Goal: Task Accomplishment & Management: Complete application form

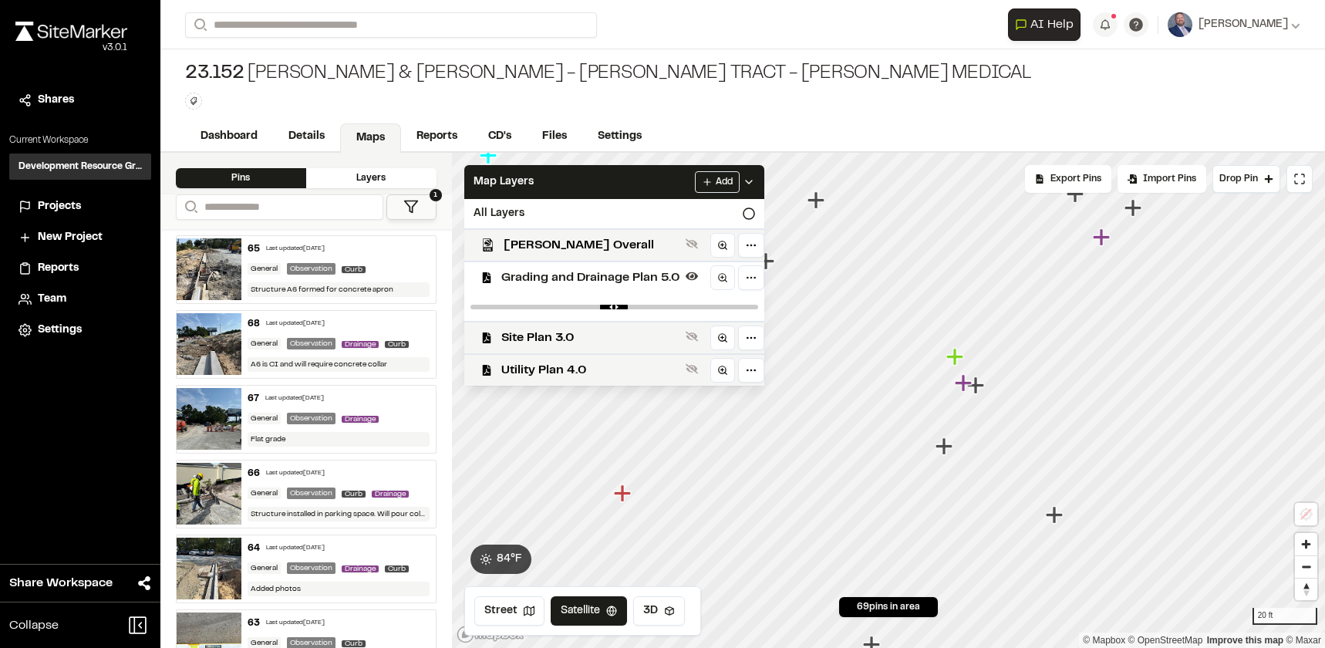
click at [357, 437] on div "Flat grade" at bounding box center [339, 439] width 182 height 15
click at [354, 466] on div "66 Last updated [DATE]" at bounding box center [339, 473] width 182 height 14
click at [360, 419] on span "Drainage" at bounding box center [360, 419] width 37 height 7
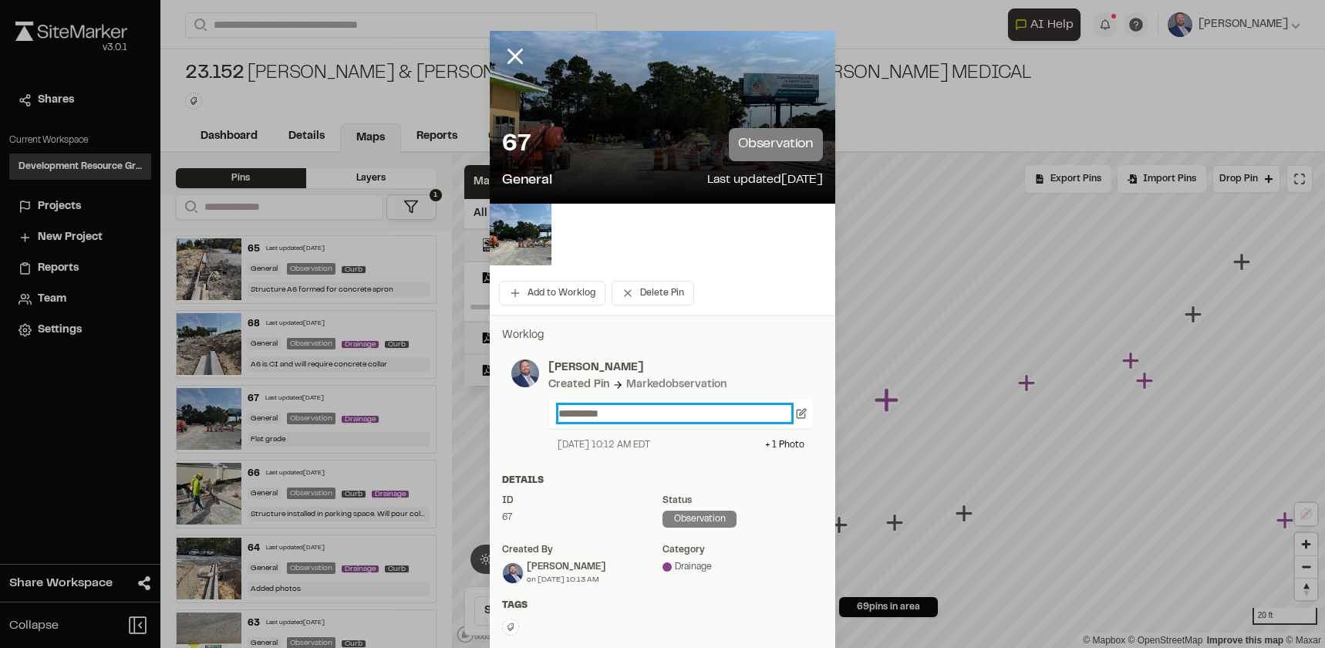
click at [638, 413] on p "**********" at bounding box center [674, 413] width 233 height 17
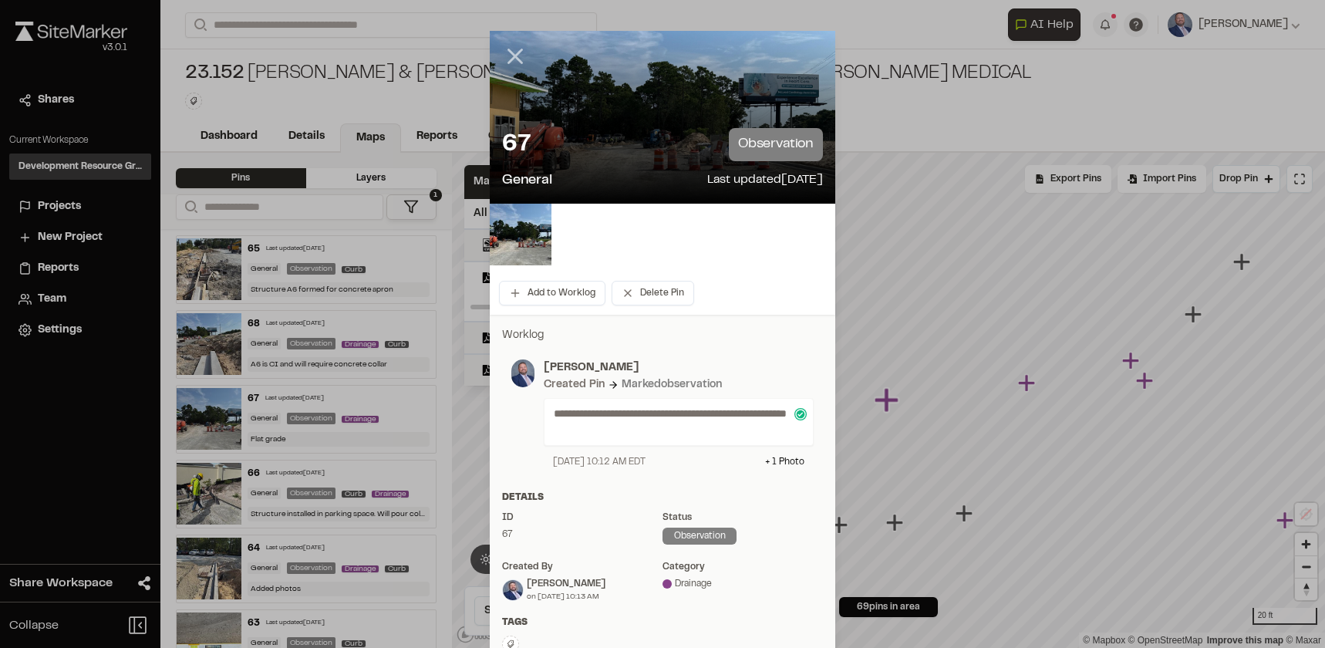
click at [511, 55] on line at bounding box center [515, 56] width 13 height 13
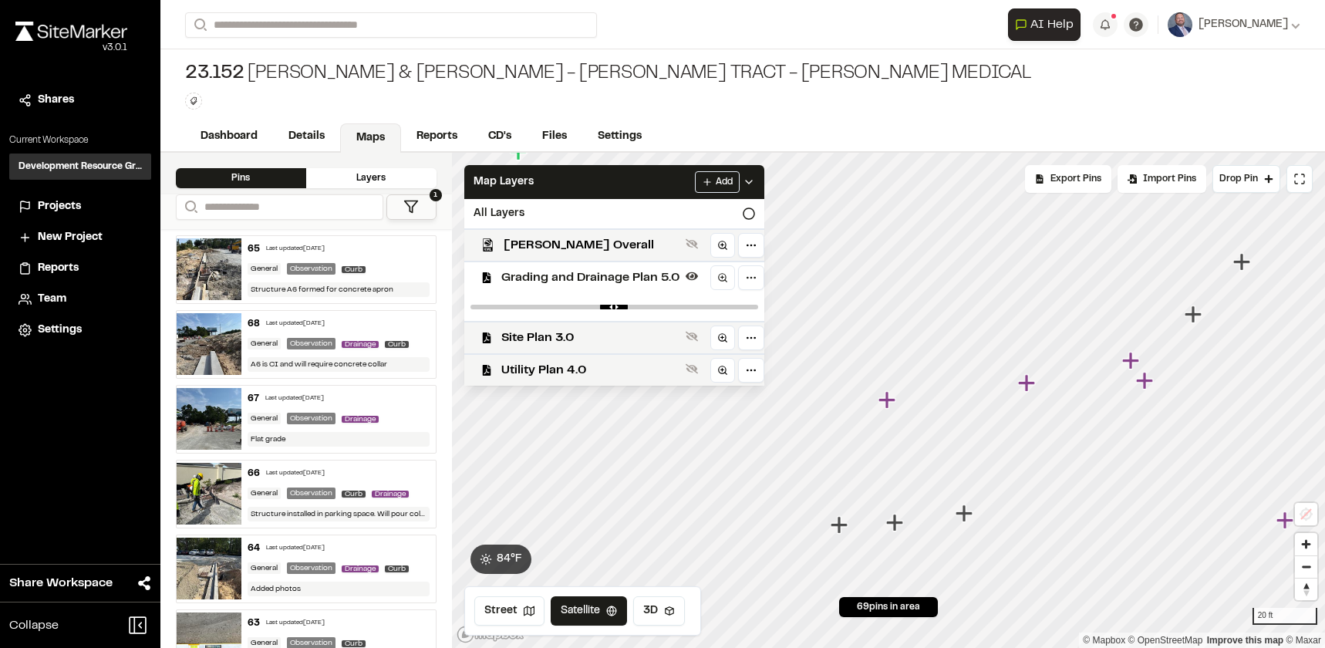
click at [375, 577] on div "64 Last updated [DATE] General Observation Drainage Curb Added photos" at bounding box center [338, 568] width 194 height 67
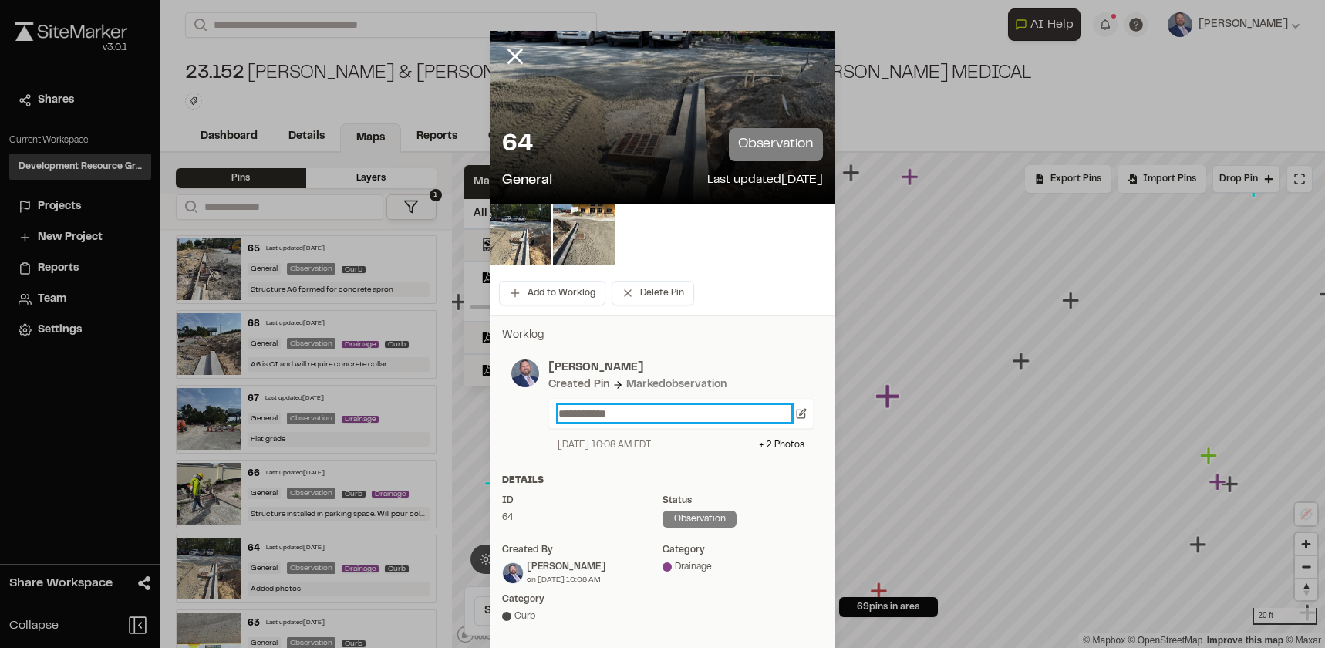
click at [591, 412] on p "**********" at bounding box center [674, 413] width 233 height 17
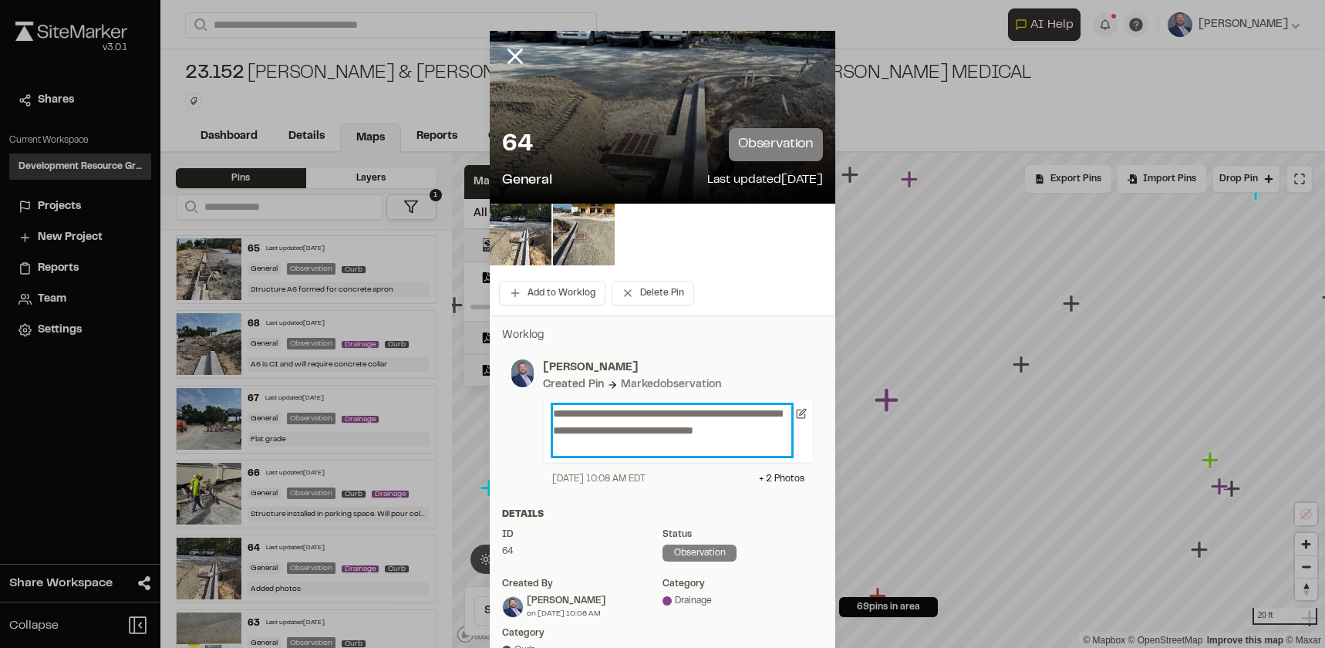
click at [595, 414] on p "**********" at bounding box center [672, 430] width 238 height 51
click at [729, 413] on p "**********" at bounding box center [672, 430] width 238 height 51
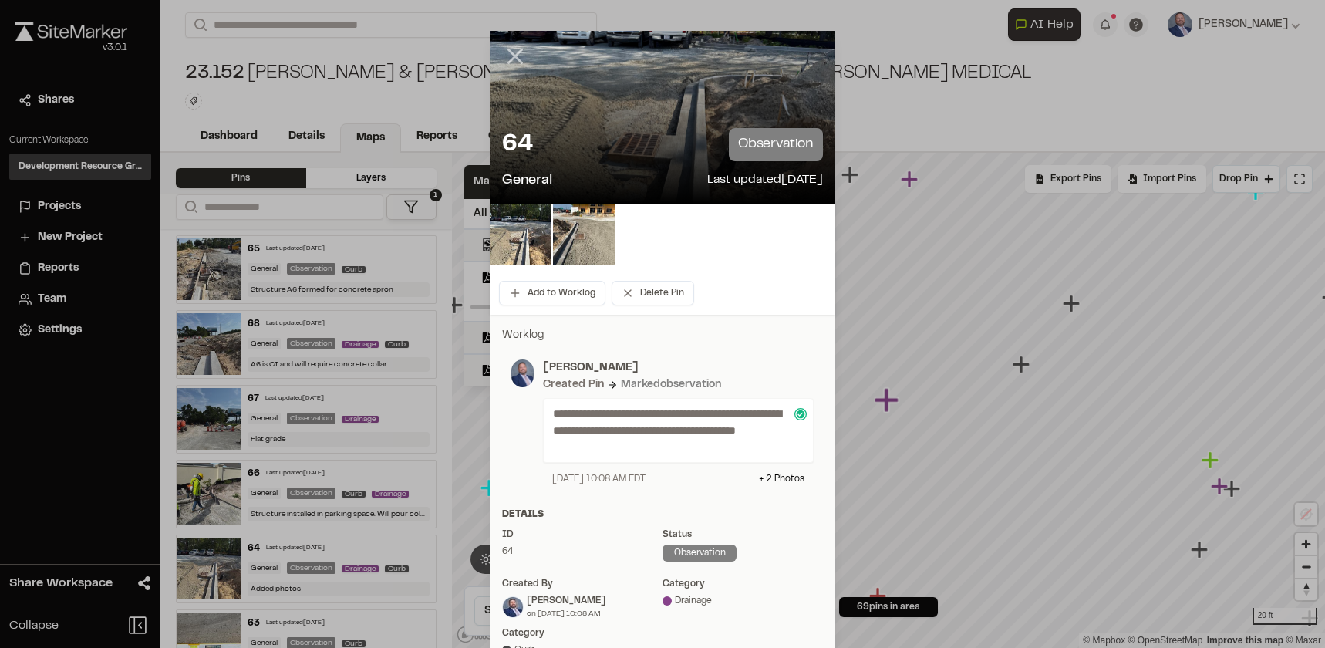
click at [503, 52] on icon at bounding box center [515, 56] width 26 height 26
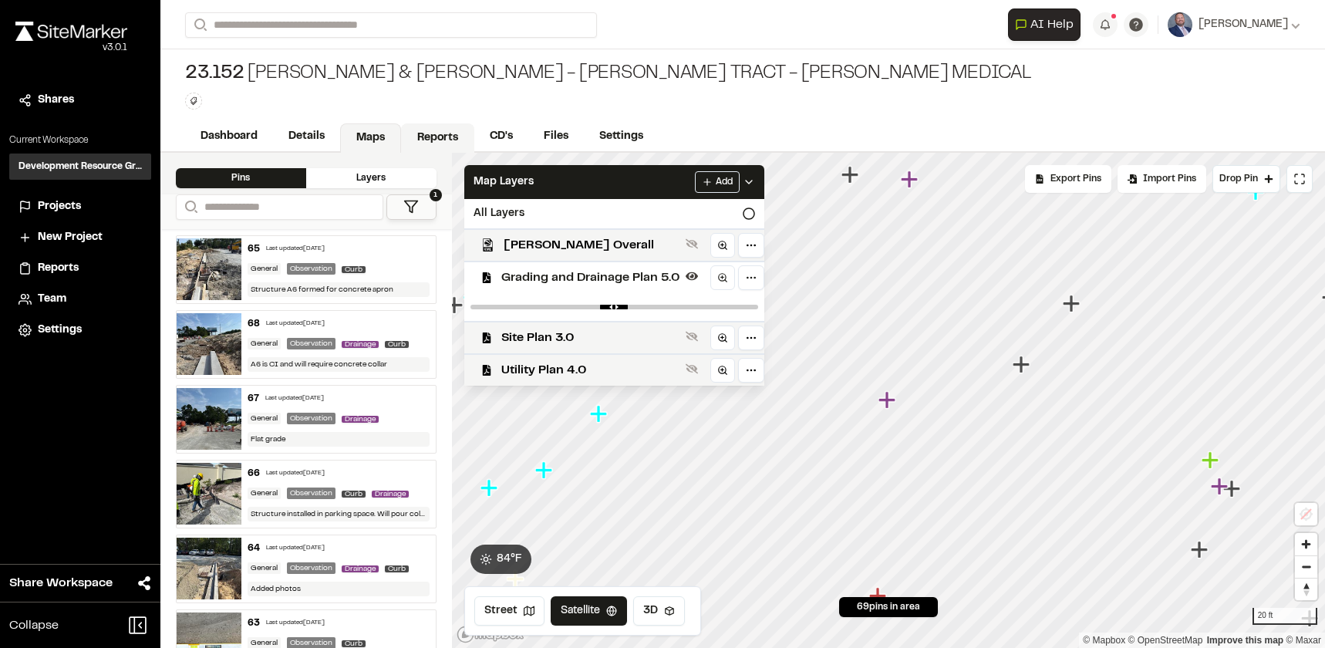
click at [440, 136] on link "Reports" at bounding box center [437, 137] width 73 height 29
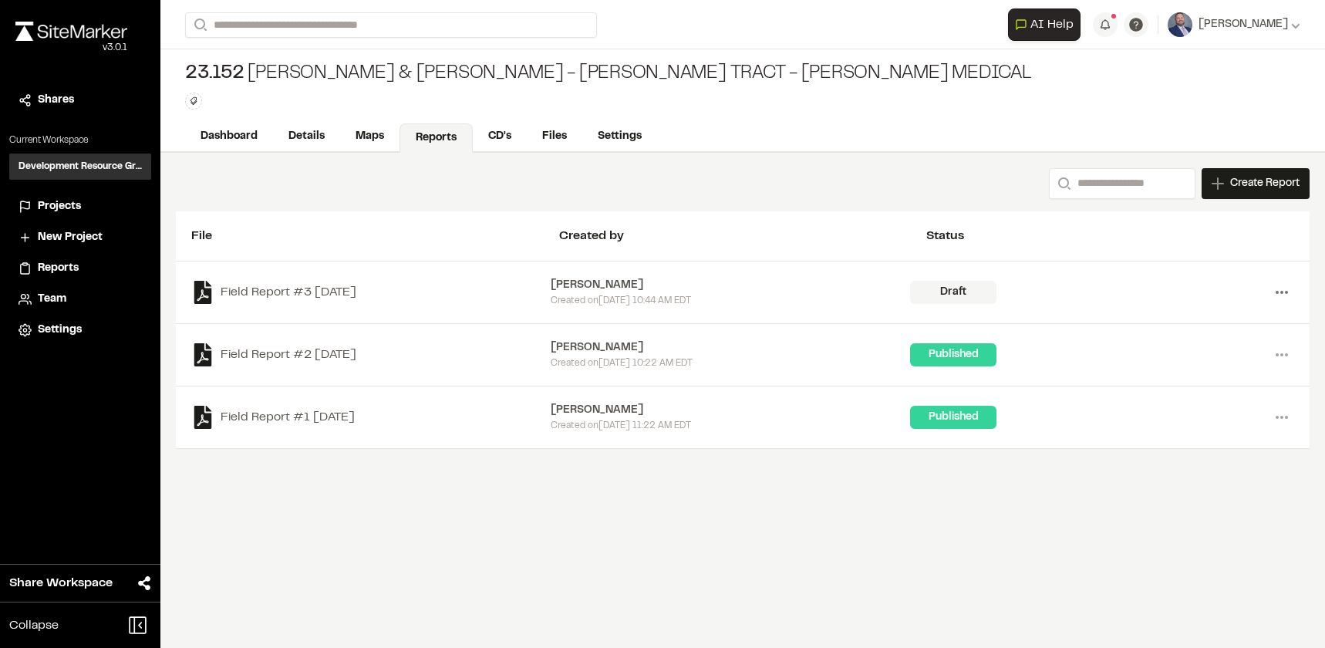
click at [1287, 295] on icon at bounding box center [1281, 292] width 25 height 25
click at [1200, 326] on link "View" at bounding box center [1226, 324] width 134 height 23
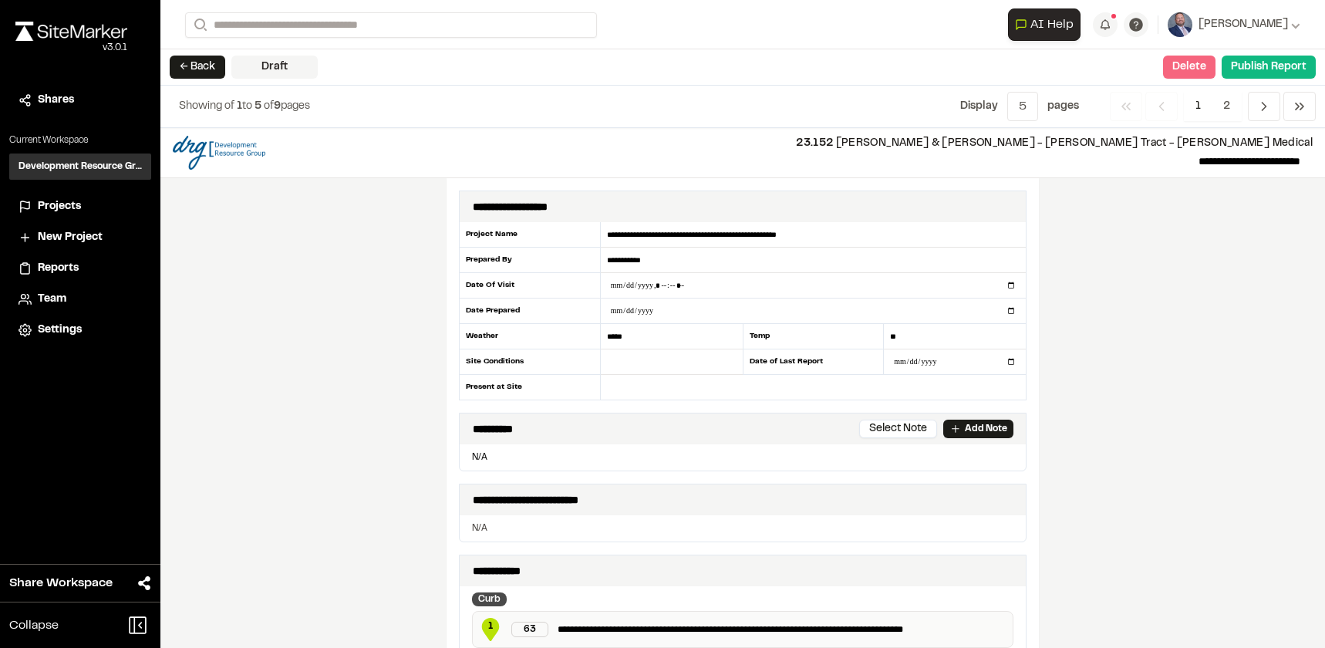
click at [1167, 68] on button "Delete" at bounding box center [1189, 67] width 52 height 23
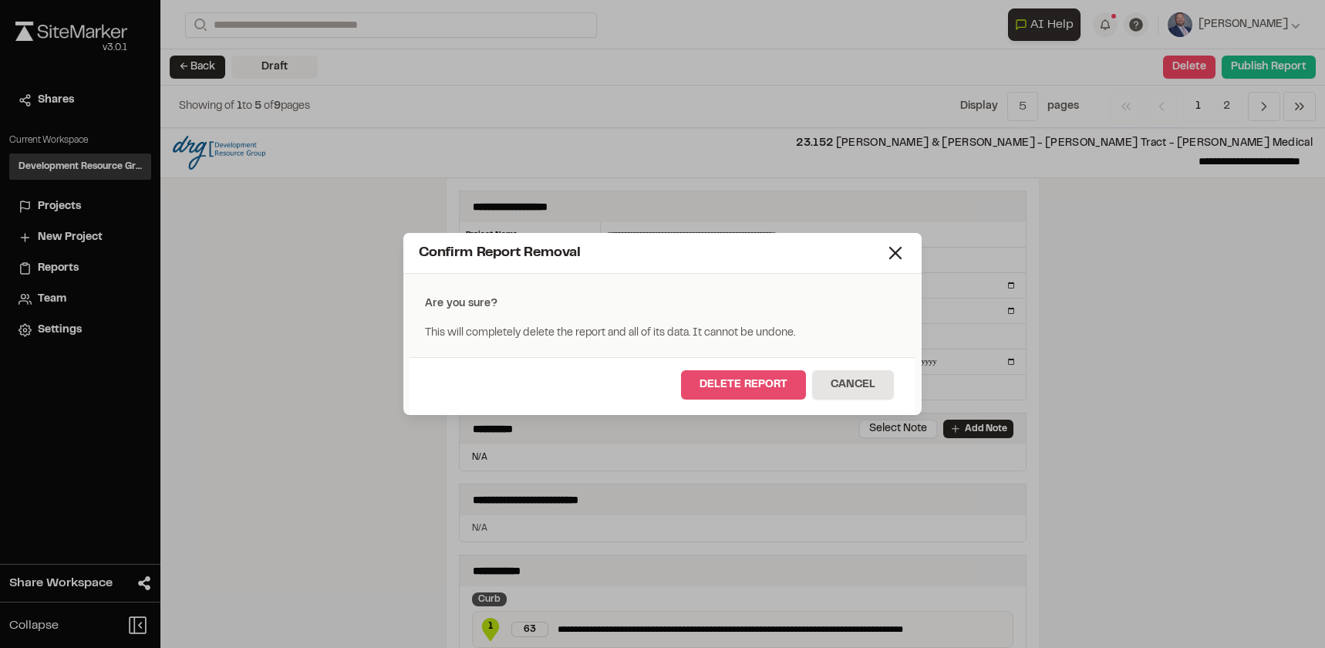
click at [730, 382] on button "Delete Report" at bounding box center [743, 384] width 125 height 29
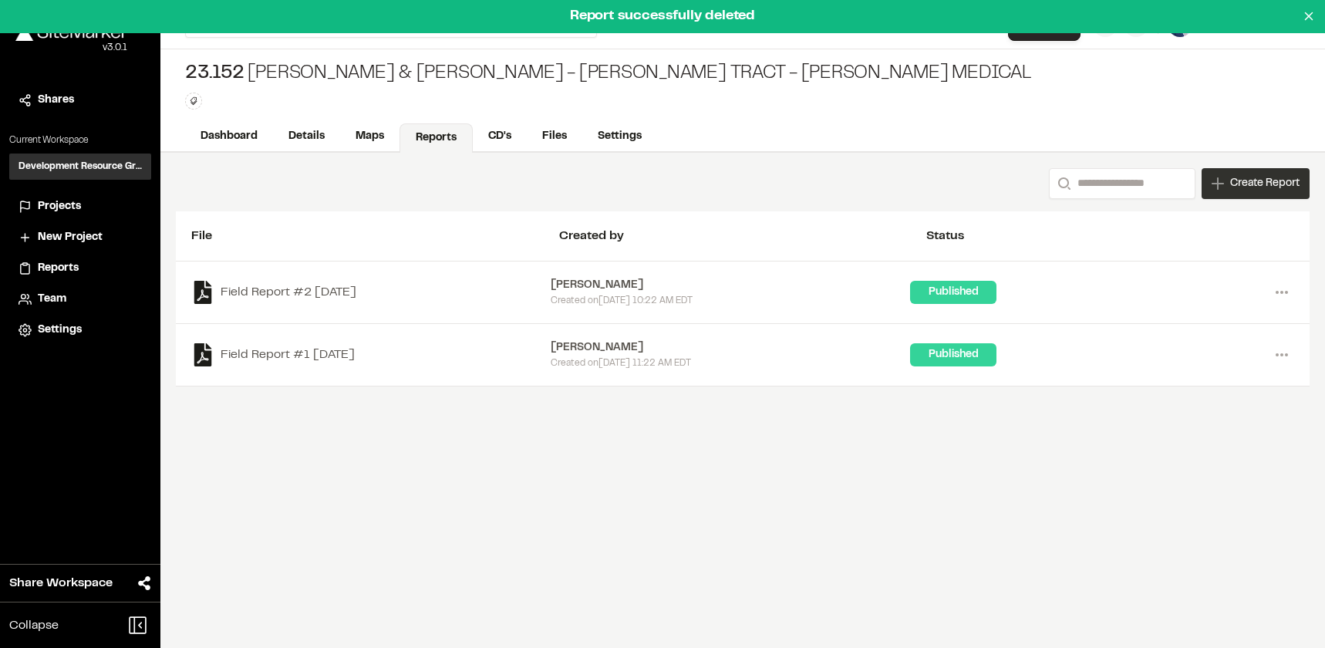
click at [1216, 182] on icon at bounding box center [1217, 183] width 12 height 12
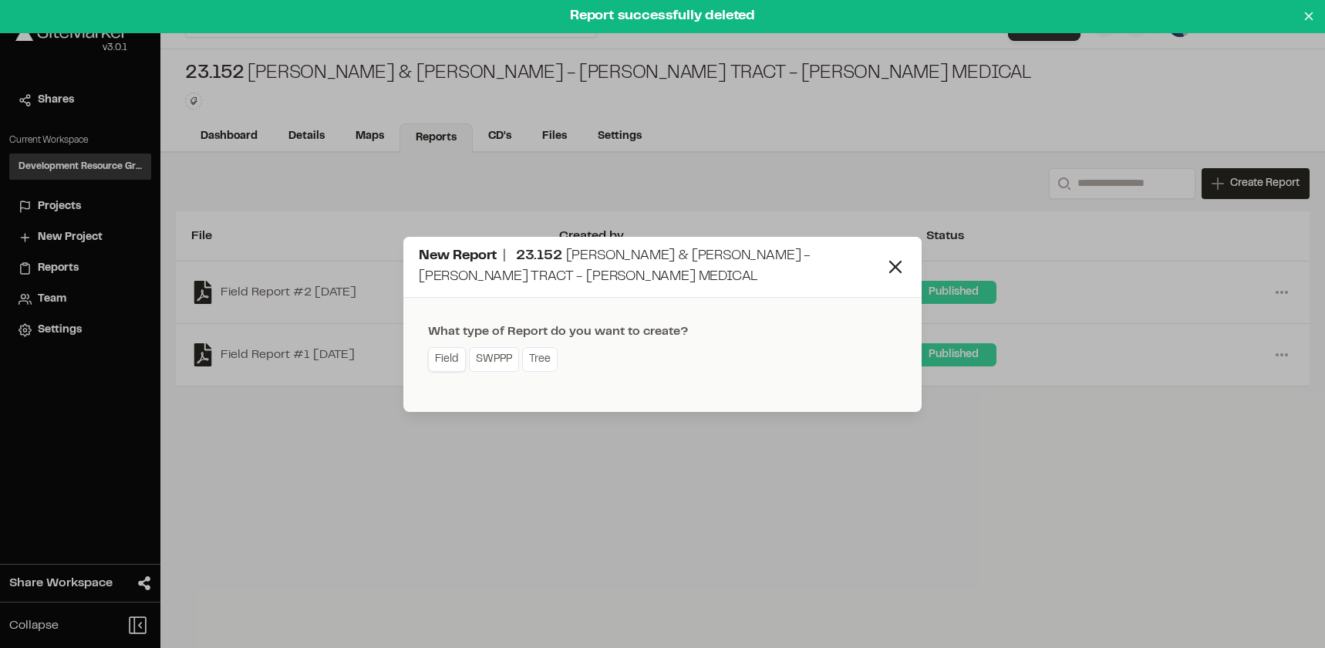
click at [458, 355] on link "Field" at bounding box center [447, 359] width 38 height 25
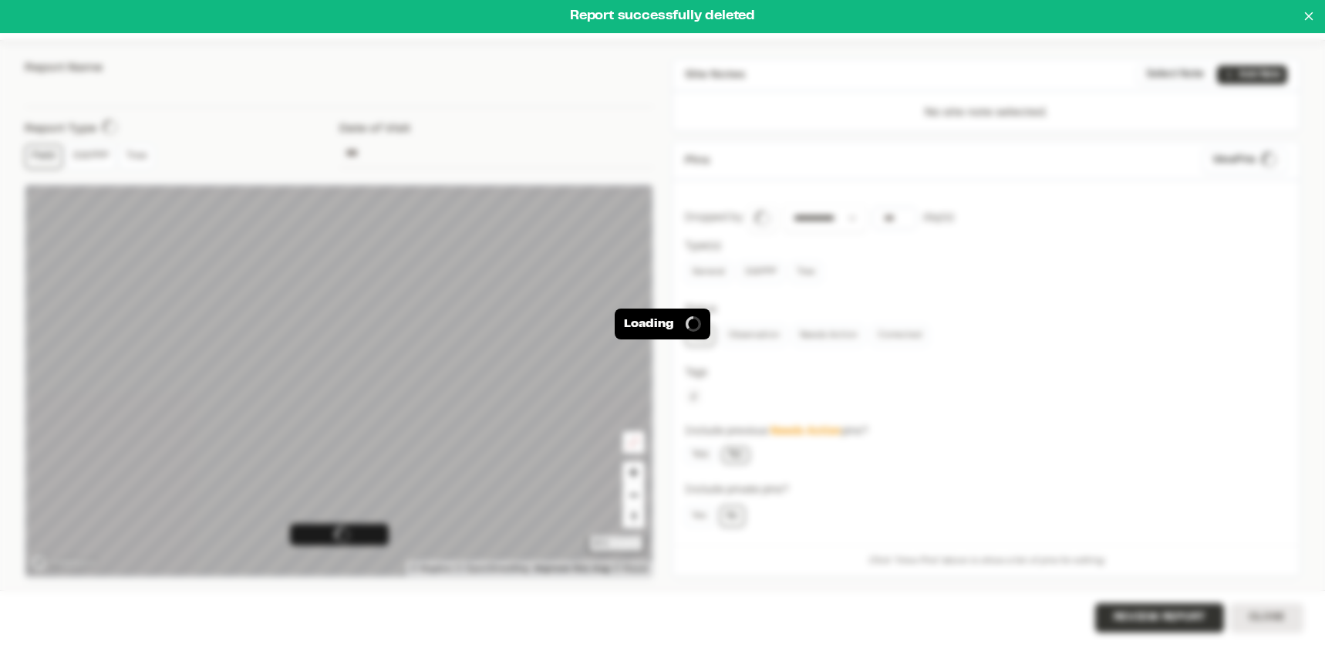
type input "**********"
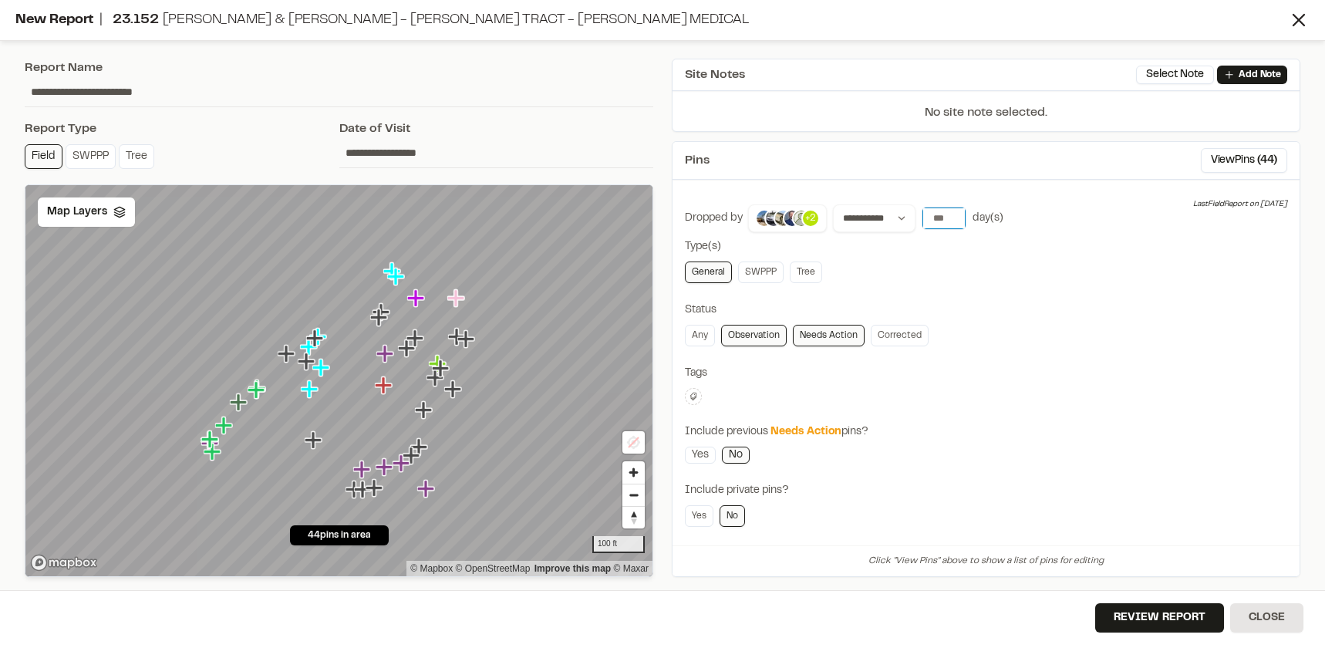
click at [945, 225] on input "number" at bounding box center [943, 218] width 43 height 22
type input "*"
click at [826, 170] on div "Pins View Pins ( 6 )" at bounding box center [985, 161] width 627 height 38
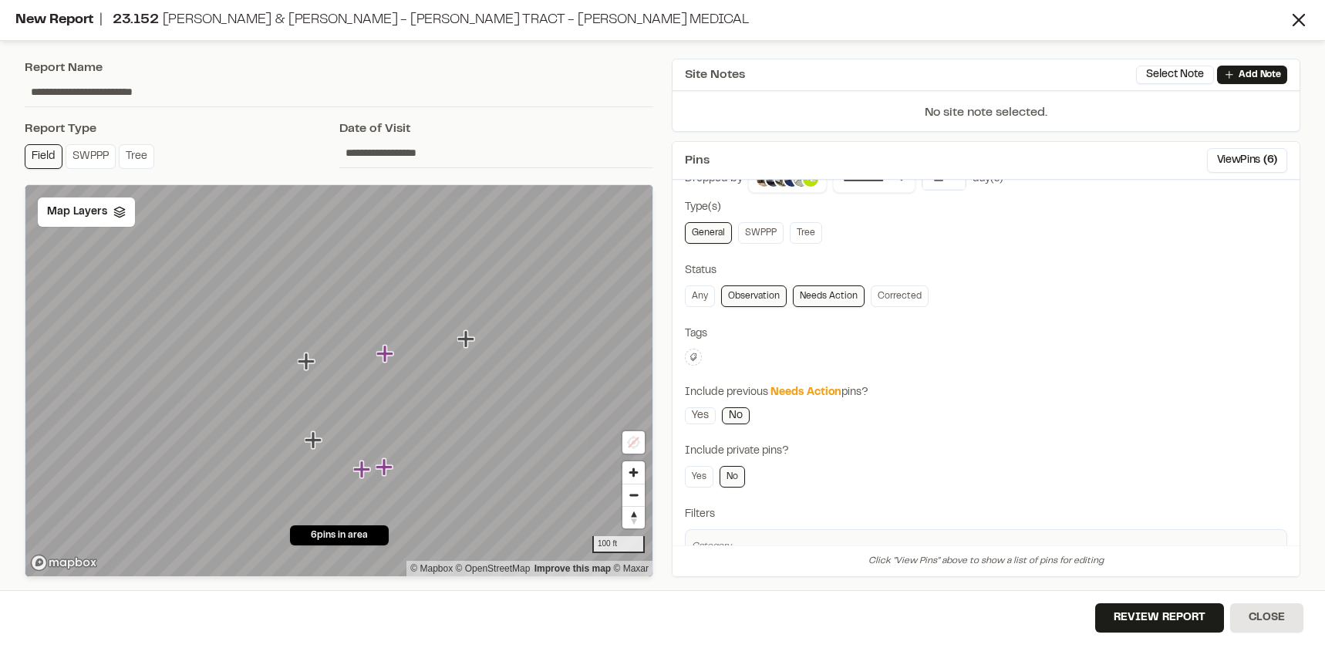
scroll to position [77, 0]
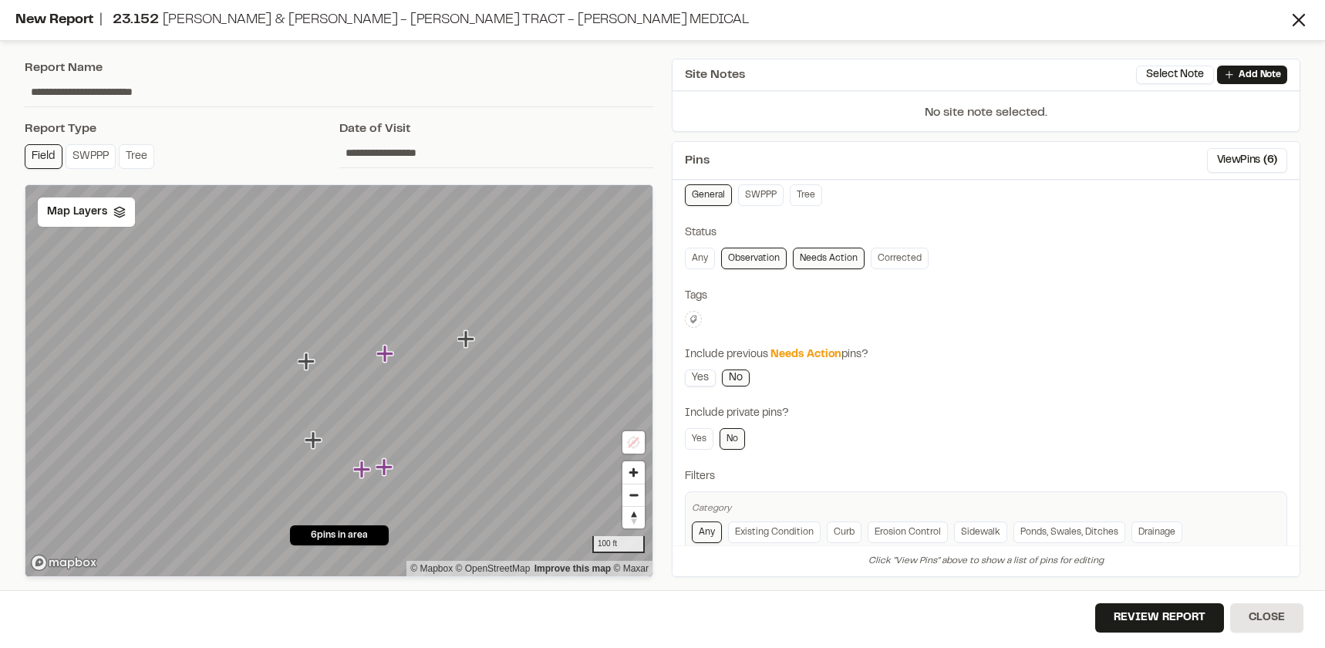
click at [703, 378] on link "Yes" at bounding box center [700, 377] width 31 height 17
click at [732, 378] on link "No" at bounding box center [736, 377] width 28 height 17
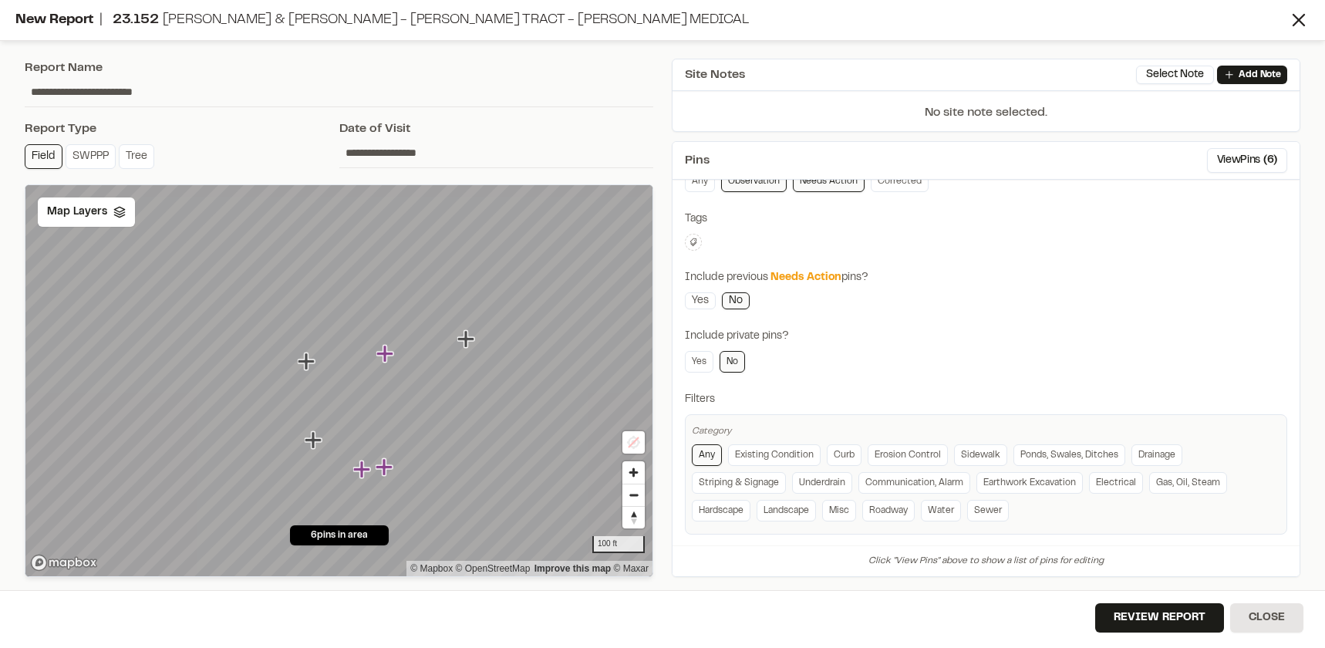
scroll to position [165, 0]
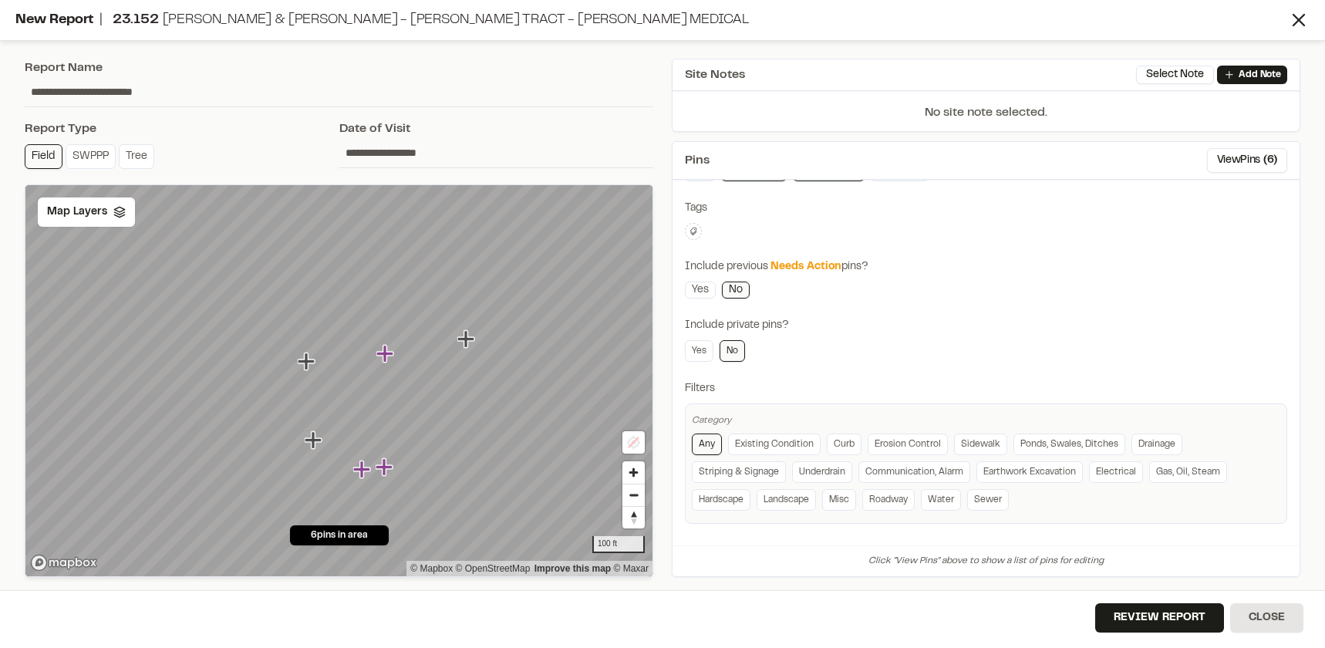
click at [1120, 602] on div "Review Report Close" at bounding box center [662, 619] width 1325 height 58
click at [1120, 611] on button "Review Report" at bounding box center [1159, 617] width 129 height 29
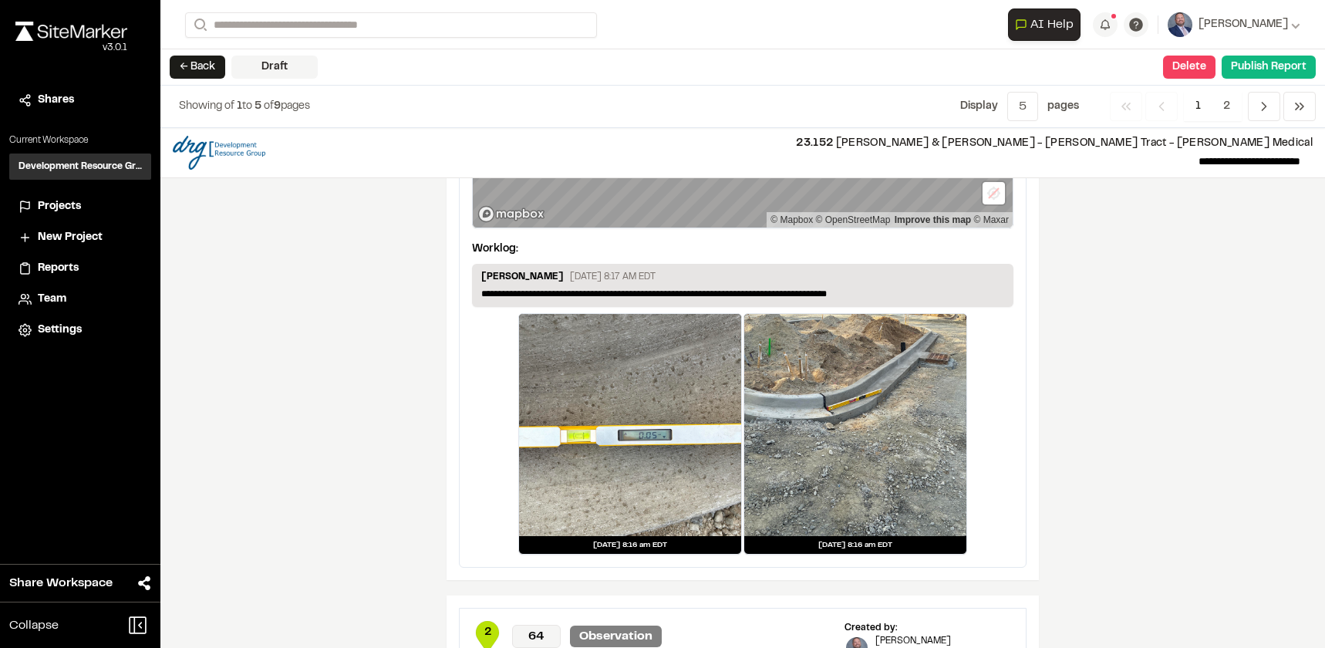
scroll to position [2005, 0]
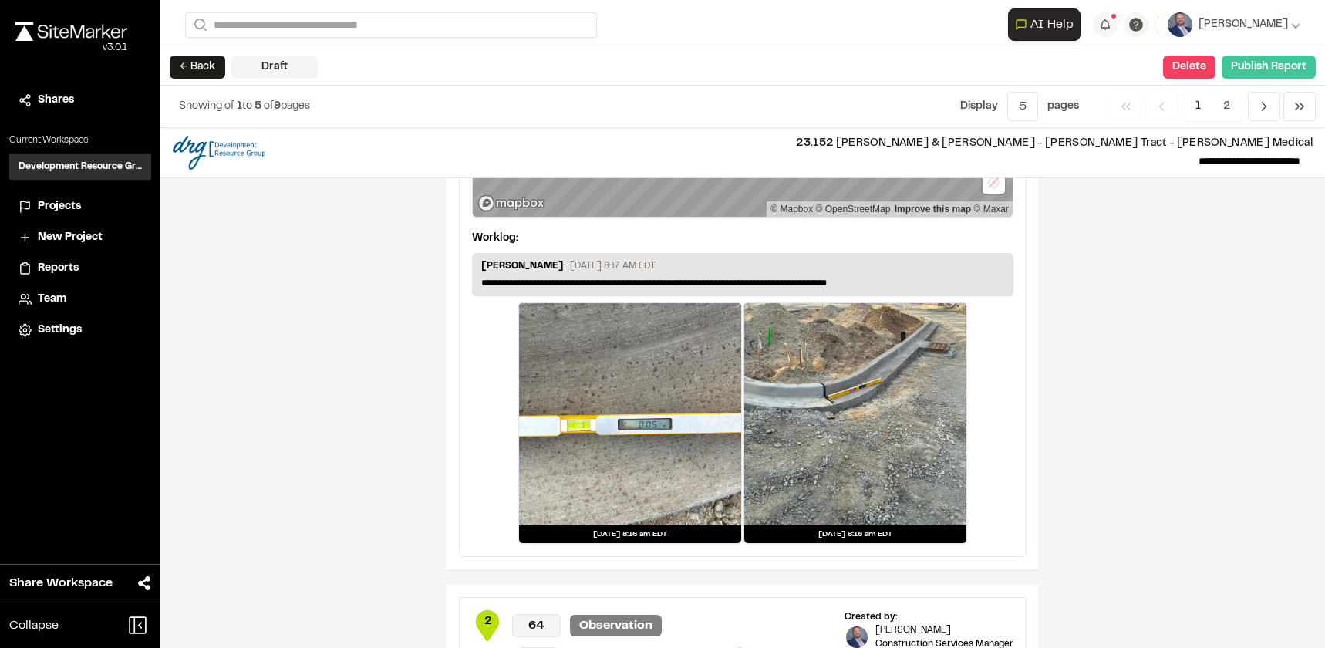
click at [1285, 69] on button "Publish Report" at bounding box center [1268, 67] width 94 height 23
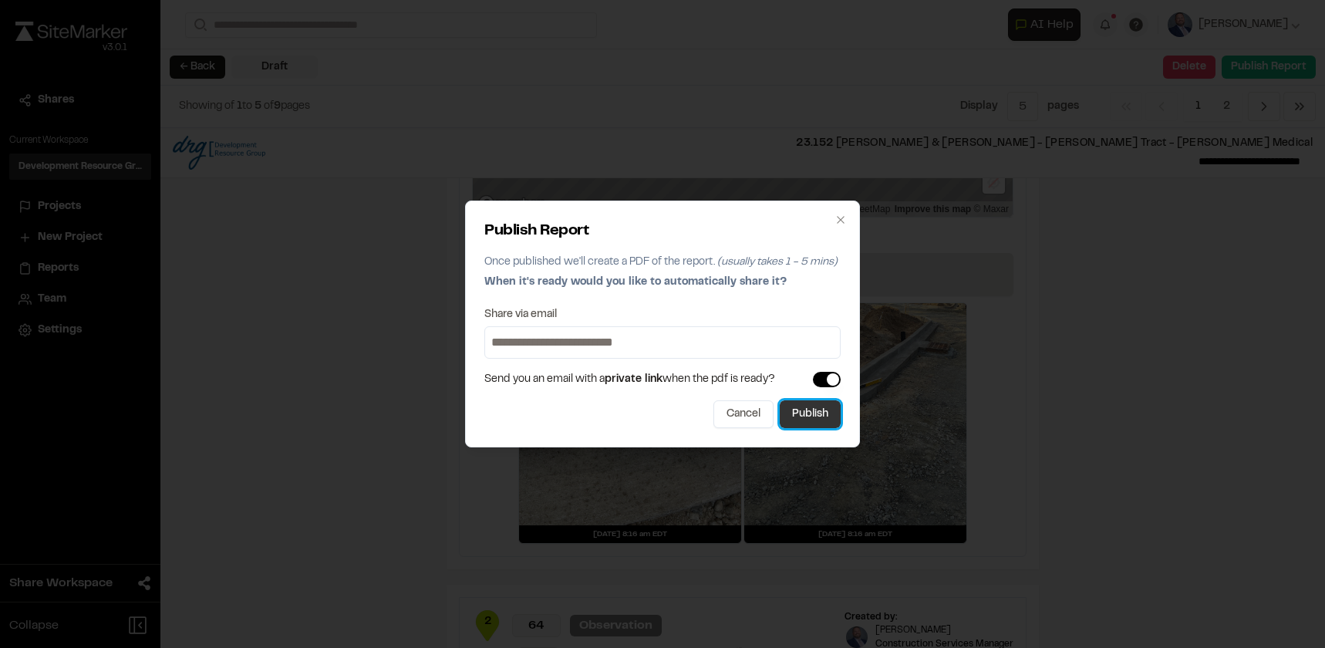
click at [827, 423] on button "Publish" at bounding box center [810, 414] width 61 height 28
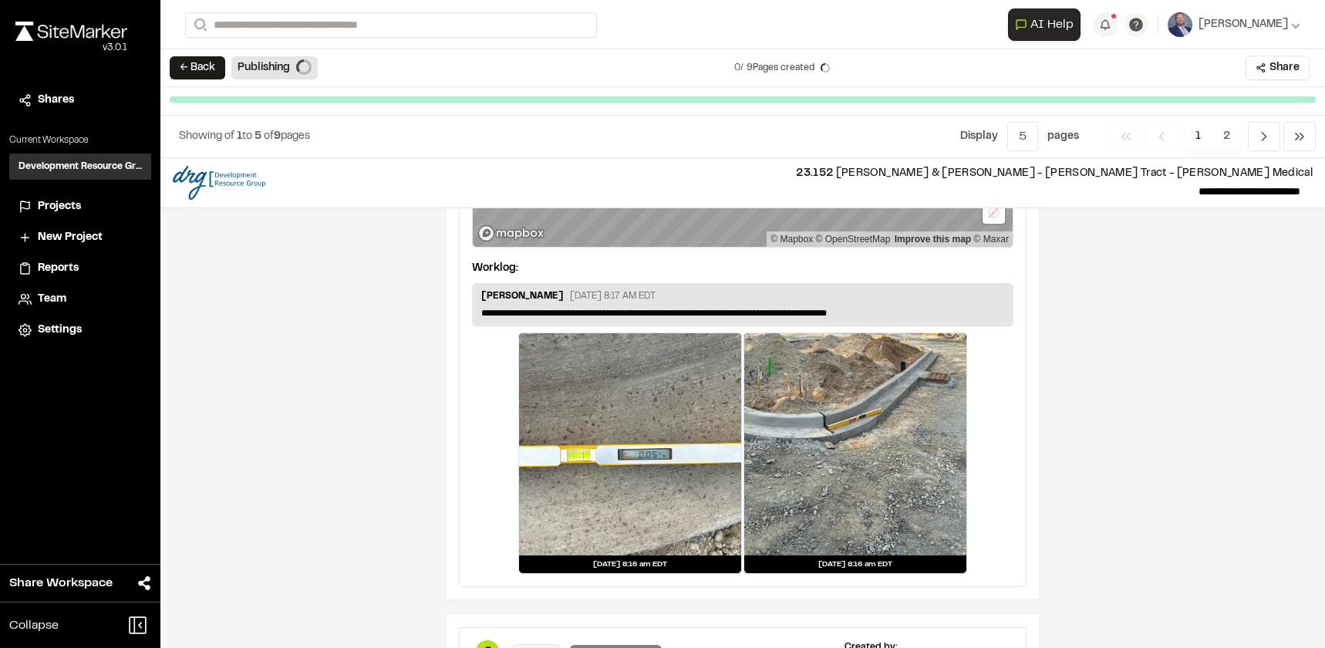
click at [63, 209] on span "Projects" at bounding box center [59, 206] width 43 height 17
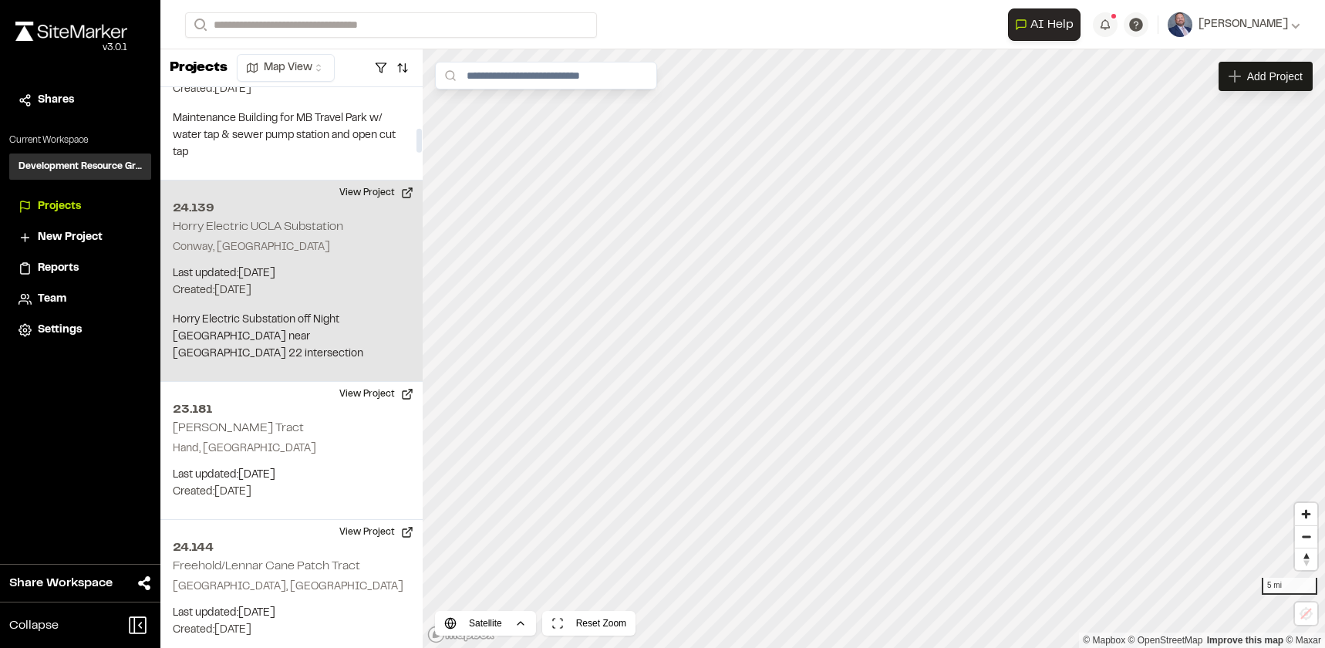
scroll to position [1002, 0]
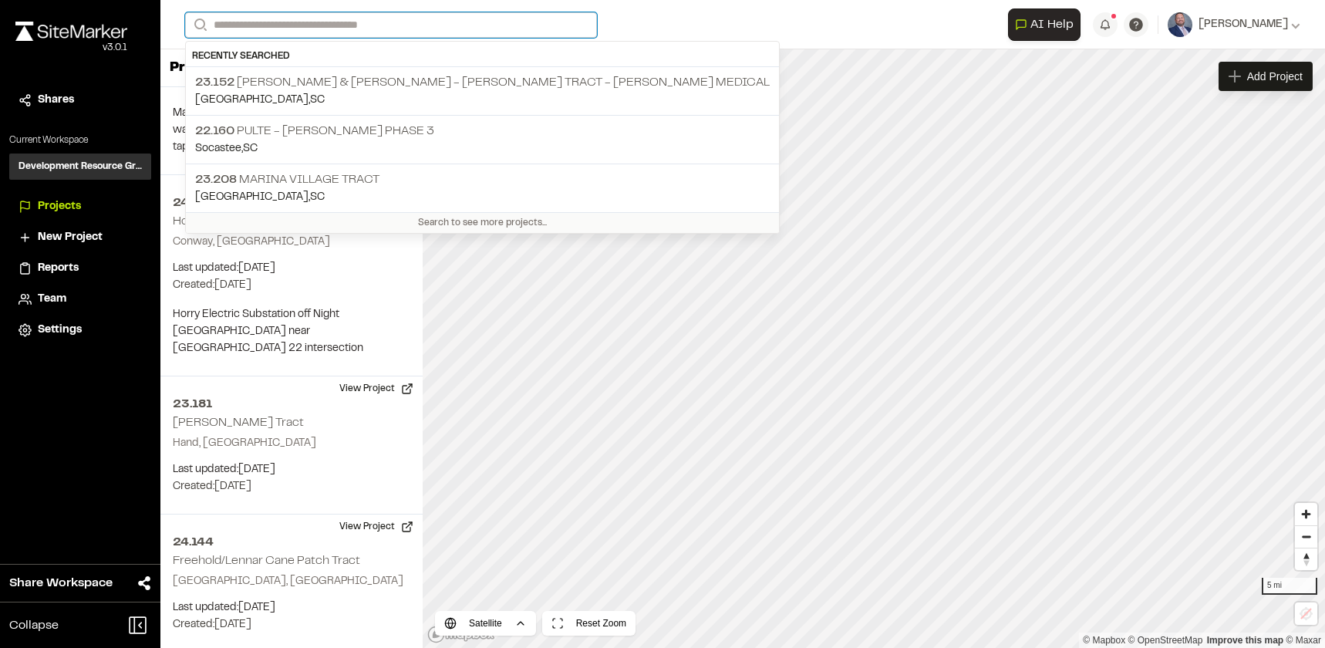
click at [263, 20] on input "Search" at bounding box center [391, 24] width 412 height 25
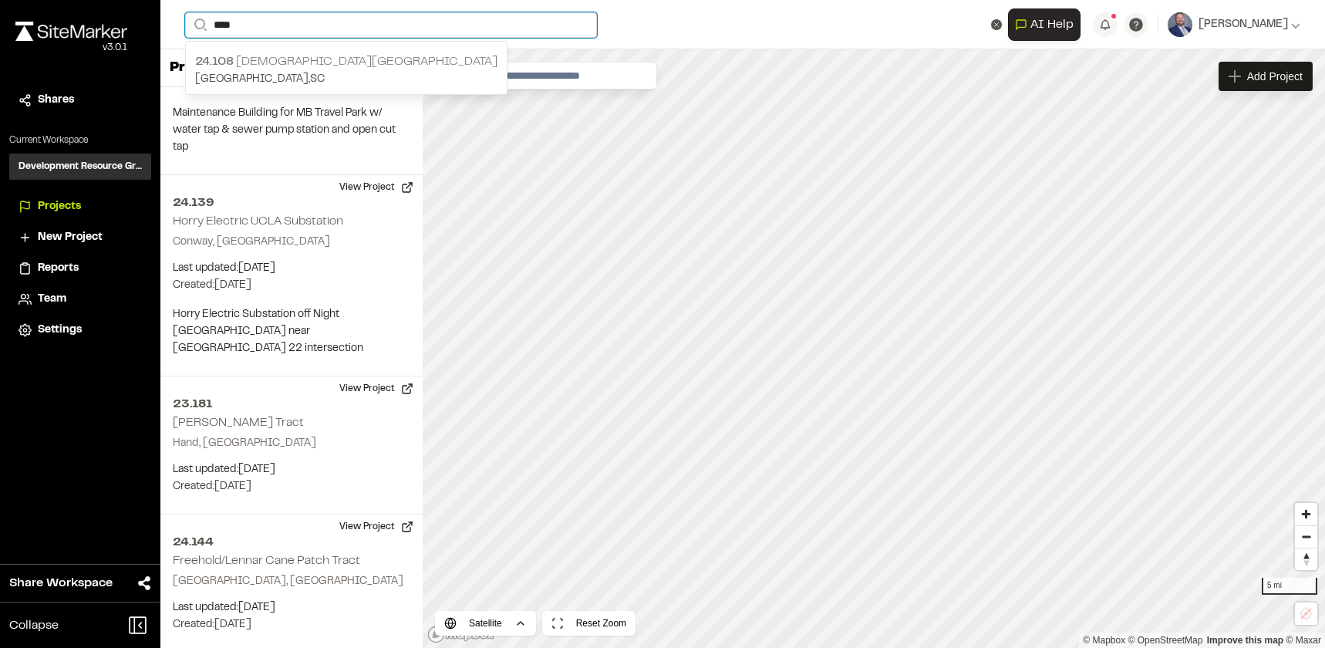
type input "****"
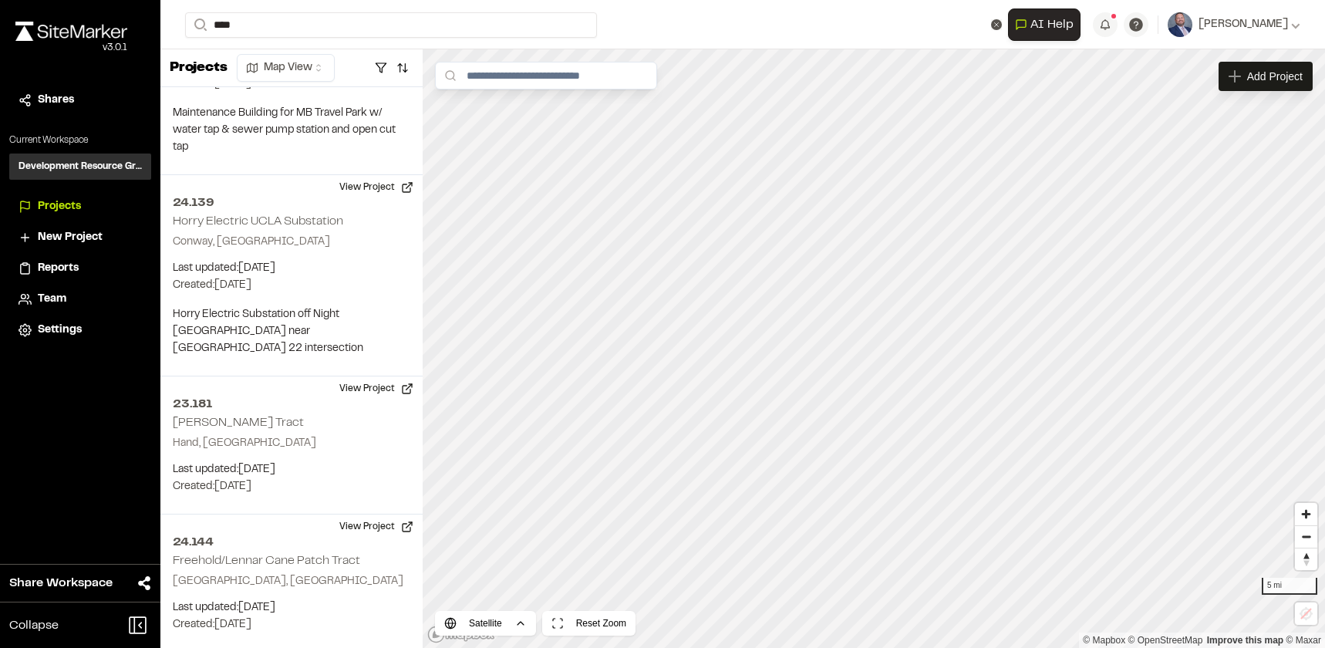
click at [315, 68] on p "24.108 [DEMOGRAPHIC_DATA][GEOGRAPHIC_DATA]" at bounding box center [346, 61] width 302 height 19
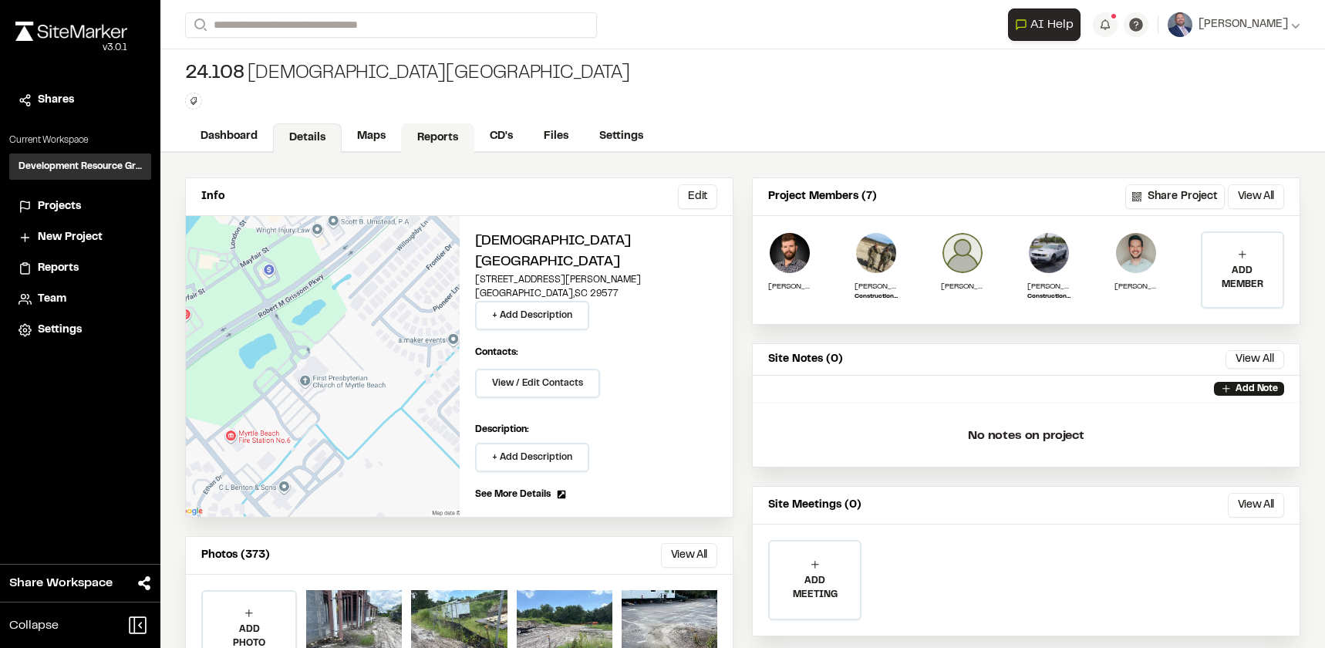
click at [431, 139] on link "Reports" at bounding box center [437, 137] width 73 height 29
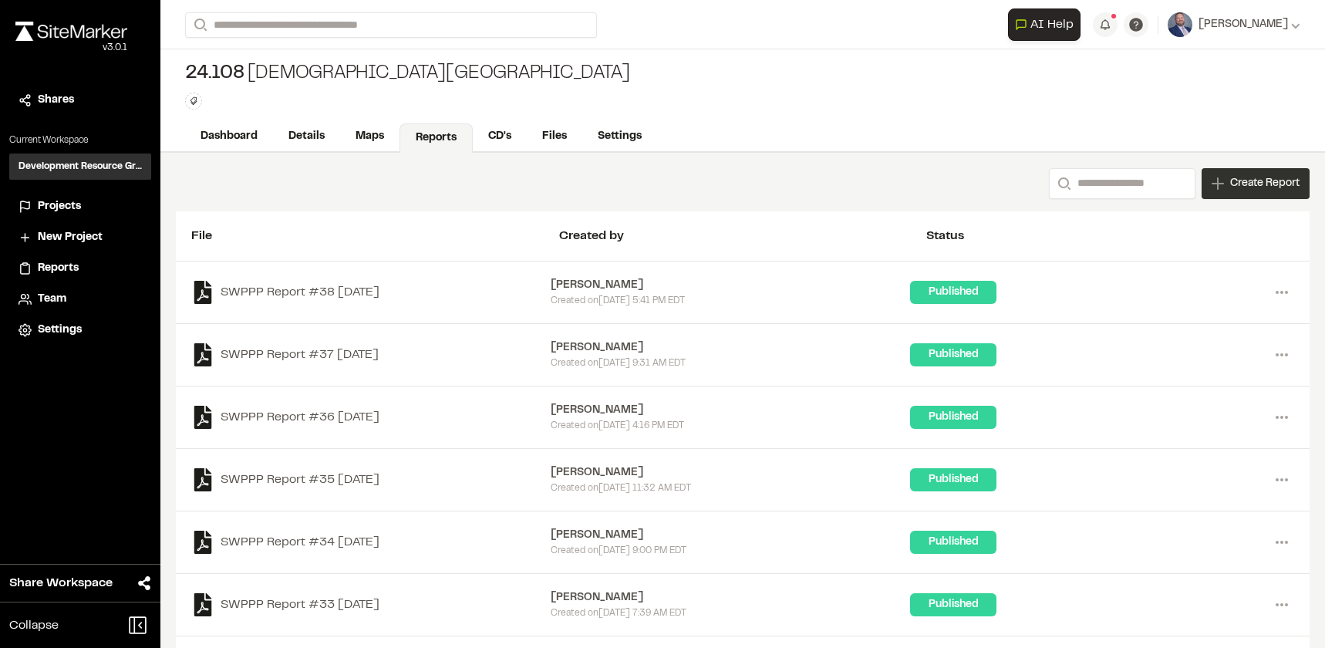
click at [1211, 188] on icon at bounding box center [1217, 183] width 12 height 12
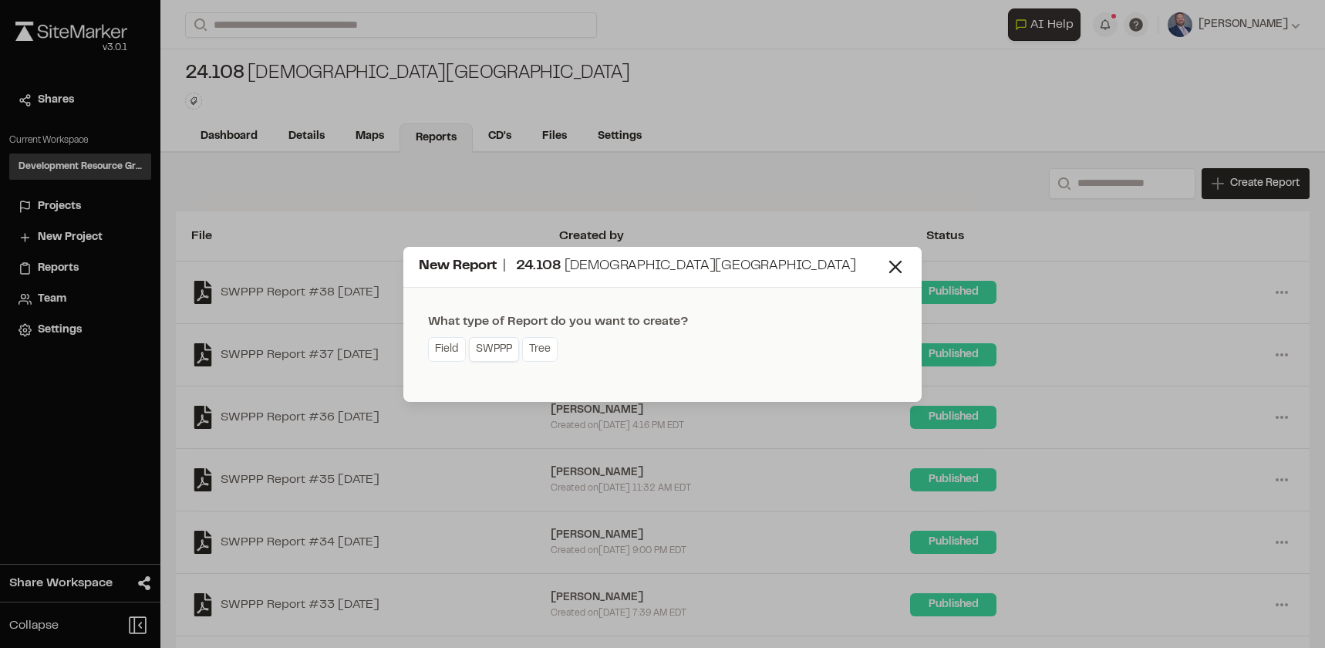
click at [477, 354] on link "SWPPP" at bounding box center [494, 349] width 50 height 25
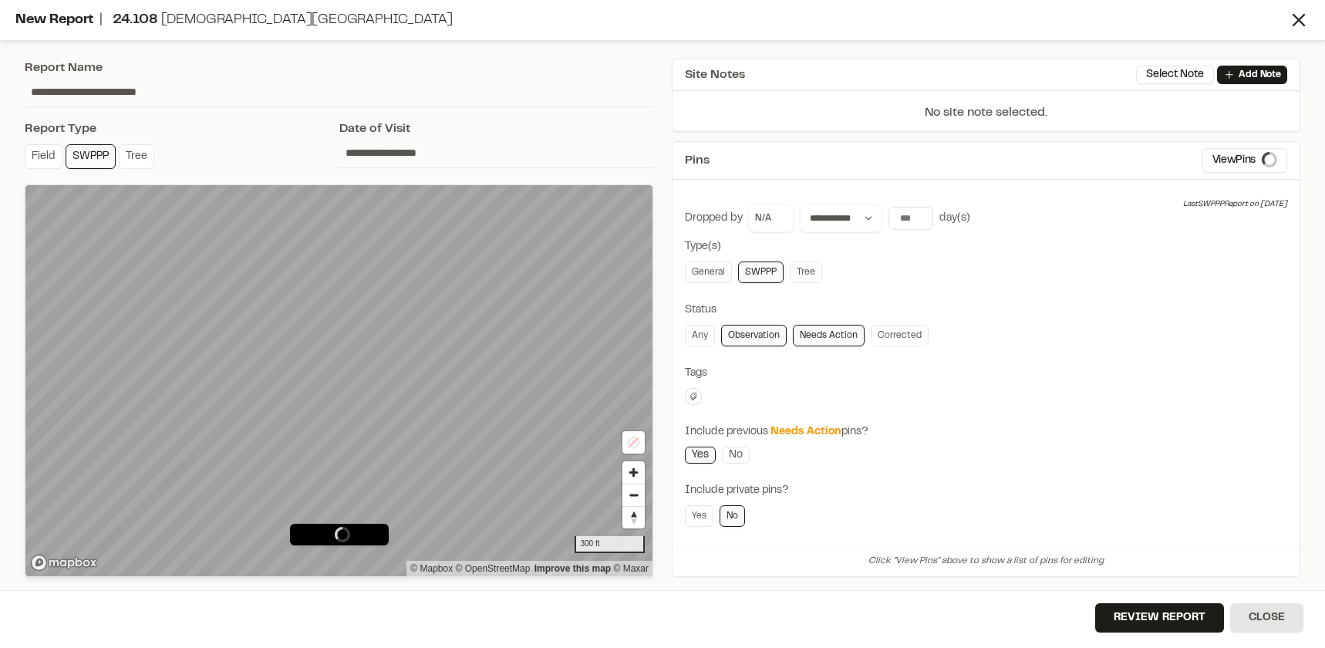
type input "**********"
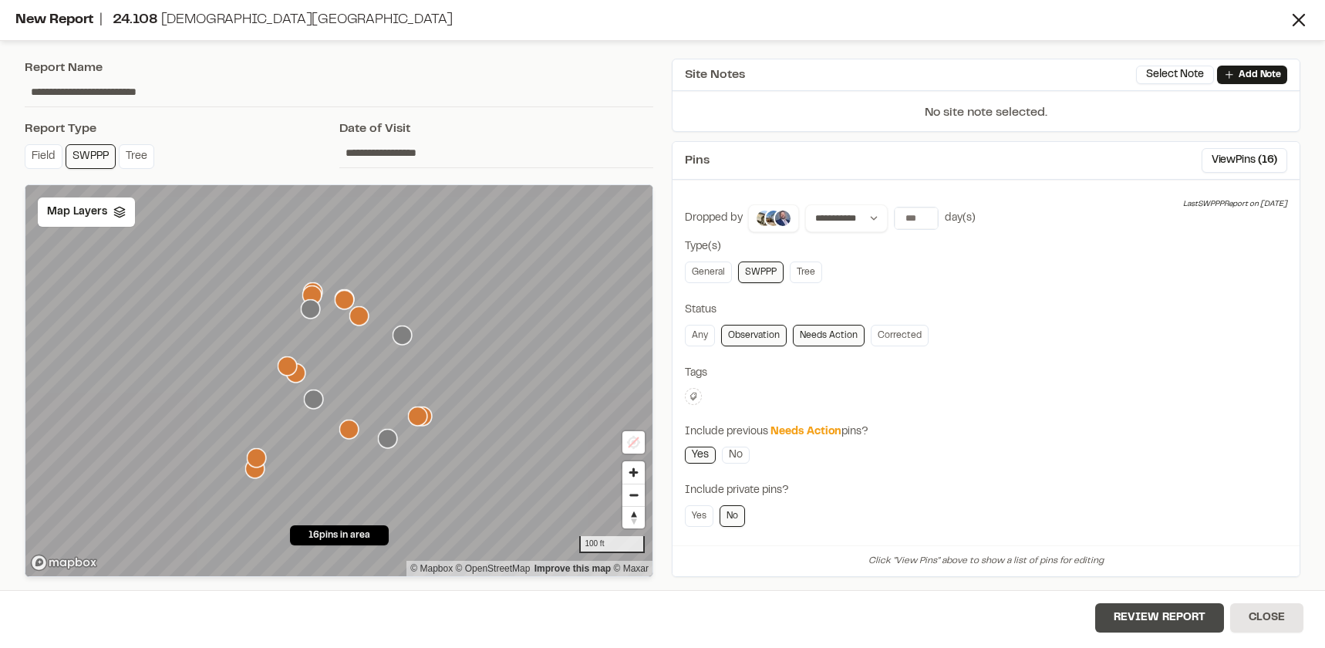
click at [1150, 615] on button "Review Report" at bounding box center [1159, 617] width 129 height 29
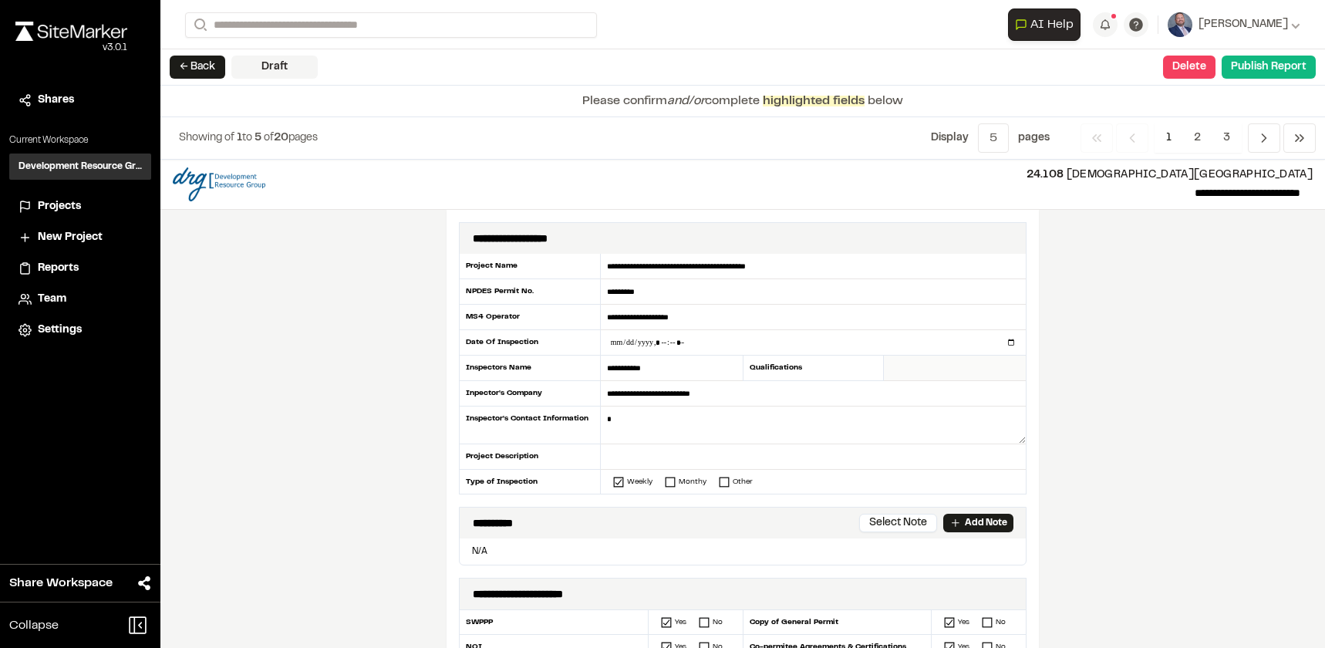
click at [884, 369] on input "text" at bounding box center [955, 367] width 142 height 25
click at [904, 369] on input "text" at bounding box center [955, 367] width 142 height 25
type input "******"
click at [851, 375] on div "Qualifications" at bounding box center [814, 367] width 142 height 25
click at [764, 423] on textarea at bounding box center [813, 425] width 425 height 38
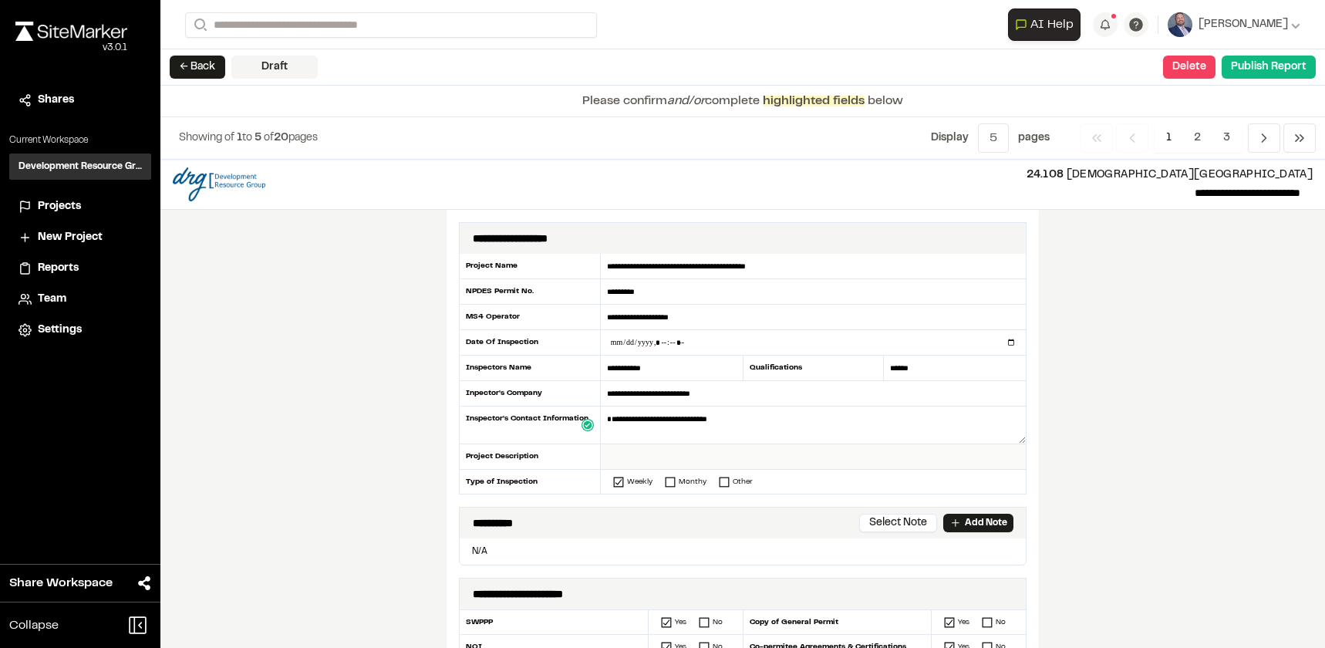
type textarea "**********"
click at [624, 459] on input "text" at bounding box center [813, 456] width 425 height 25
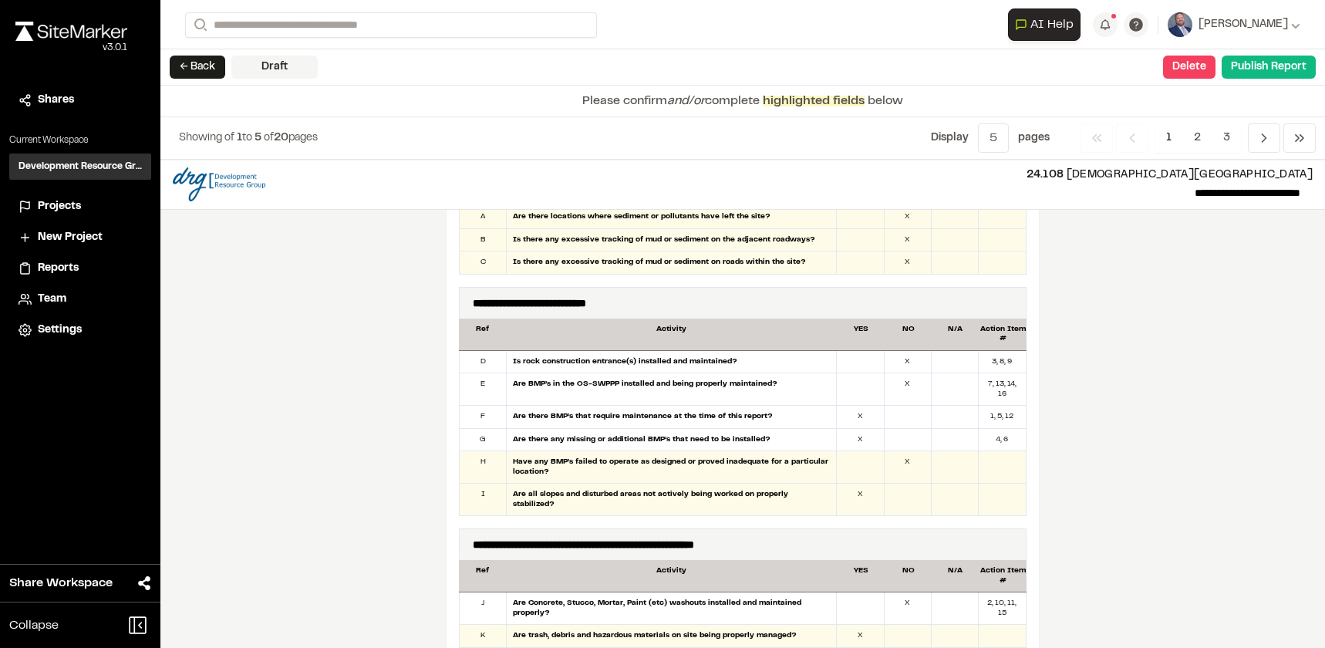
scroll to position [848, 0]
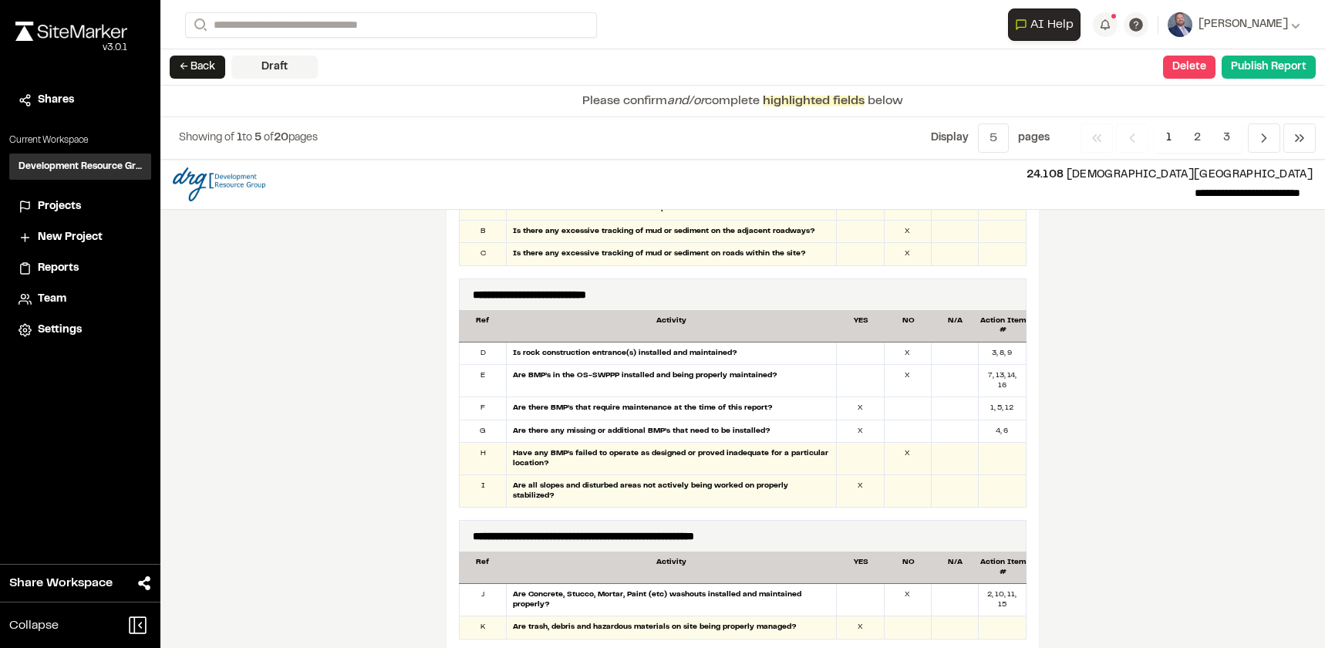
type input "**********"
click at [1002, 355] on div "3, 8, 9" at bounding box center [1001, 353] width 47 height 22
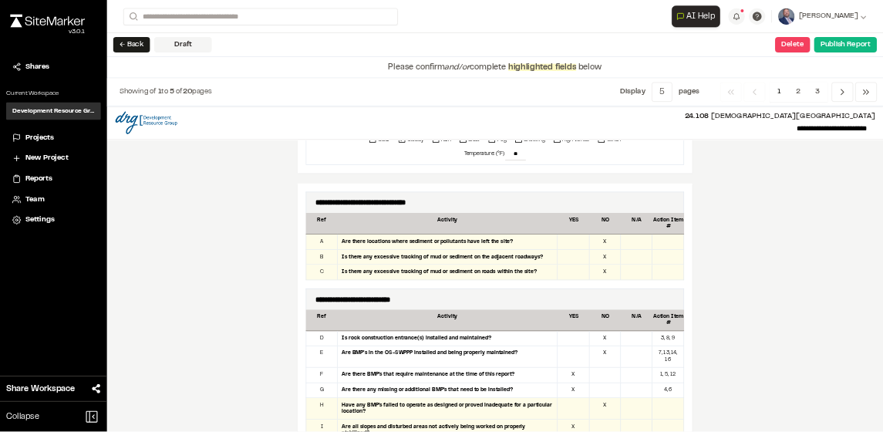
scroll to position [617, 0]
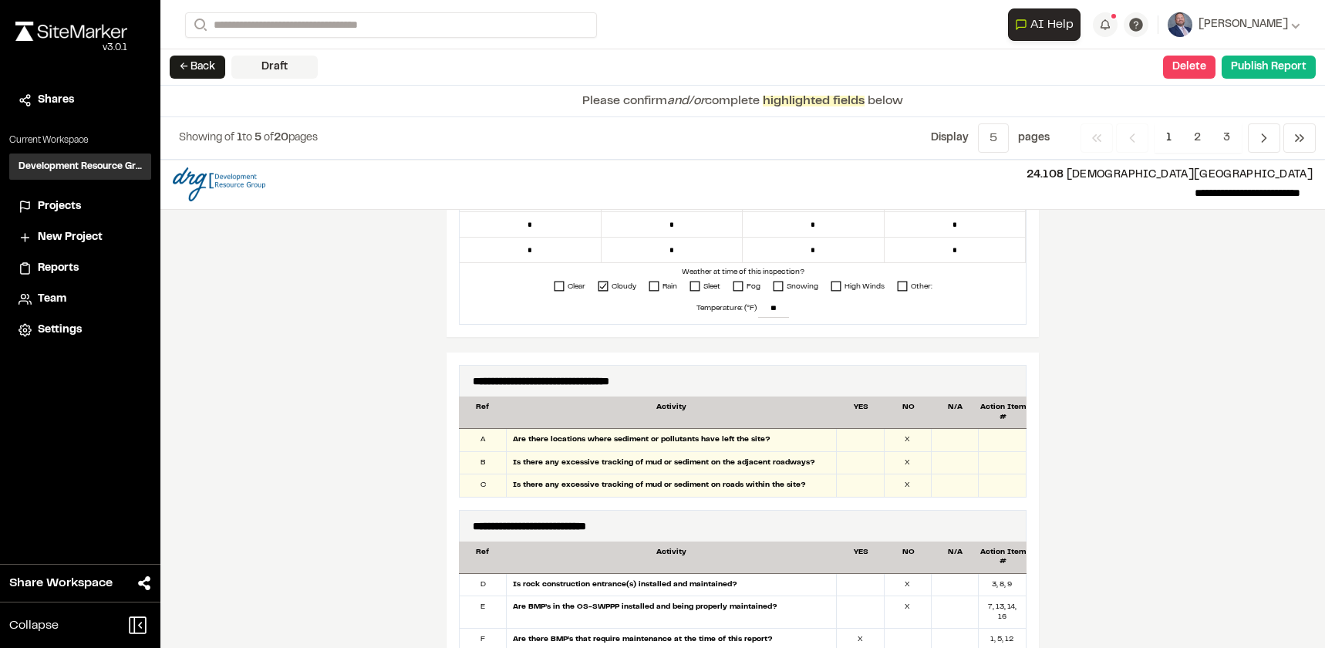
click at [675, 440] on div "Are there locations where sediment or pollutants have left the site?" at bounding box center [672, 440] width 330 height 22
click at [868, 443] on div at bounding box center [860, 440] width 47 height 22
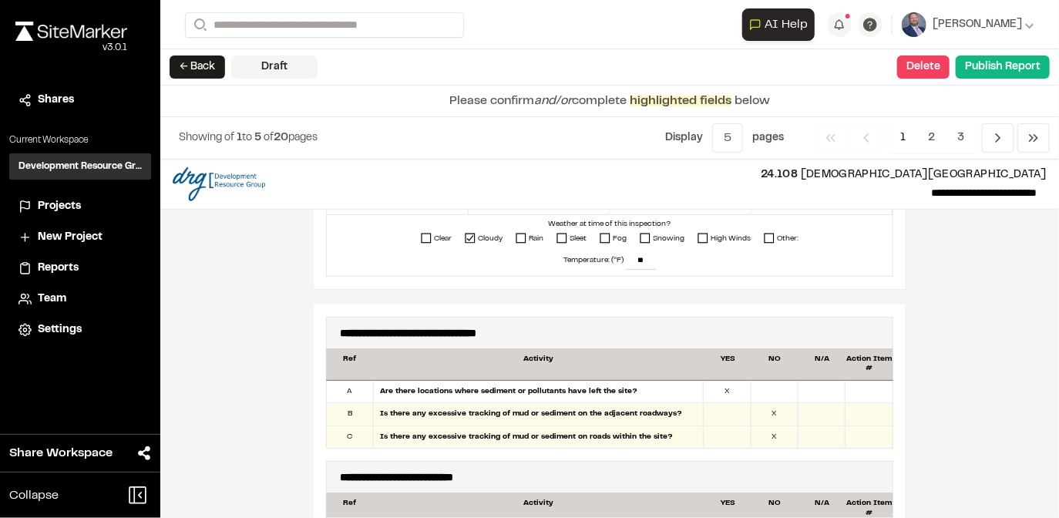
scroll to position [740, 0]
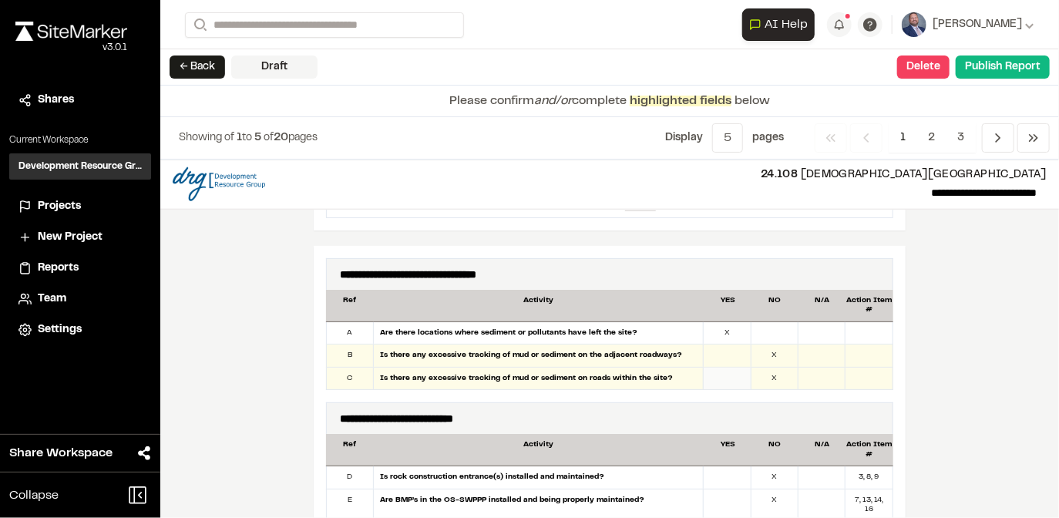
click at [735, 368] on div at bounding box center [727, 379] width 47 height 22
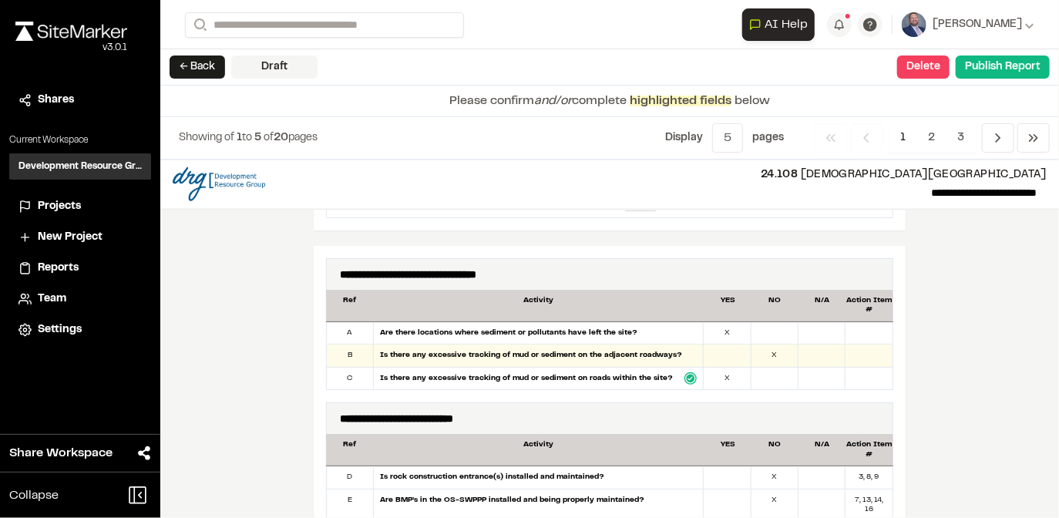
scroll to position [802, 0]
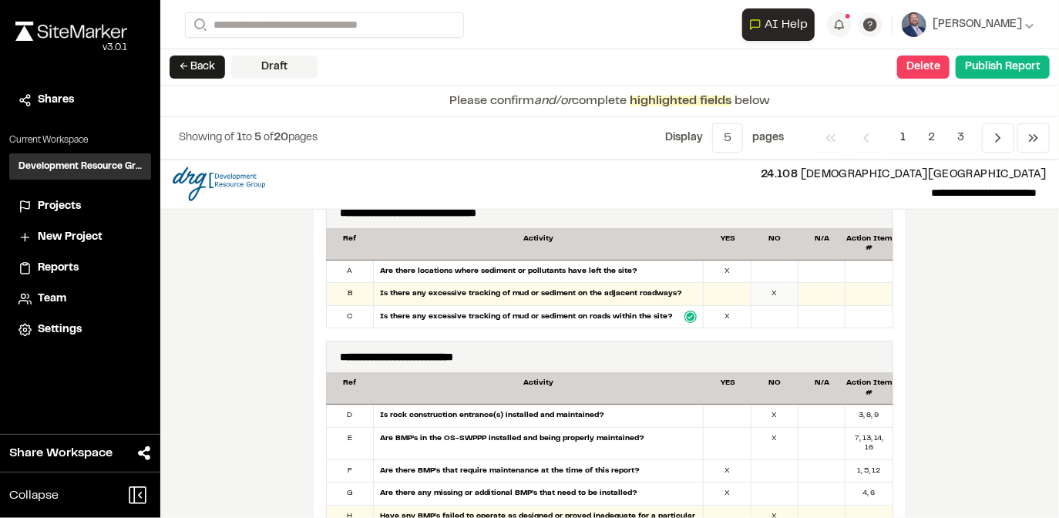
click at [769, 283] on div "X" at bounding box center [775, 294] width 47 height 22
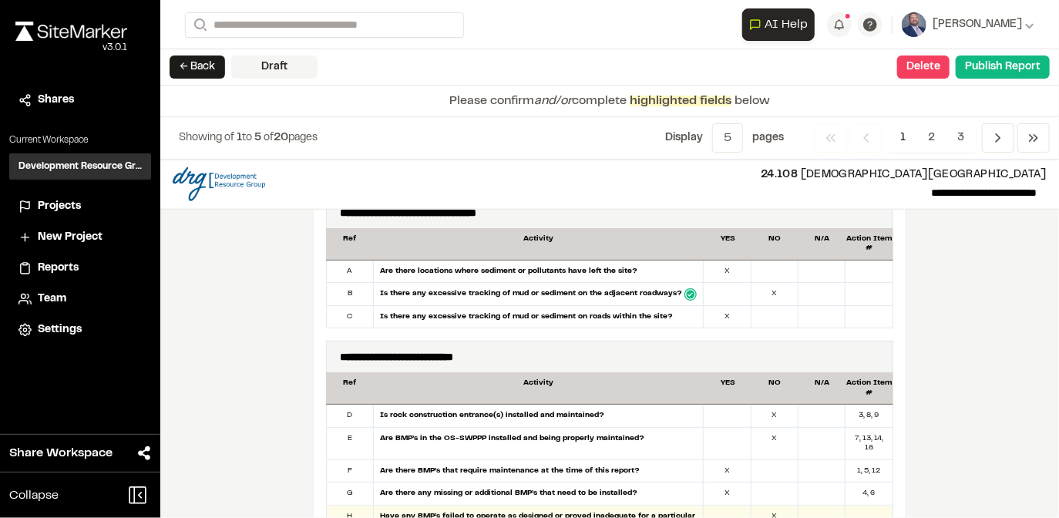
click at [687, 261] on div "Are there locations where sediment or pollutants have left the site?" at bounding box center [539, 272] width 330 height 22
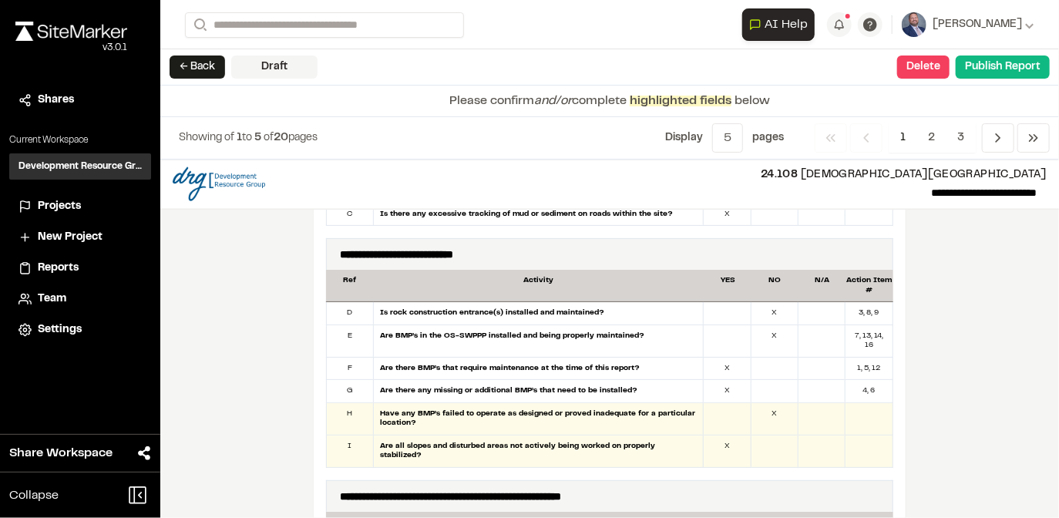
scroll to position [925, 0]
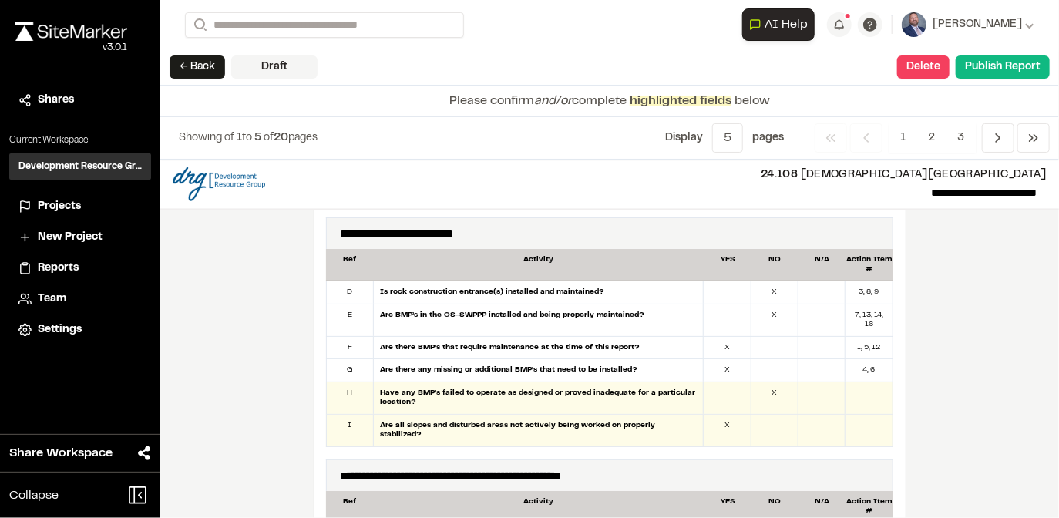
click at [864, 281] on div "3, 8, 9" at bounding box center [869, 292] width 47 height 22
click at [769, 382] on div "X" at bounding box center [775, 398] width 47 height 32
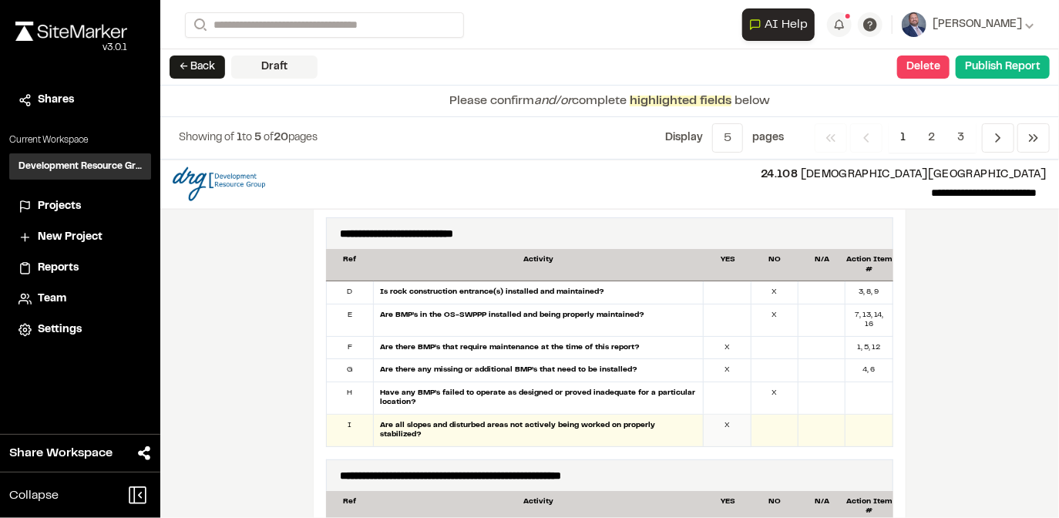
click at [729, 415] on div "X" at bounding box center [727, 431] width 47 height 32
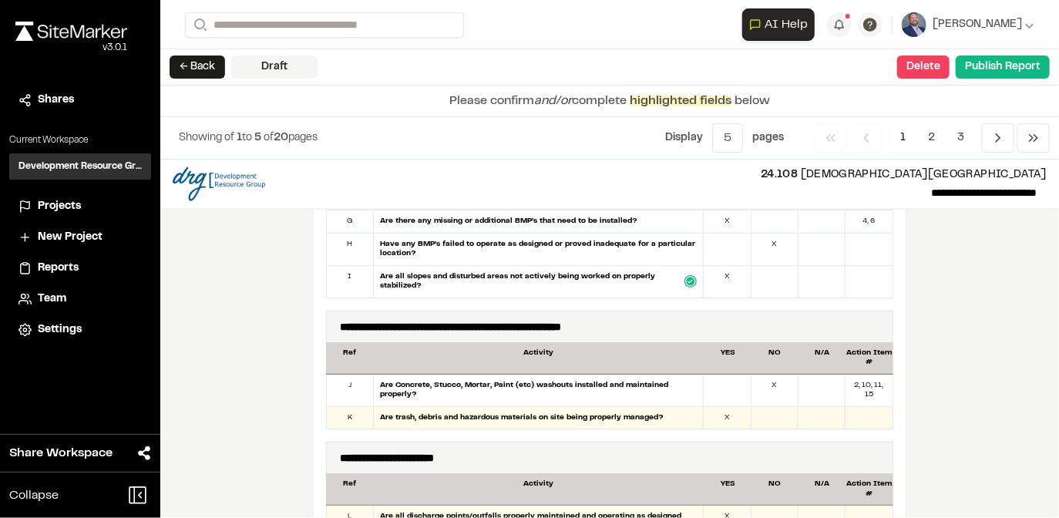
scroll to position [1110, 0]
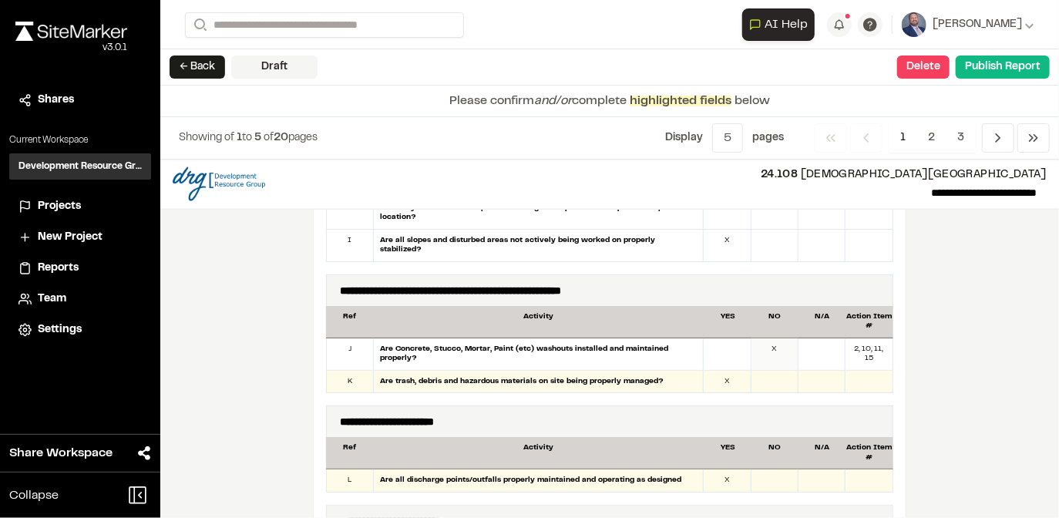
click at [787, 338] on div "X" at bounding box center [775, 354] width 47 height 32
click at [739, 371] on div "X" at bounding box center [727, 382] width 47 height 22
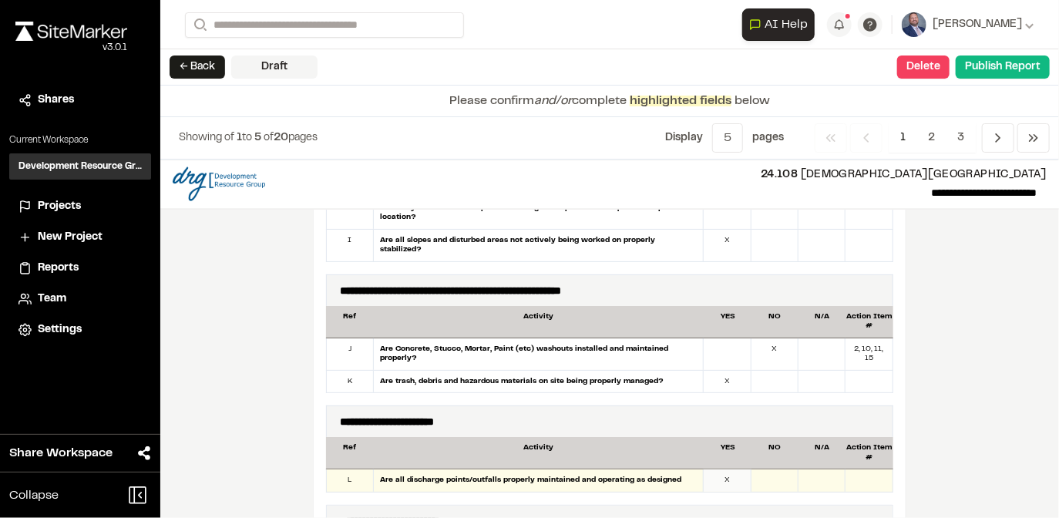
click at [725, 470] on div "X" at bounding box center [727, 481] width 47 height 22
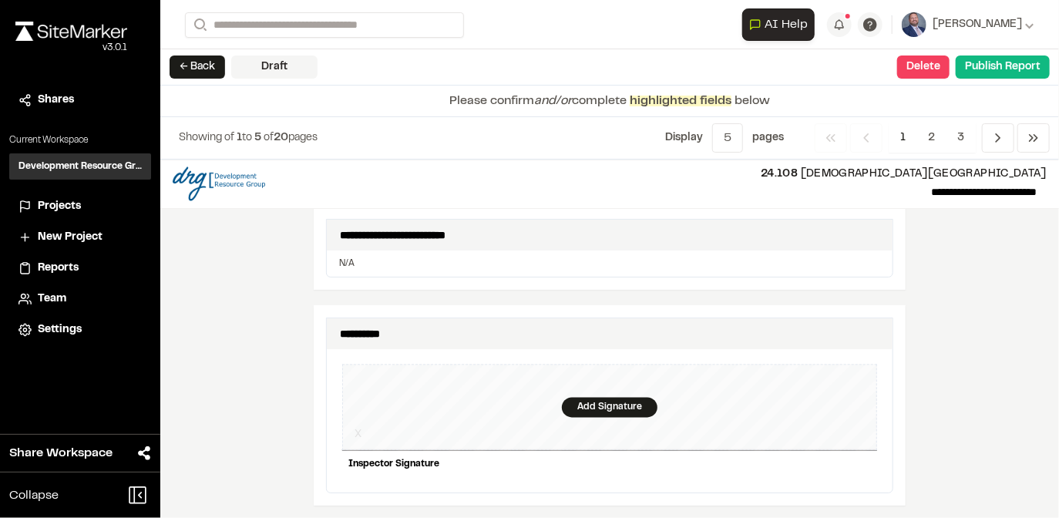
scroll to position [1419, 0]
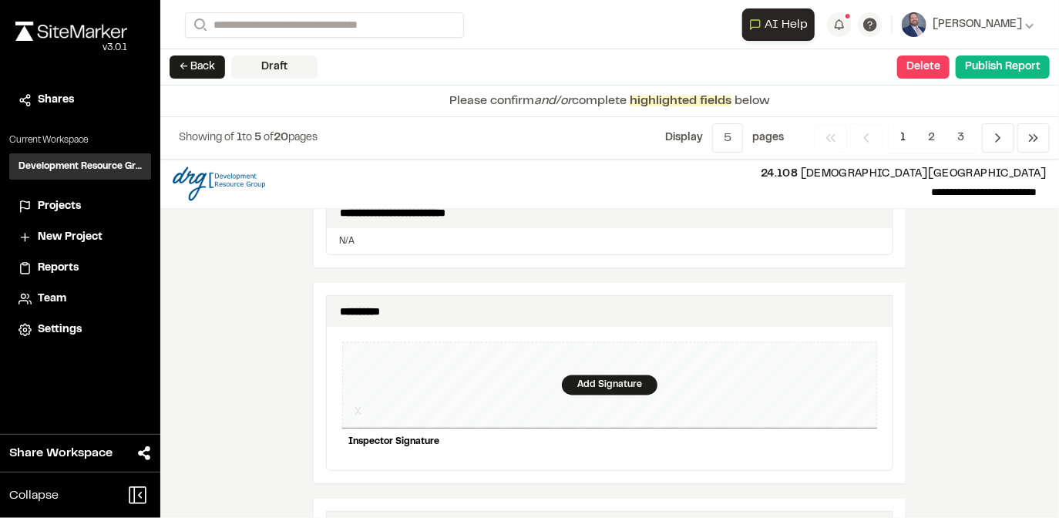
click at [567, 375] on div "Add Signature" at bounding box center [610, 385] width 96 height 20
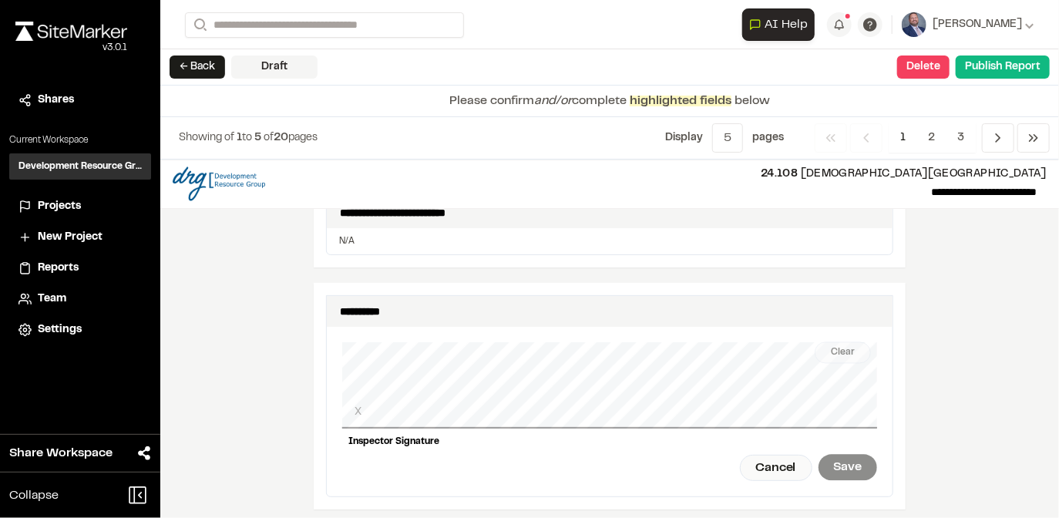
click at [363, 399] on div "Clear X Inspector Signature Cancel Save" at bounding box center [609, 412] width 535 height 170
click at [848, 455] on div "Save" at bounding box center [848, 468] width 59 height 26
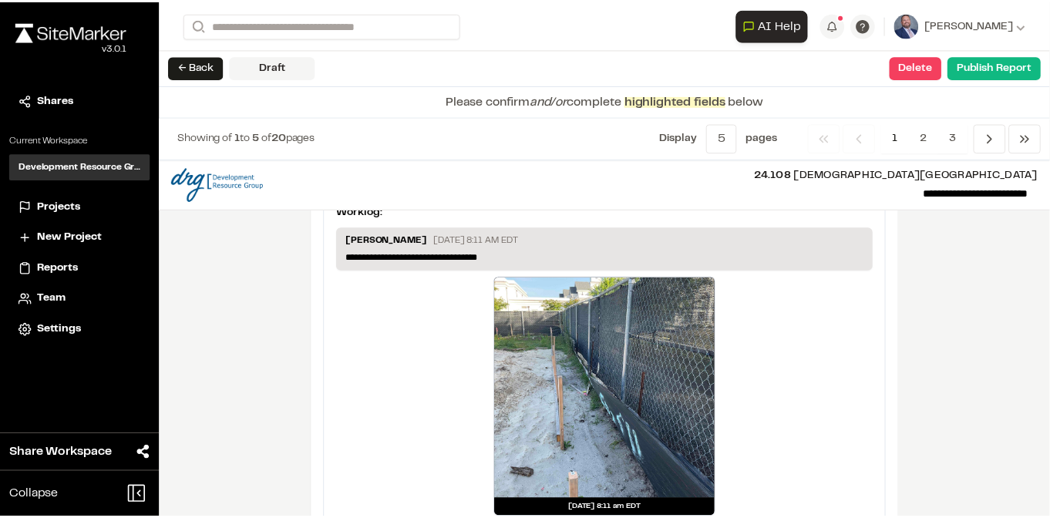
scroll to position [2792, 0]
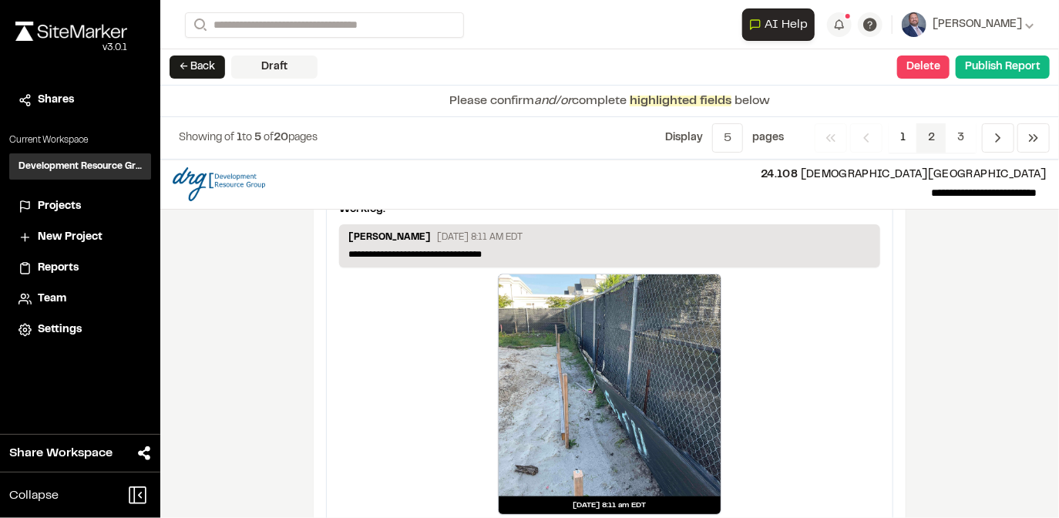
click at [927, 137] on span "2" at bounding box center [932, 137] width 30 height 29
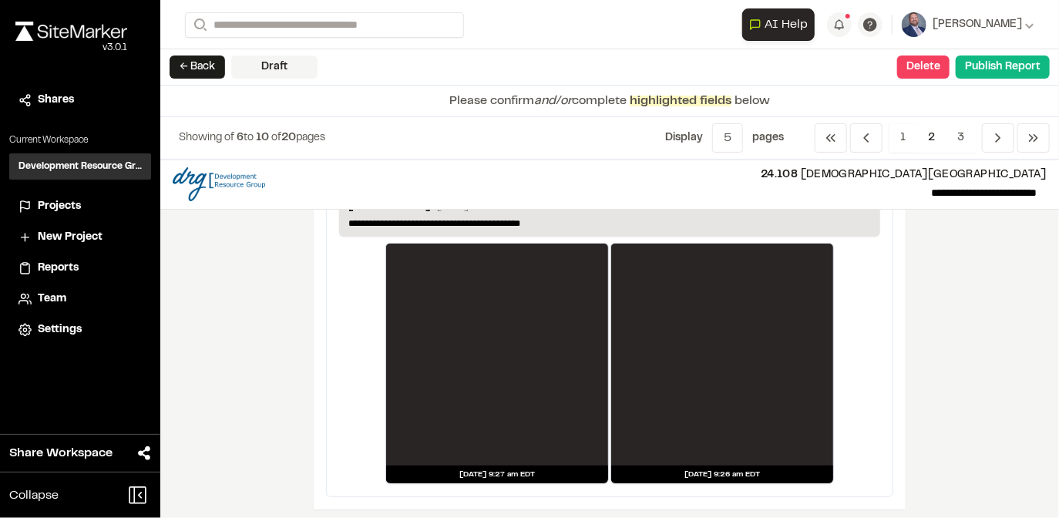
scroll to position [2775, 0]
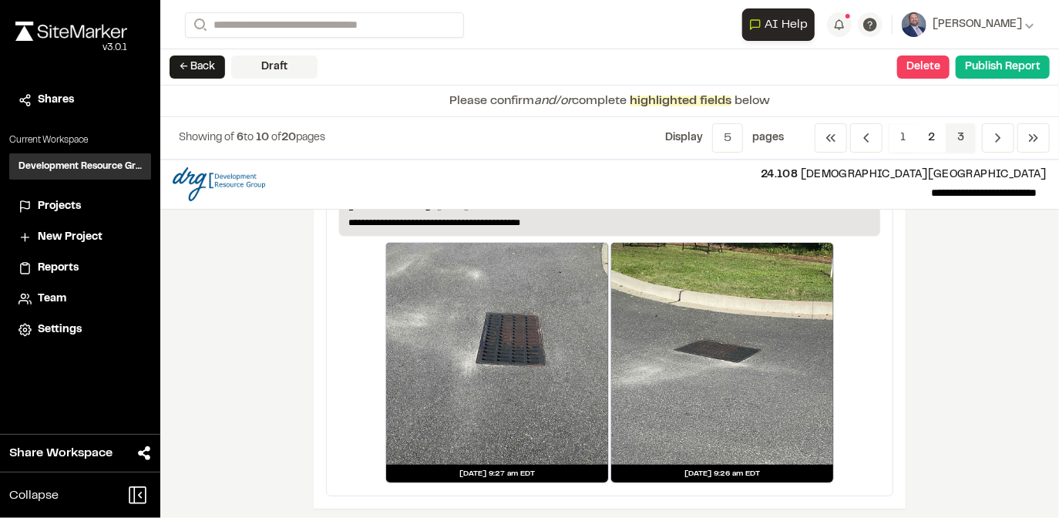
click at [952, 137] on span "3" at bounding box center [961, 137] width 30 height 29
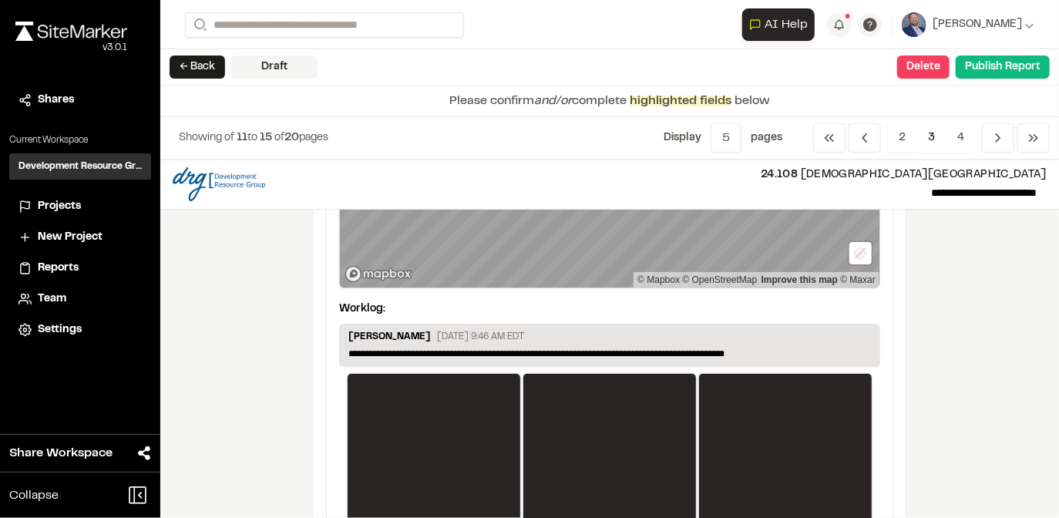
scroll to position [2919, 0]
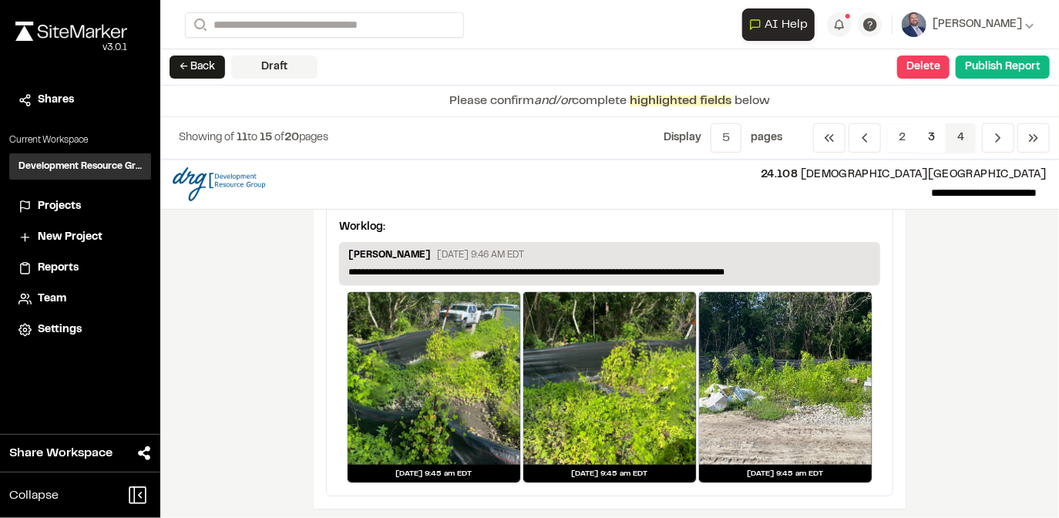
click at [962, 136] on span "4" at bounding box center [961, 137] width 30 height 29
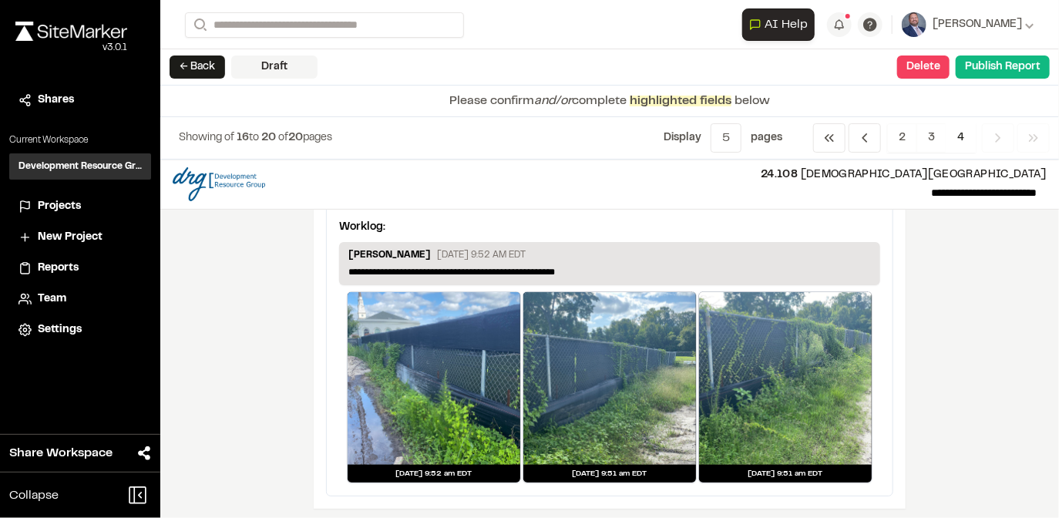
click at [293, 63] on div "Draft" at bounding box center [274, 67] width 86 height 23
click at [191, 65] on button "← Back" at bounding box center [198, 67] width 56 height 23
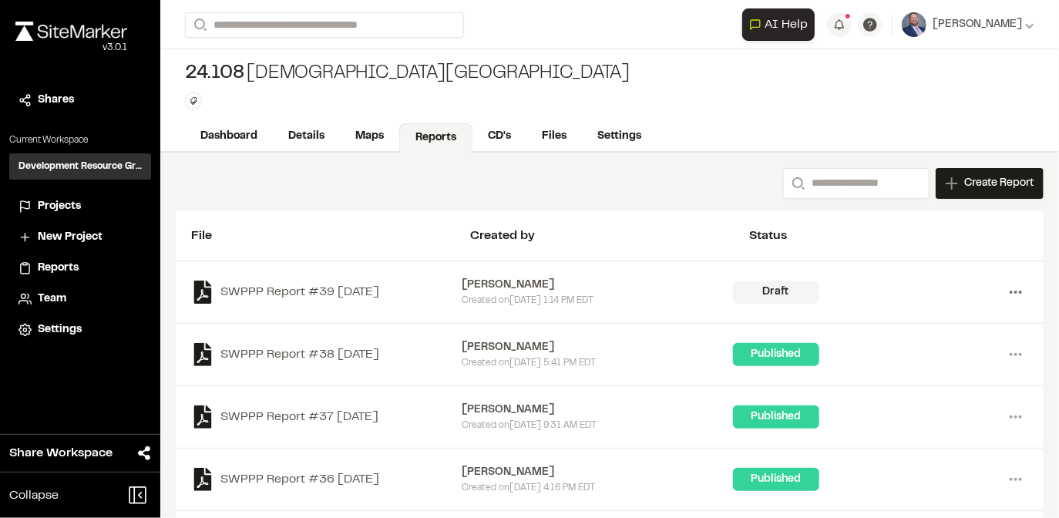
click at [1012, 288] on icon at bounding box center [1016, 292] width 25 height 25
click at [907, 324] on link "View" at bounding box center [961, 324] width 134 height 23
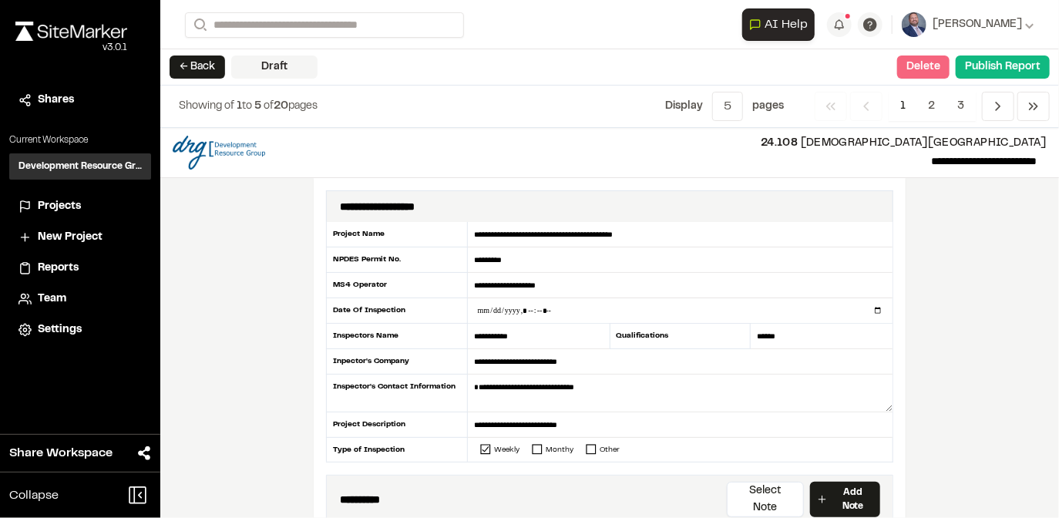
click at [919, 72] on button "Delete" at bounding box center [923, 67] width 52 height 23
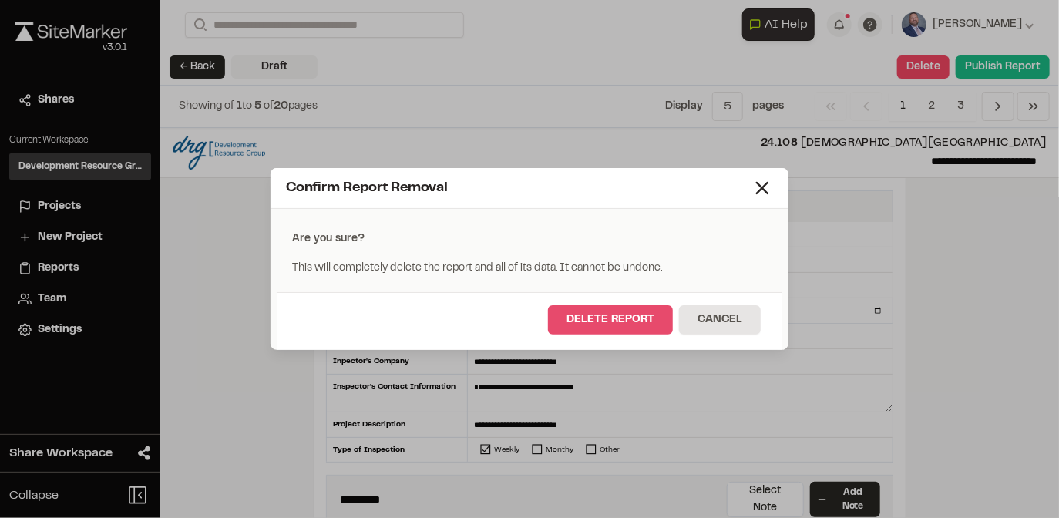
click at [589, 318] on button "Delete Report" at bounding box center [610, 319] width 125 height 29
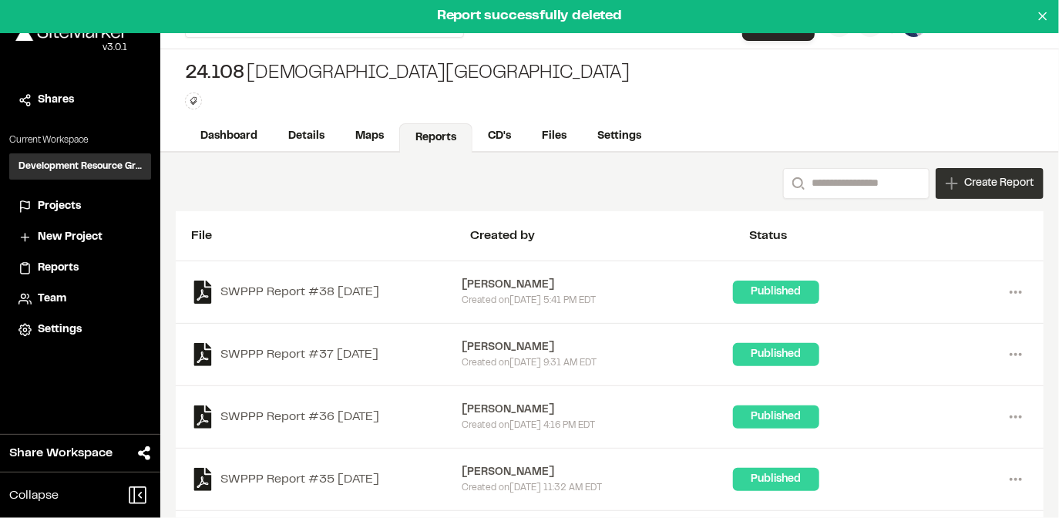
click at [965, 175] on span "Create Report" at bounding box center [999, 183] width 69 height 17
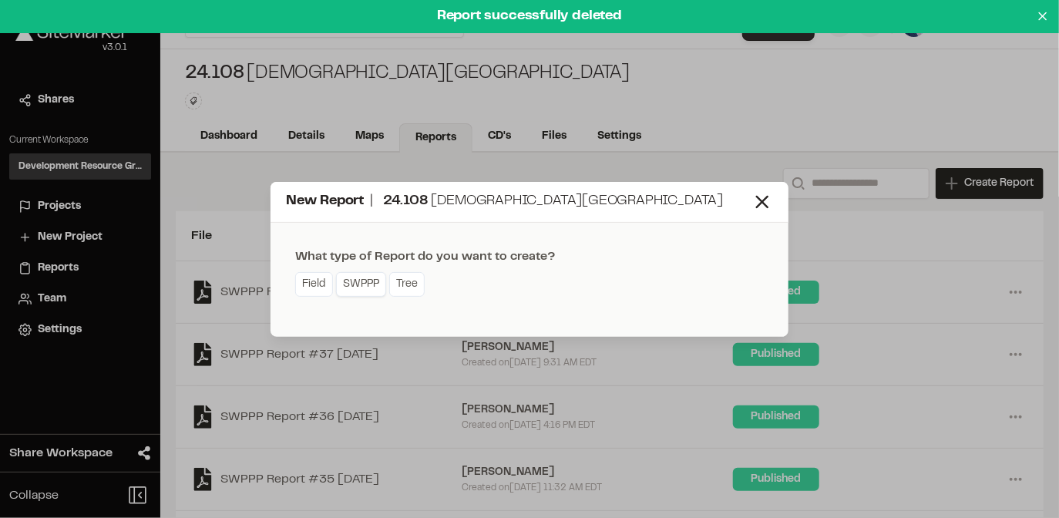
click at [361, 287] on link "SWPPP" at bounding box center [361, 284] width 50 height 25
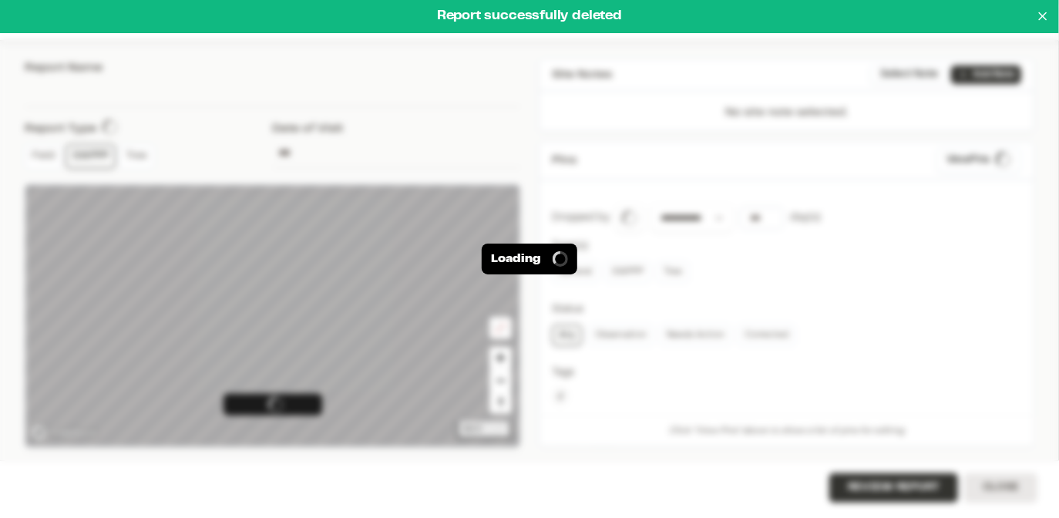
type input "**********"
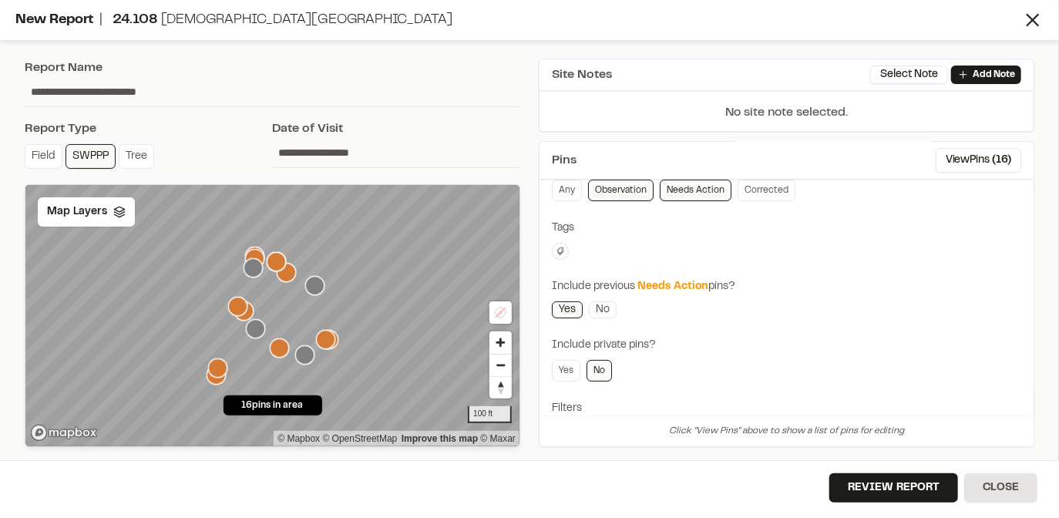
scroll to position [185, 0]
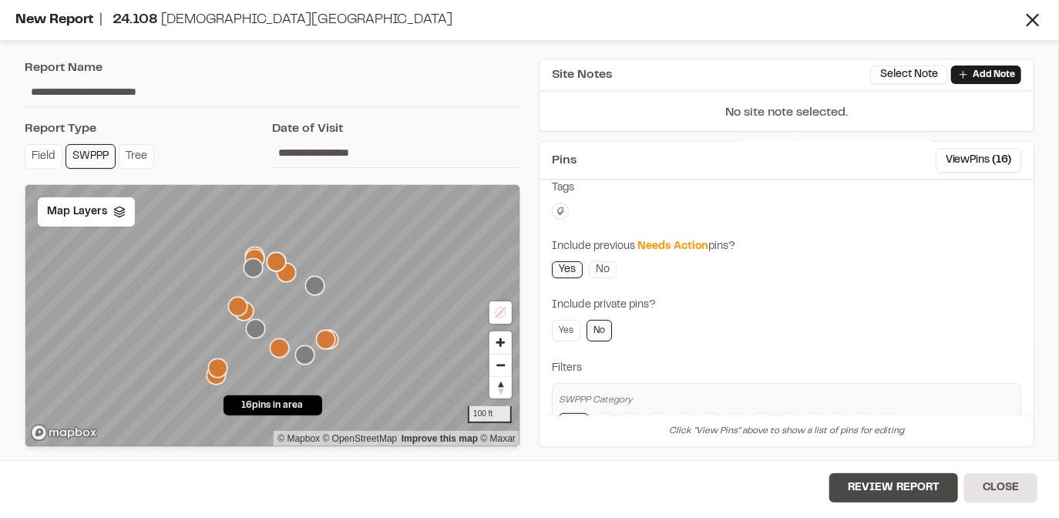
click at [884, 477] on button "Review Report" at bounding box center [894, 487] width 129 height 29
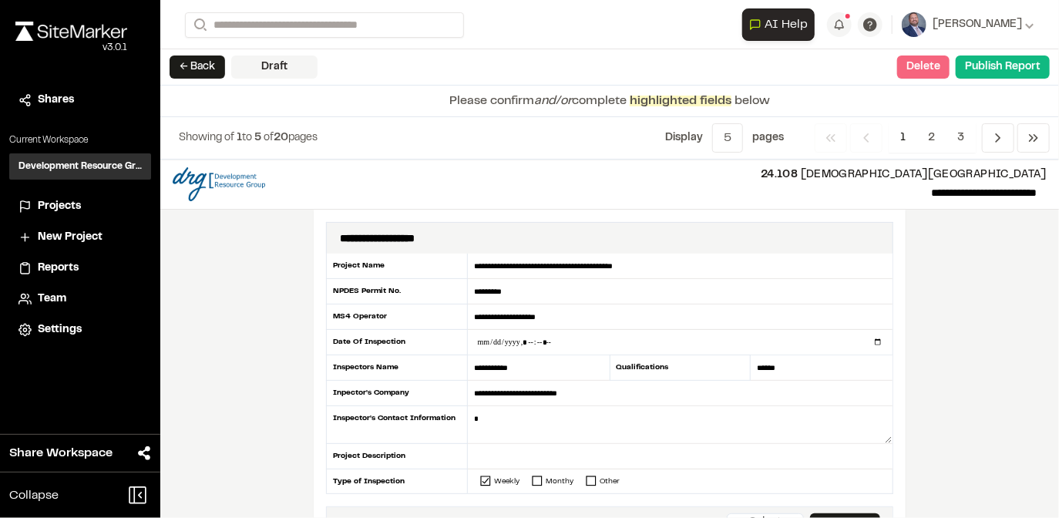
click at [930, 68] on button "Delete" at bounding box center [923, 67] width 52 height 23
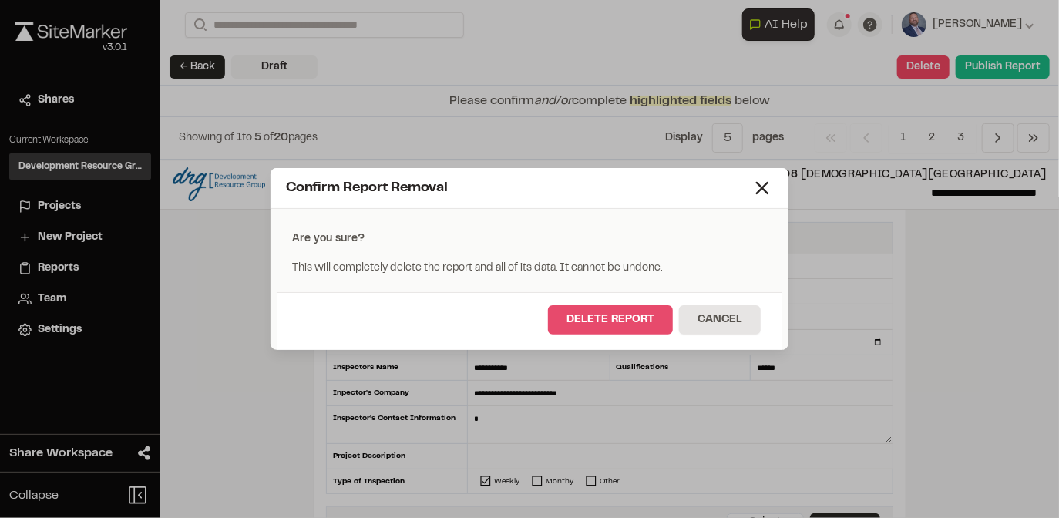
click at [610, 318] on button "Delete Report" at bounding box center [610, 319] width 125 height 29
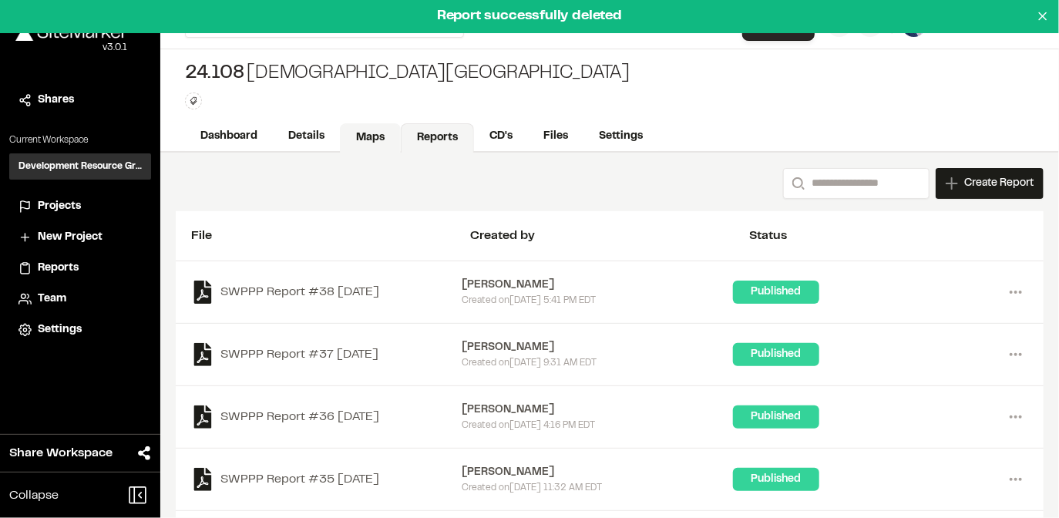
click at [369, 133] on link "Maps" at bounding box center [370, 137] width 61 height 29
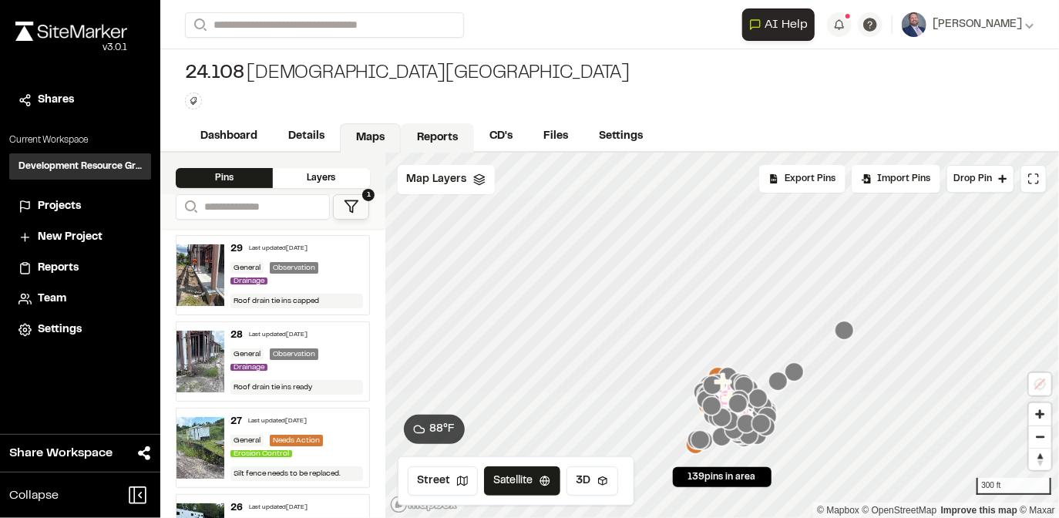
click at [432, 133] on link "Reports" at bounding box center [437, 137] width 73 height 29
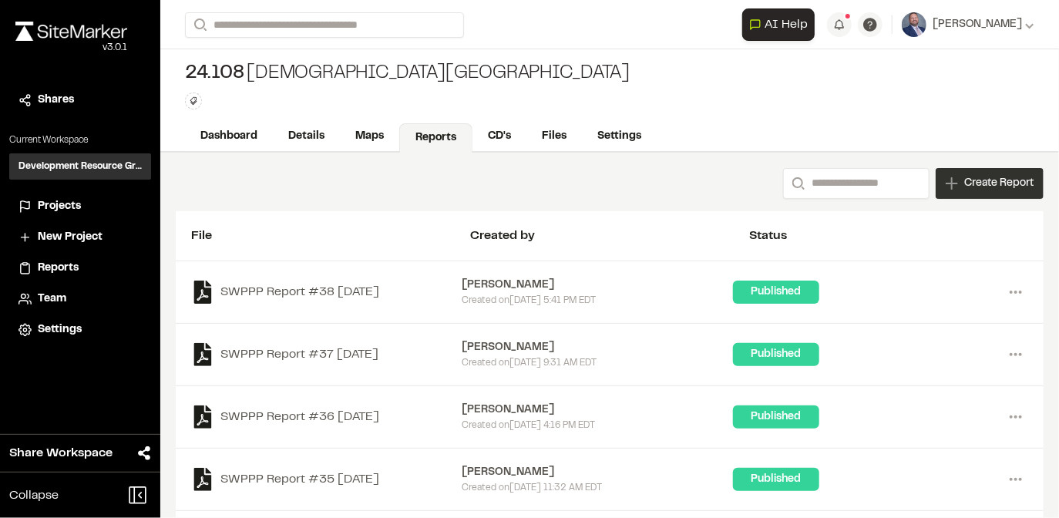
click at [972, 186] on span "Create Report" at bounding box center [999, 183] width 69 height 17
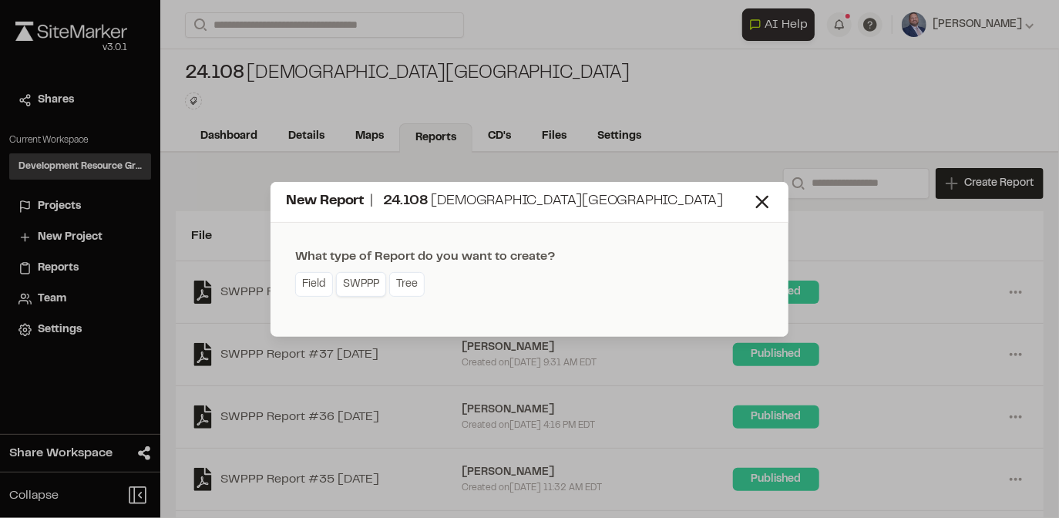
click at [342, 282] on link "SWPPP" at bounding box center [361, 284] width 50 height 25
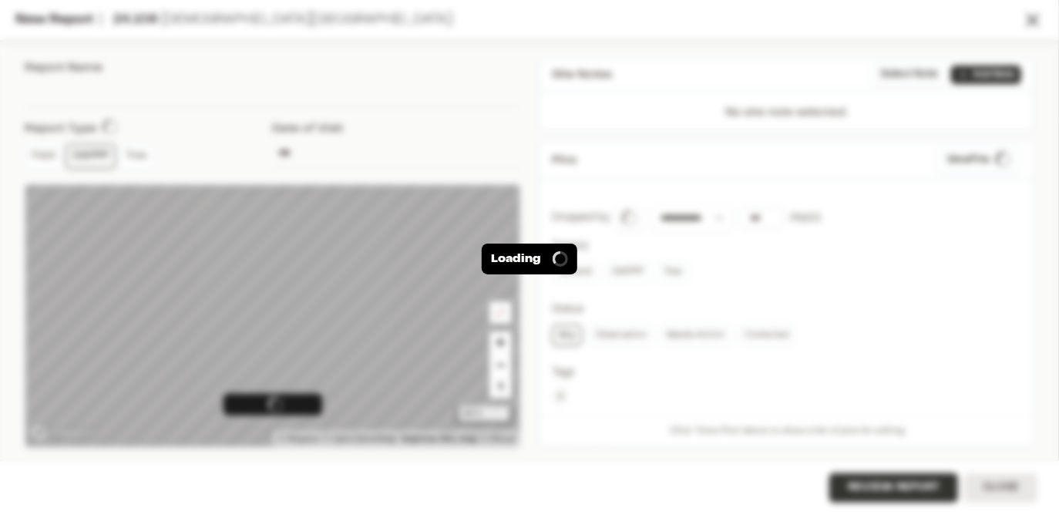
type input "**********"
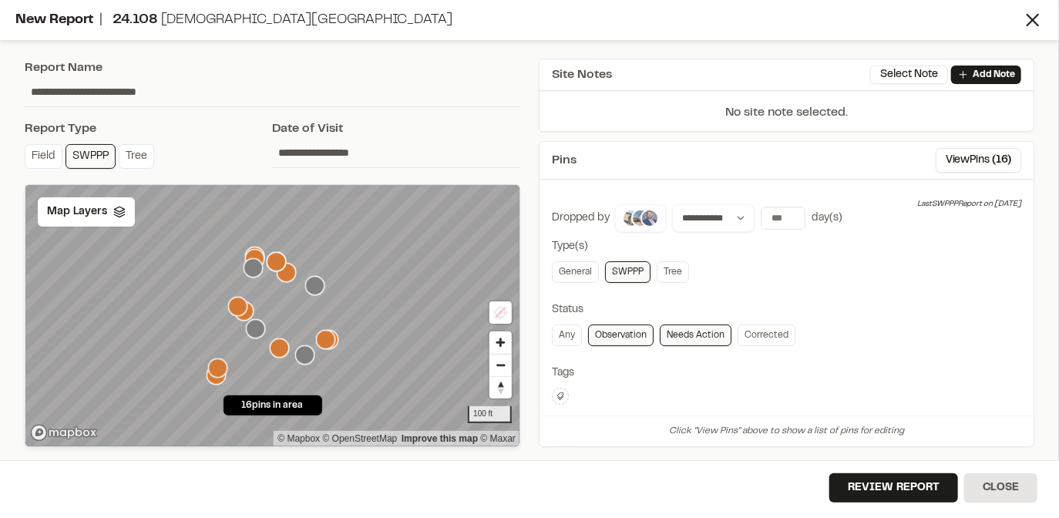
click at [649, 214] on img at bounding box center [650, 218] width 19 height 19
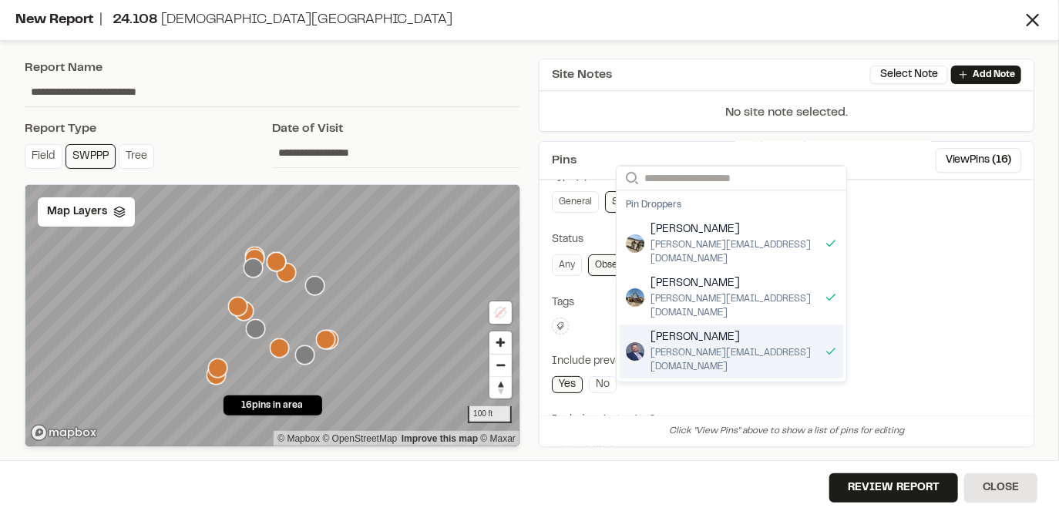
scroll to position [50, 0]
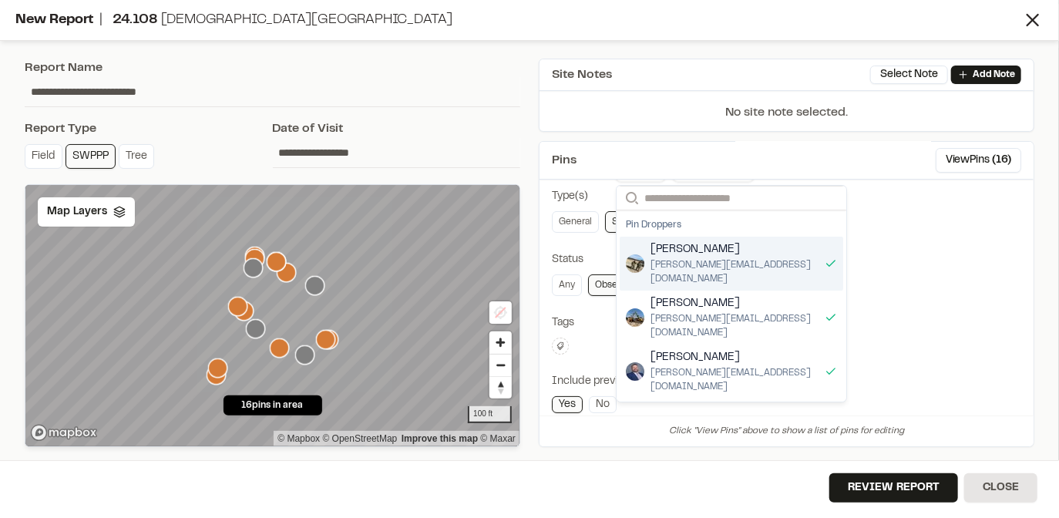
click at [924, 228] on div "General SWPPP Tree" at bounding box center [787, 222] width 470 height 22
click at [584, 197] on div "Type(s)" at bounding box center [787, 196] width 470 height 17
click at [605, 211] on link "SWPPP" at bounding box center [627, 222] width 45 height 22
click at [919, 232] on div "**********" at bounding box center [787, 343] width 470 height 378
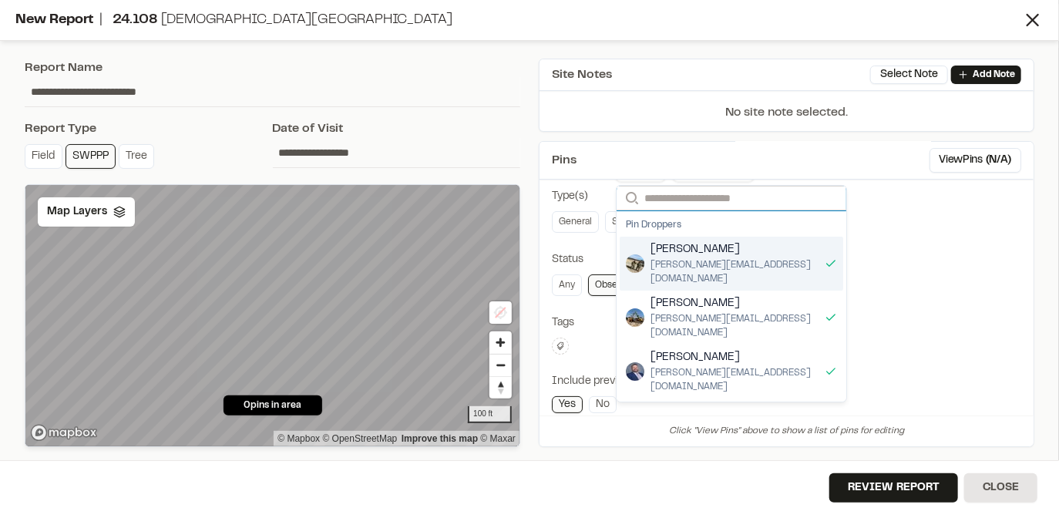
click at [790, 197] on input "Search" at bounding box center [732, 198] width 230 height 25
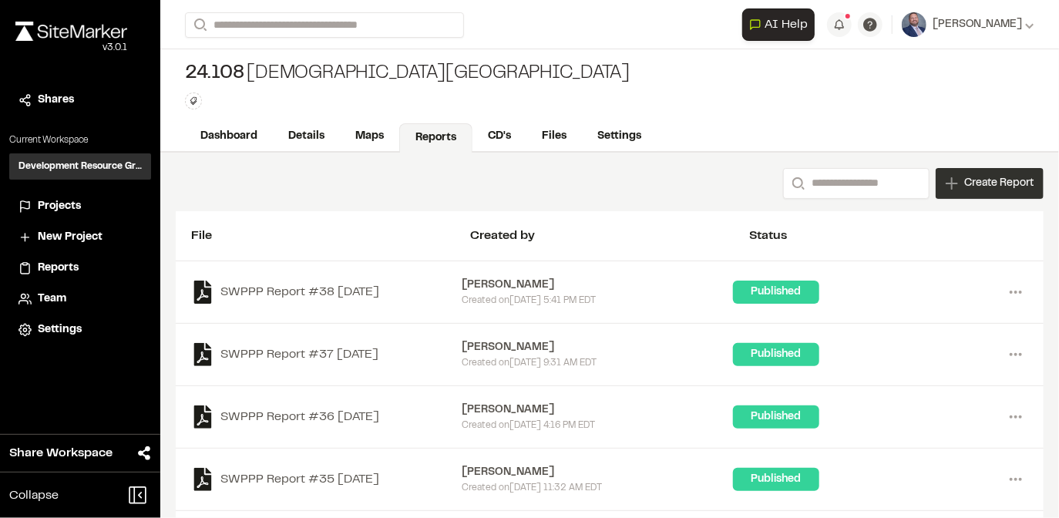
click at [965, 184] on span "Create Report" at bounding box center [999, 183] width 69 height 17
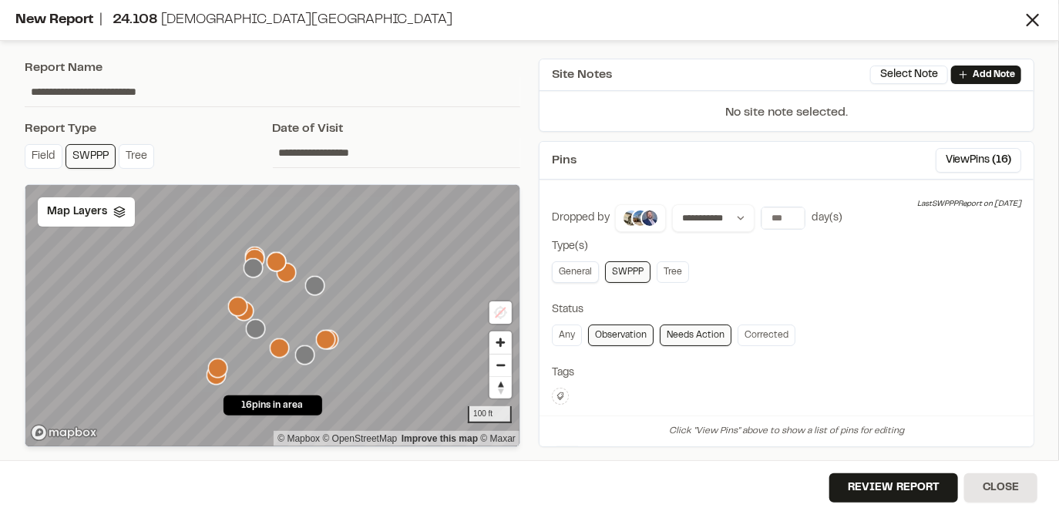
click at [585, 274] on link "General" at bounding box center [575, 272] width 47 height 22
click at [606, 274] on link "SWPPP" at bounding box center [627, 272] width 45 height 22
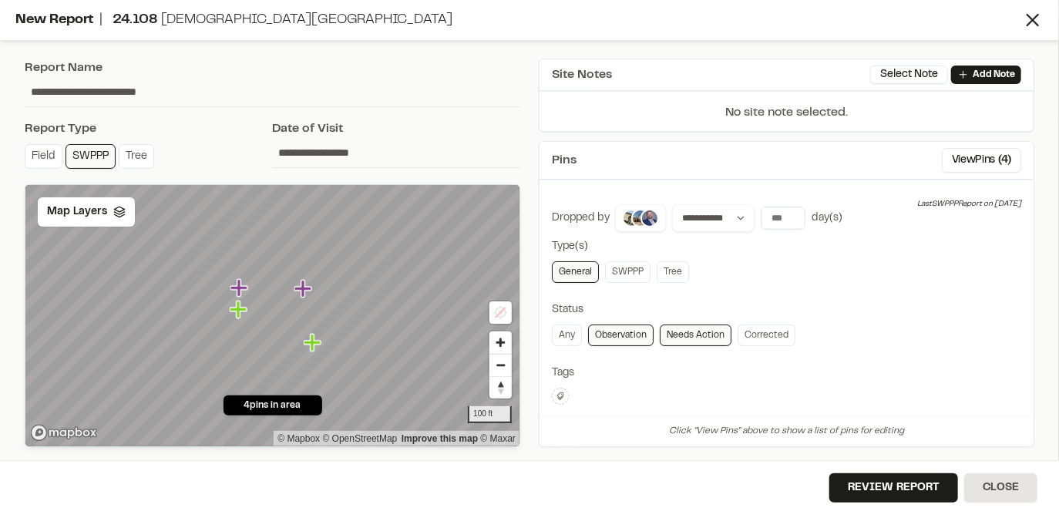
click at [578, 270] on link "General" at bounding box center [575, 272] width 47 height 22
click at [584, 270] on link "General" at bounding box center [575, 272] width 47 height 22
click at [311, 348] on icon "Map marker" at bounding box center [312, 342] width 17 height 17
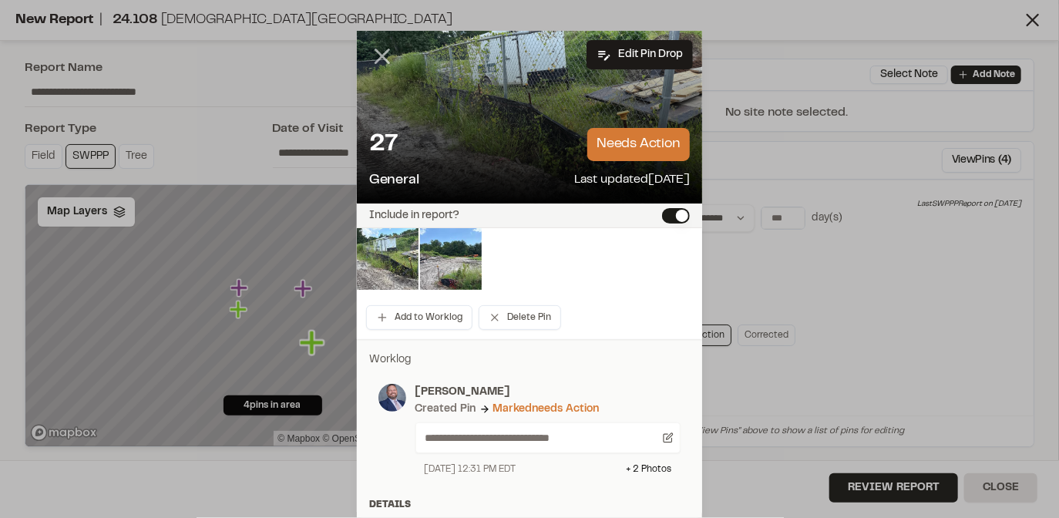
click at [374, 56] on icon at bounding box center [382, 56] width 26 height 26
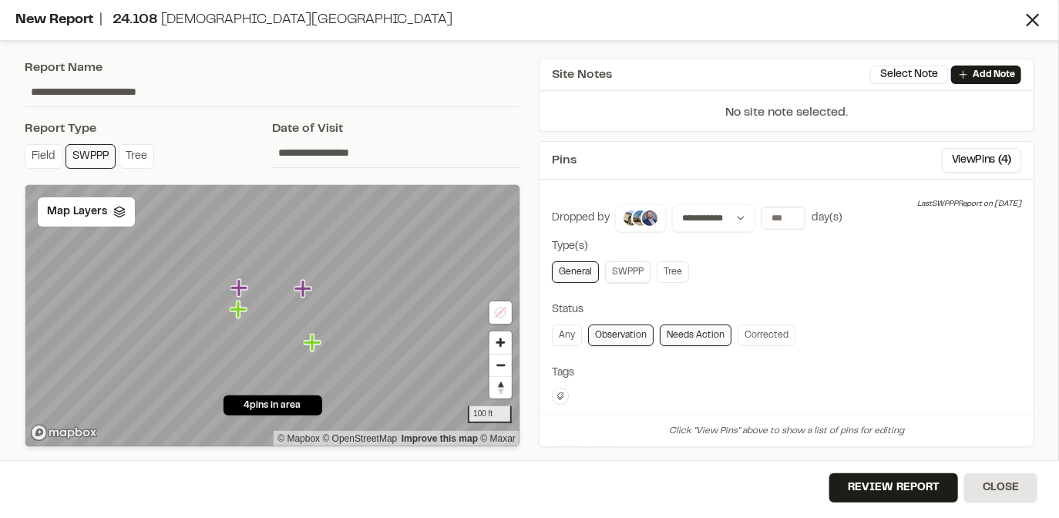
click at [617, 271] on link "SWPPP" at bounding box center [627, 272] width 45 height 22
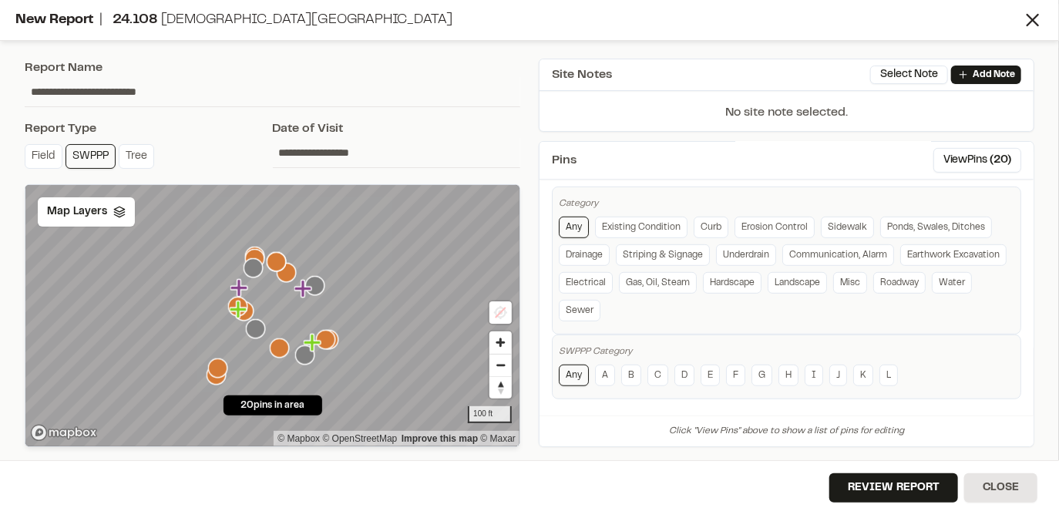
scroll to position [382, 0]
click at [897, 484] on button "Review Report" at bounding box center [894, 487] width 129 height 29
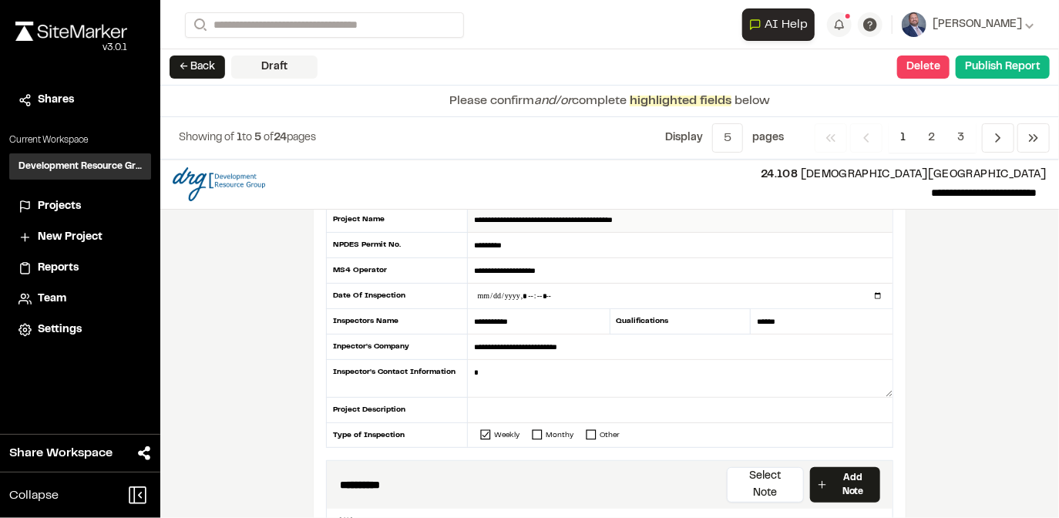
scroll to position [123, 0]
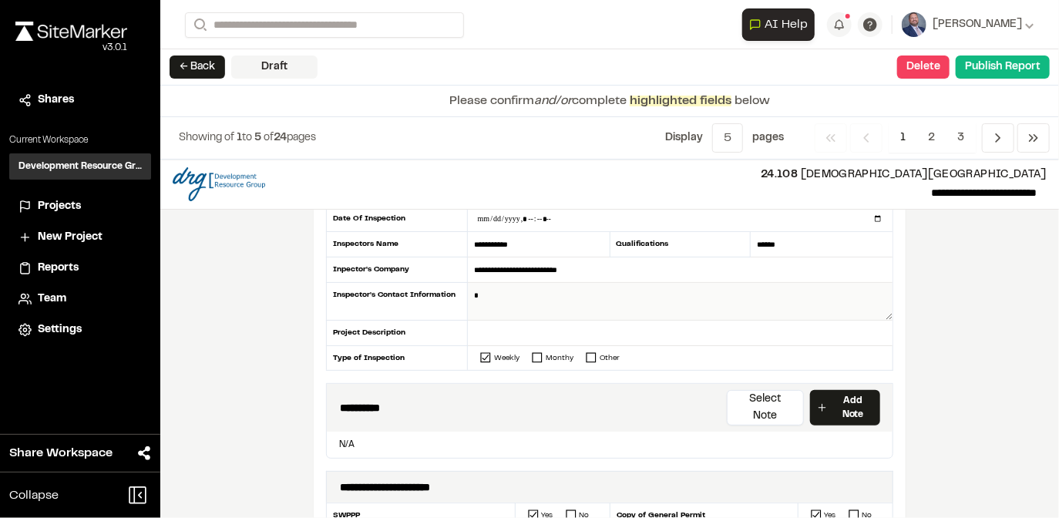
click at [485, 292] on textarea at bounding box center [680, 302] width 425 height 38
type textarea "**********"
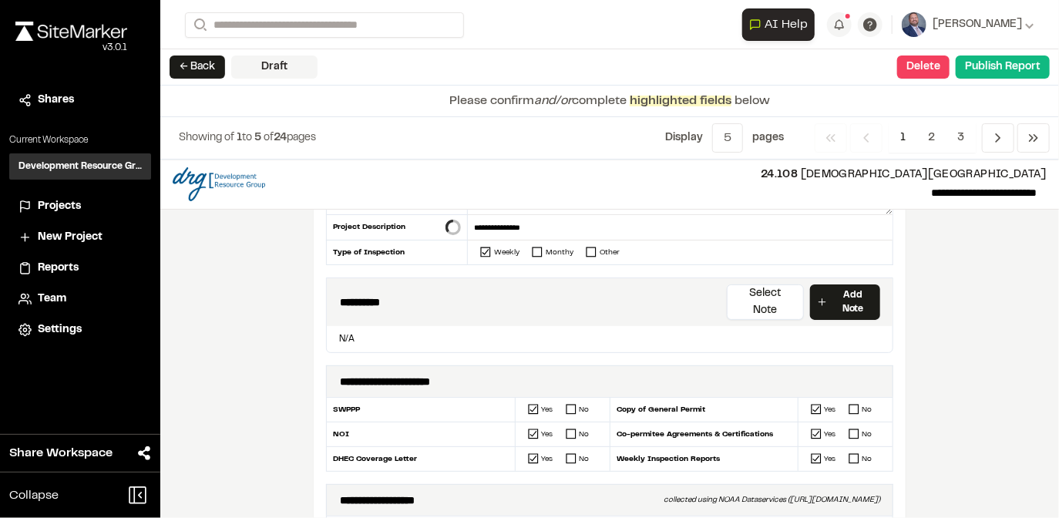
scroll to position [247, 0]
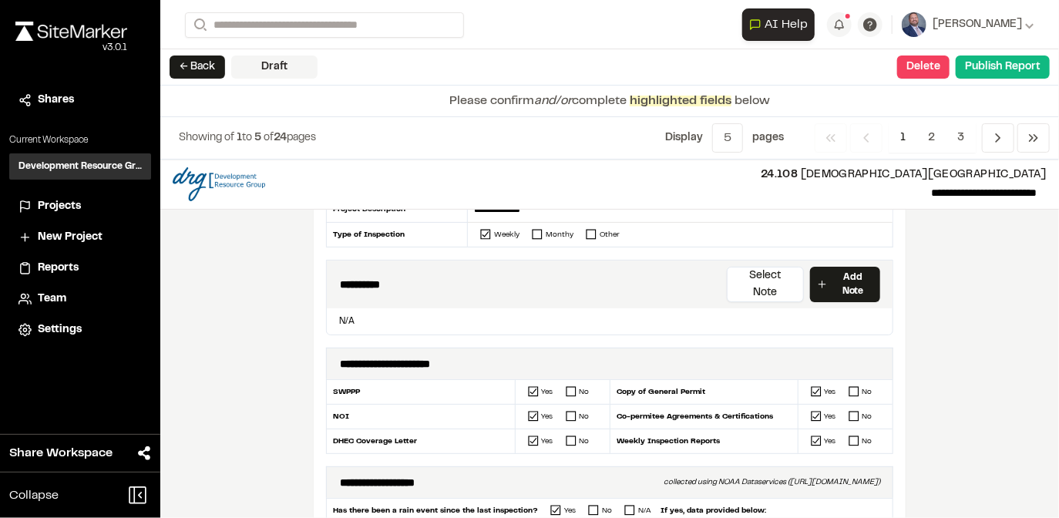
type input "**********"
click at [452, 315] on p "N/A" at bounding box center [610, 322] width 554 height 14
click at [357, 315] on p "N/A" at bounding box center [610, 322] width 554 height 14
click at [345, 315] on p "N/A" at bounding box center [610, 322] width 554 height 14
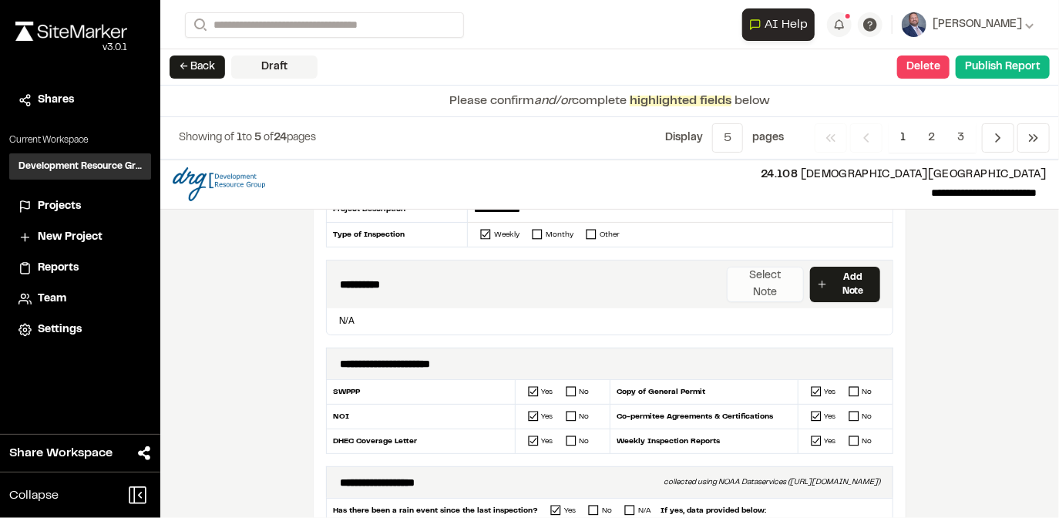
click at [753, 276] on button "Select Note" at bounding box center [766, 284] width 78 height 35
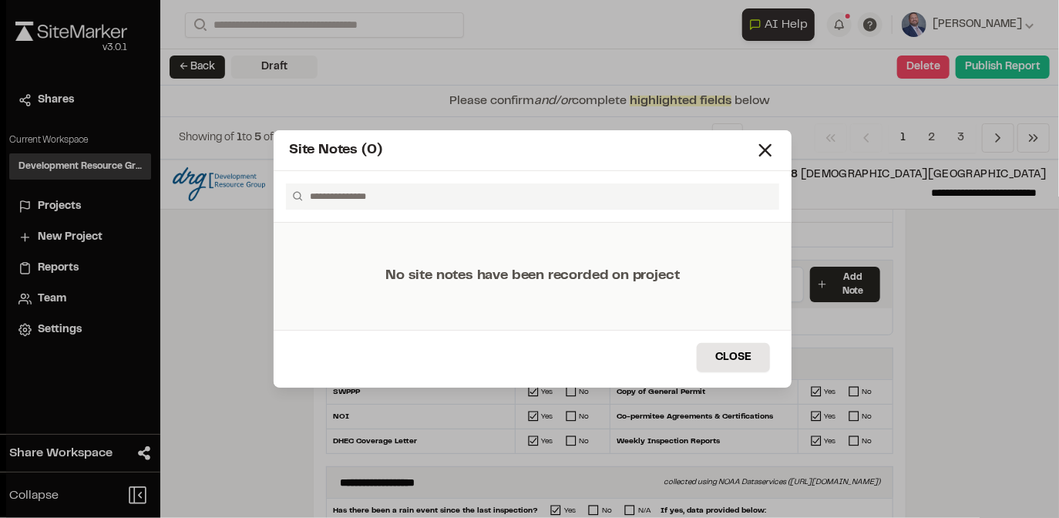
click at [402, 190] on input "text" at bounding box center [539, 197] width 469 height 26
click at [762, 151] on icon at bounding box center [766, 151] width 22 height 22
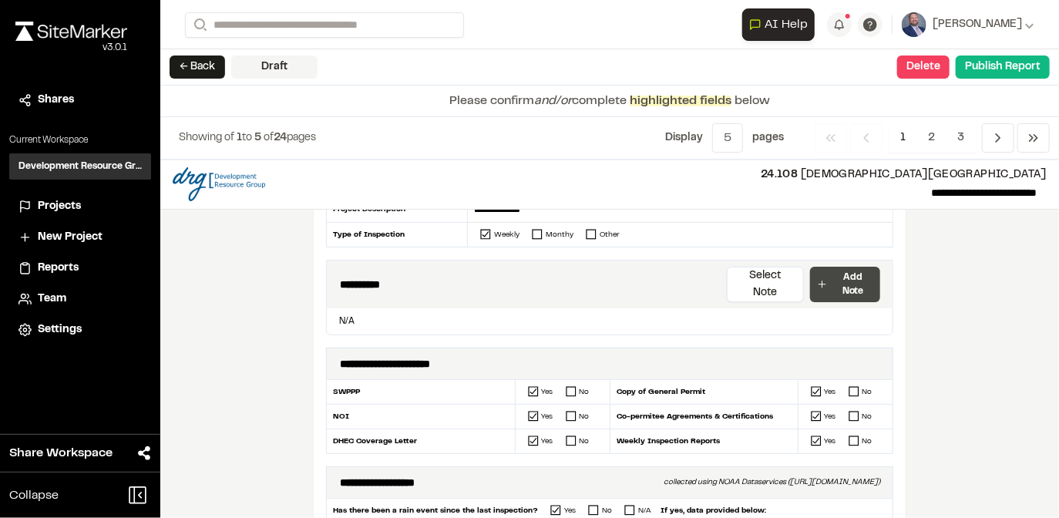
click at [833, 271] on p "Add Note" at bounding box center [853, 285] width 42 height 28
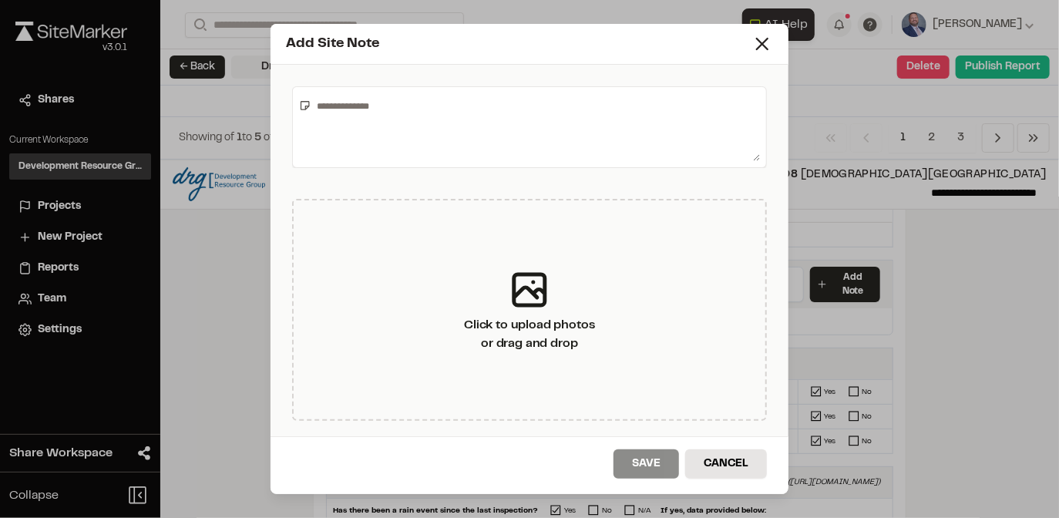
click at [351, 128] on textarea at bounding box center [535, 127] width 449 height 68
type textarea "**********"
click at [635, 457] on button "Save" at bounding box center [647, 464] width 66 height 29
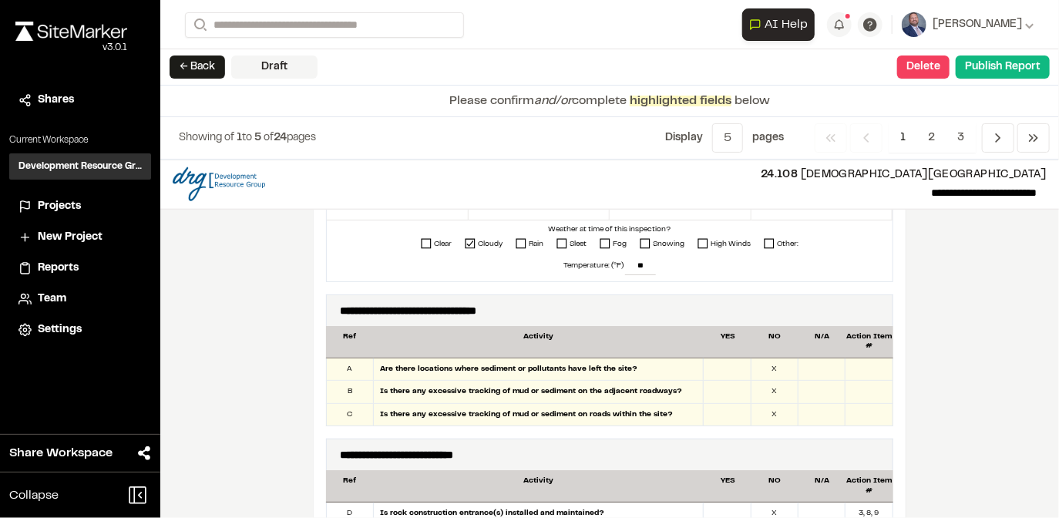
scroll to position [740, 0]
click at [768, 358] on div "X" at bounding box center [775, 369] width 47 height 22
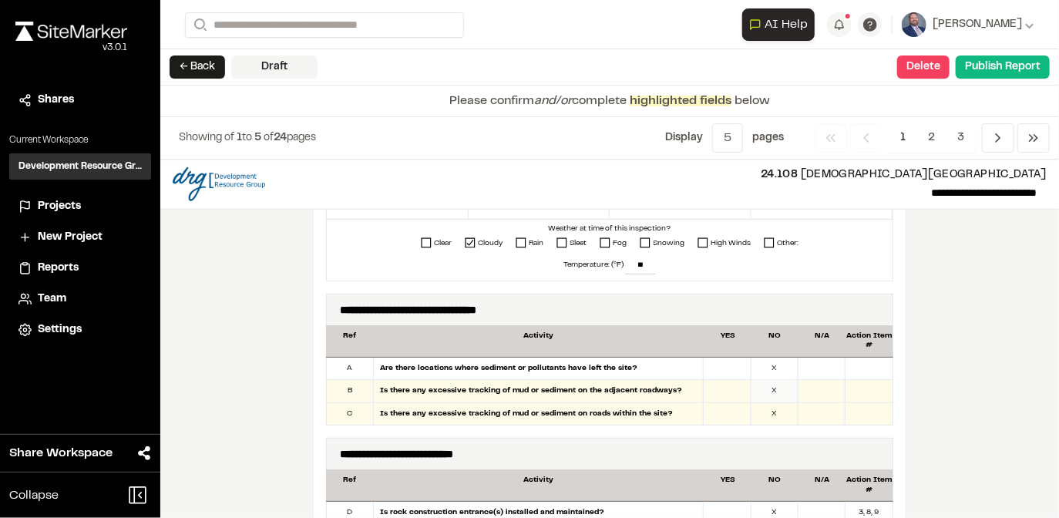
click at [765, 380] on div "X" at bounding box center [775, 391] width 47 height 22
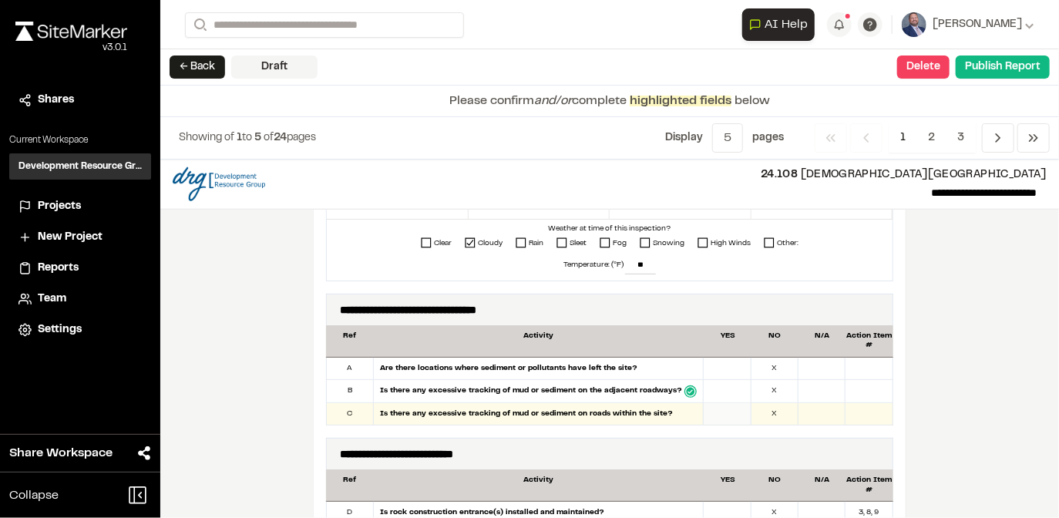
click at [722, 403] on div at bounding box center [727, 414] width 47 height 22
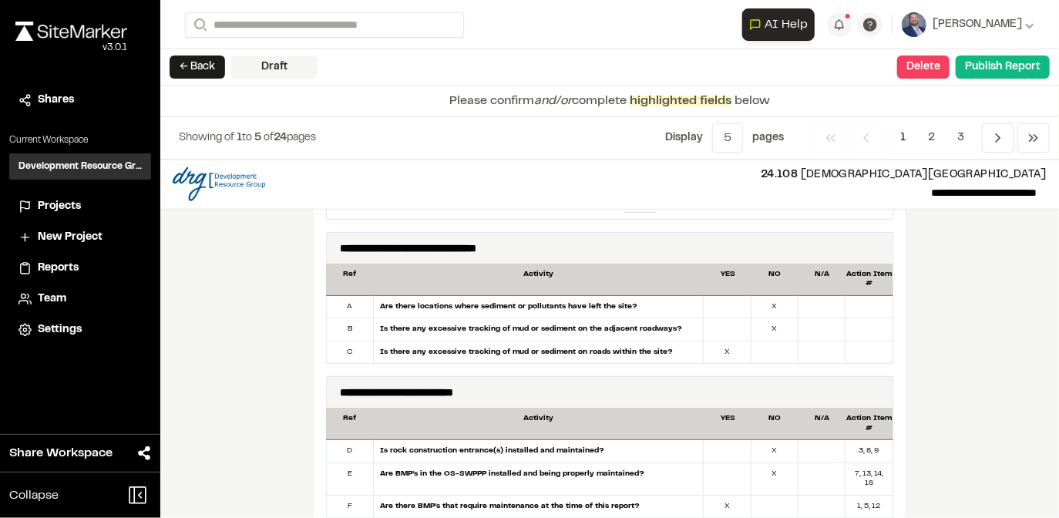
scroll to position [925, 0]
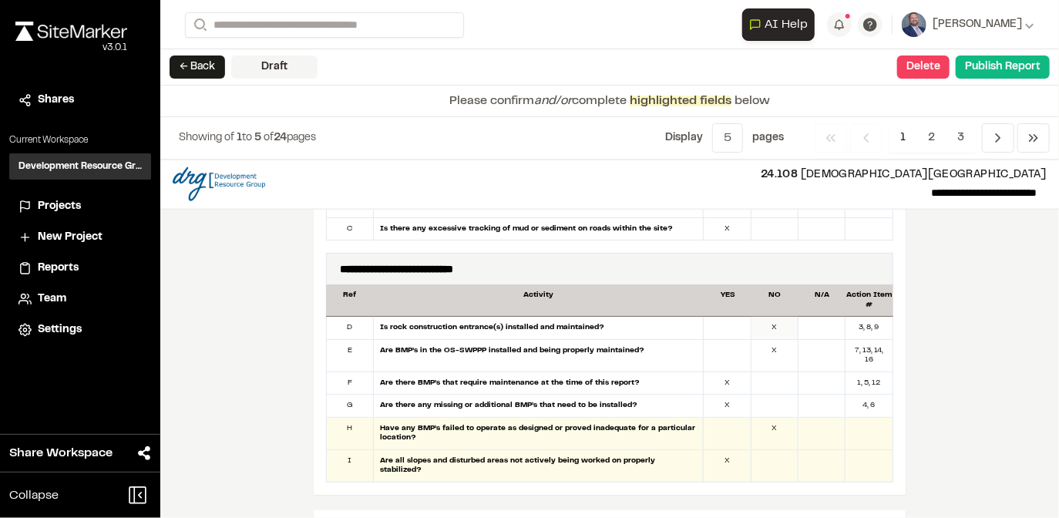
click at [771, 317] on div "X" at bounding box center [775, 328] width 47 height 22
click at [752, 418] on div "X" at bounding box center [775, 434] width 47 height 32
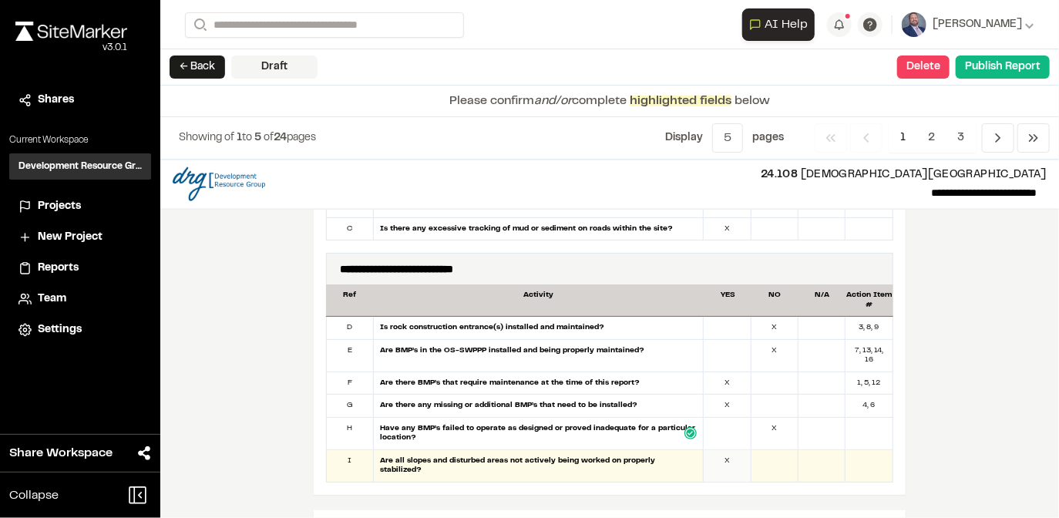
click at [716, 450] on div "X" at bounding box center [727, 466] width 47 height 32
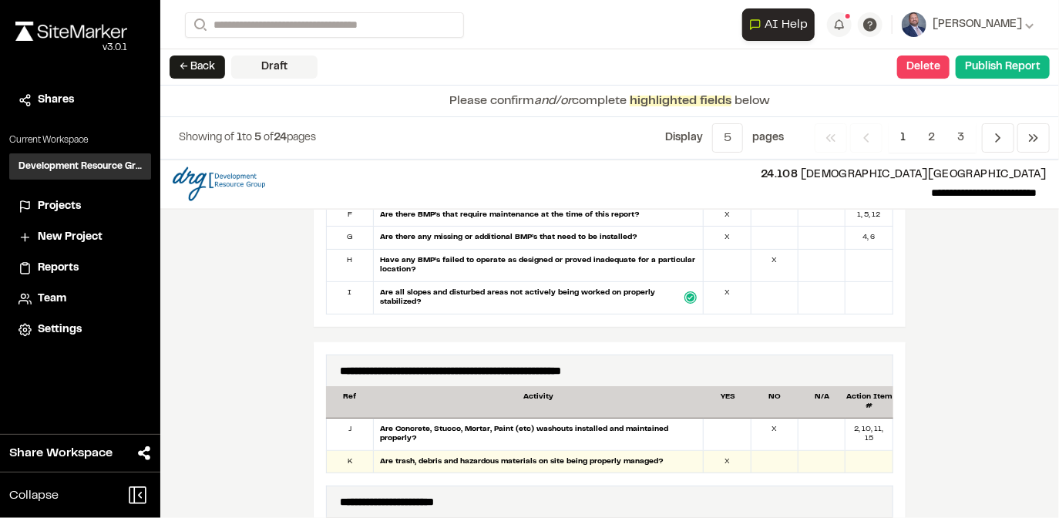
scroll to position [1110, 0]
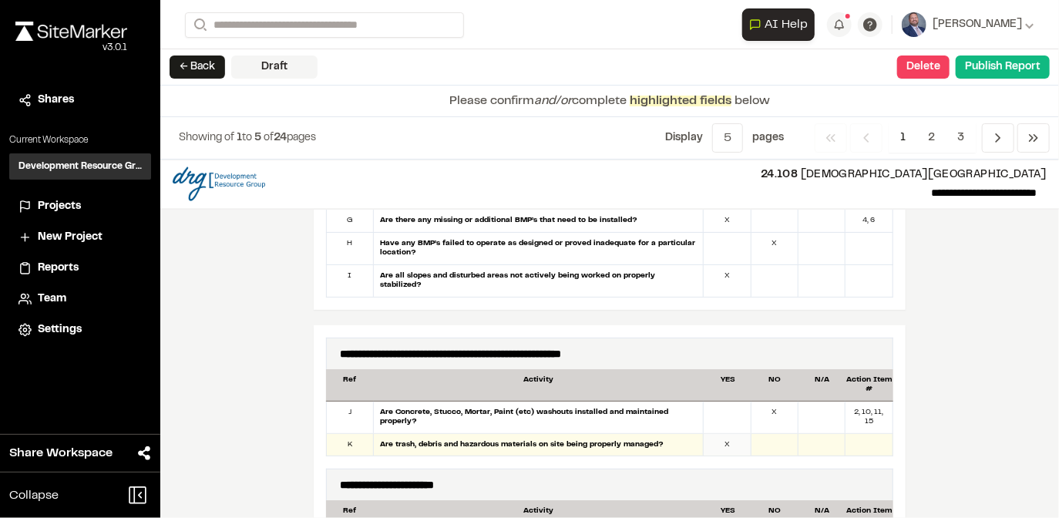
click at [713, 434] on div "X" at bounding box center [727, 445] width 47 height 22
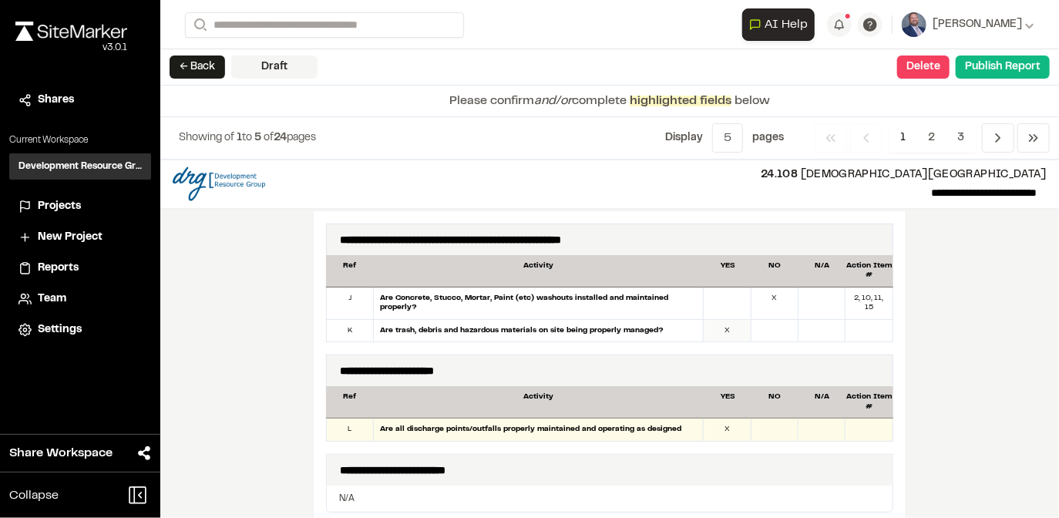
scroll to position [1234, 0]
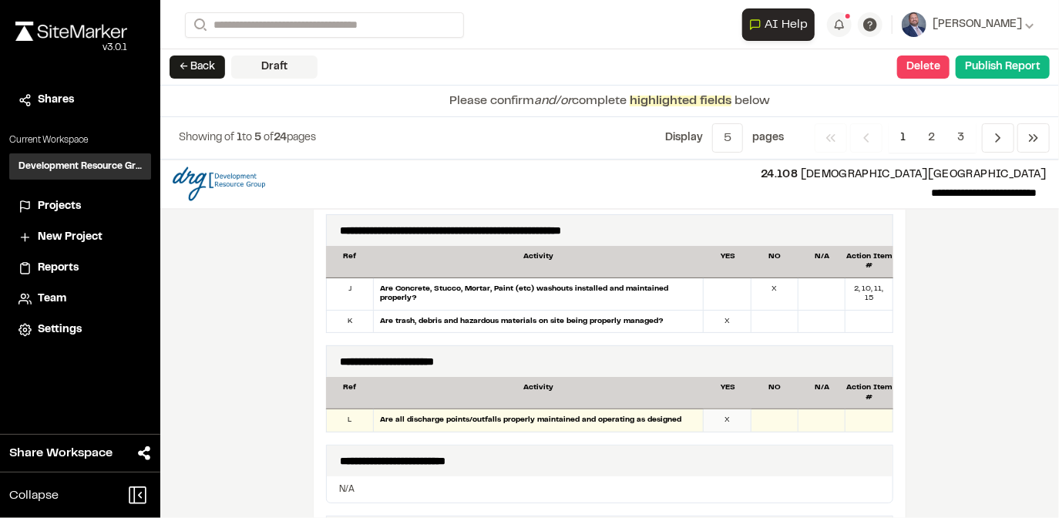
click at [720, 409] on div "X" at bounding box center [727, 420] width 47 height 22
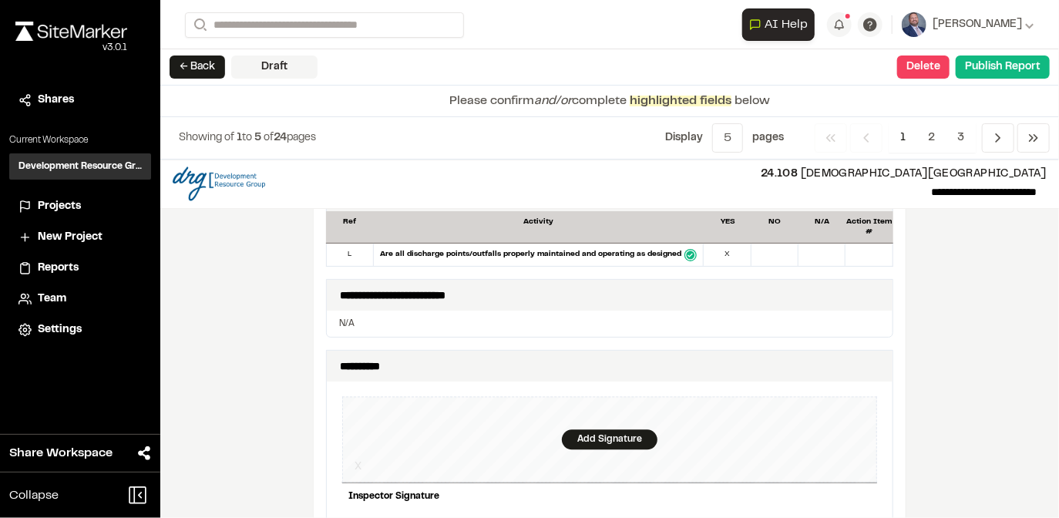
scroll to position [1419, 0]
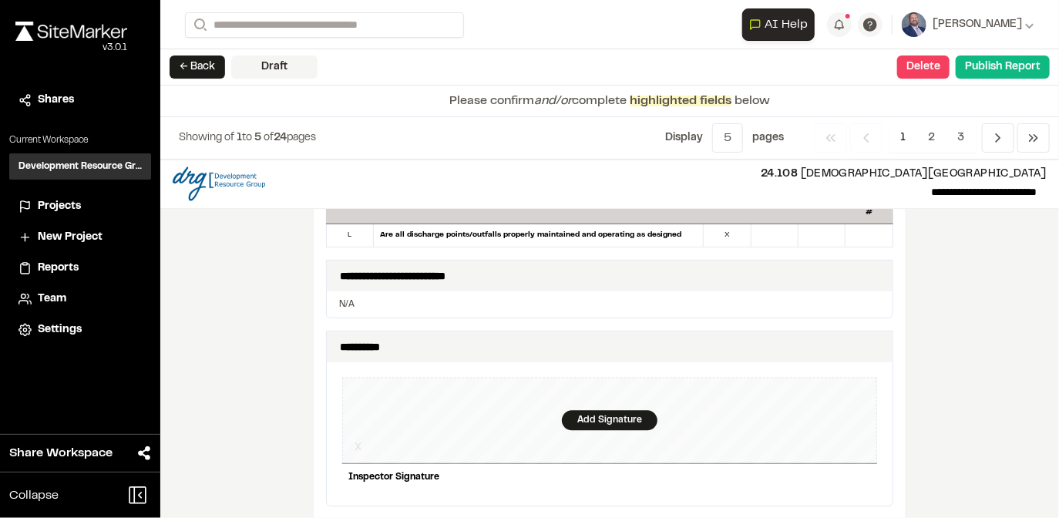
click at [383, 291] on div "N/A" at bounding box center [610, 304] width 566 height 26
click at [361, 298] on p "N/A" at bounding box center [609, 305] width 541 height 14
click at [594, 411] on div "Add Signature" at bounding box center [610, 421] width 96 height 20
click at [854, 490] on div "Save" at bounding box center [848, 503] width 59 height 26
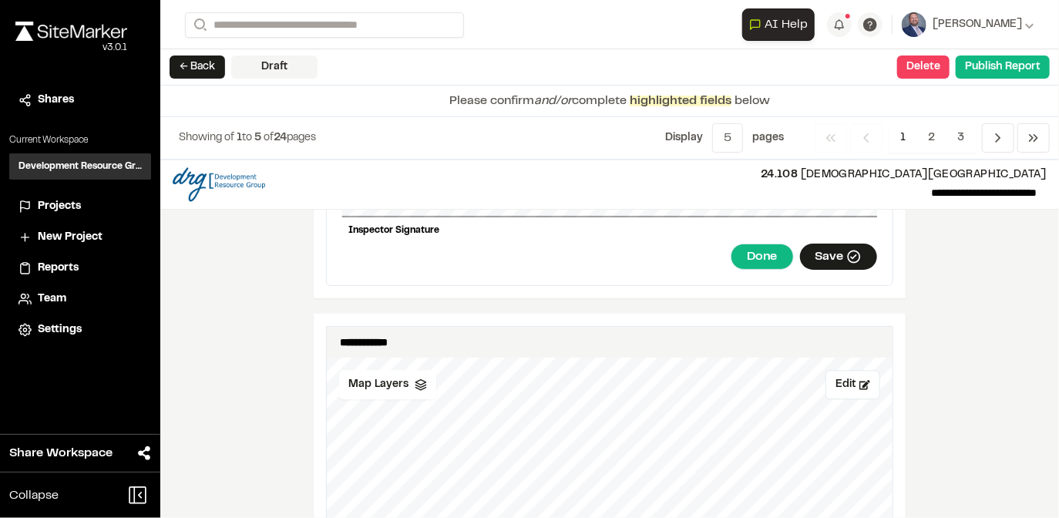
scroll to position [1789, 0]
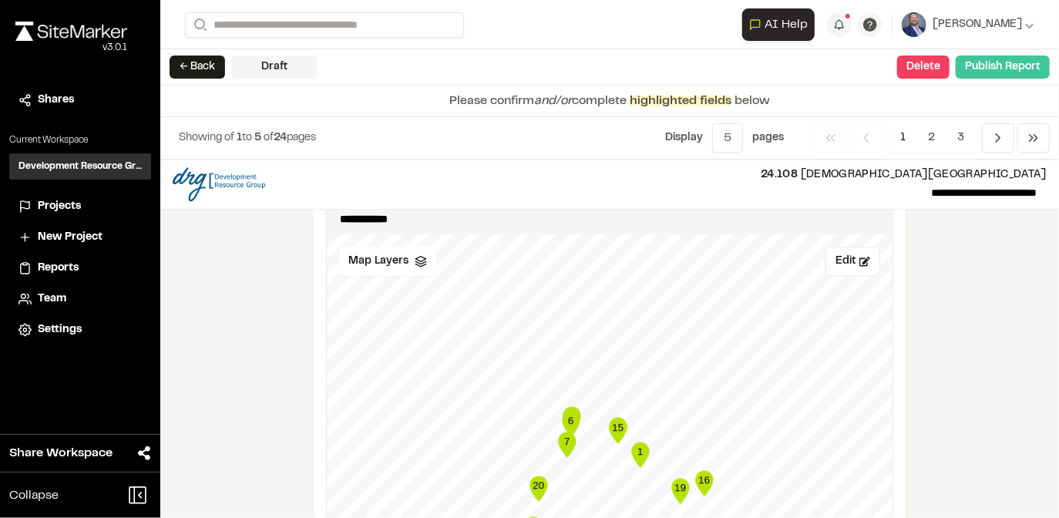
click at [1008, 67] on button "Publish Report" at bounding box center [1003, 67] width 94 height 23
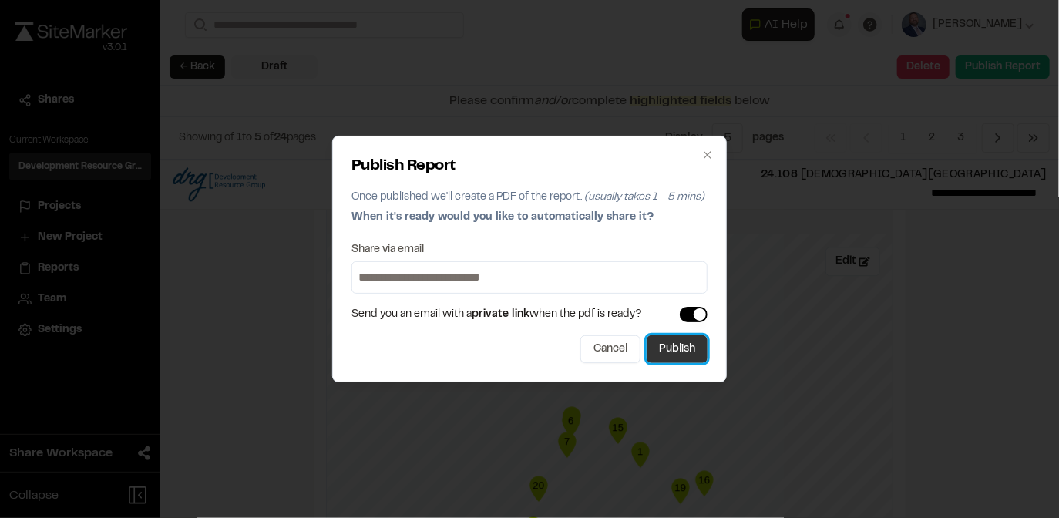
click at [685, 345] on button "Publish" at bounding box center [677, 349] width 61 height 28
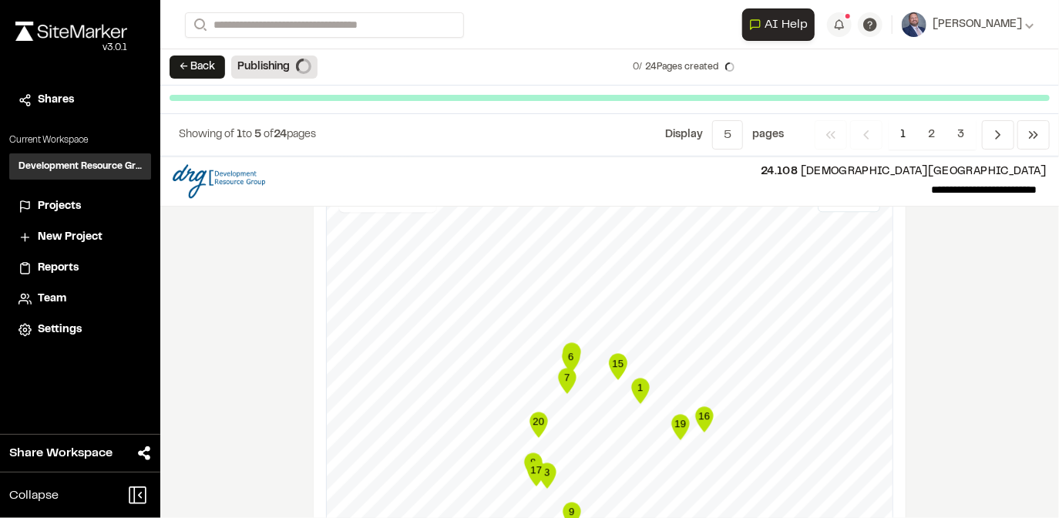
scroll to position [1746, 0]
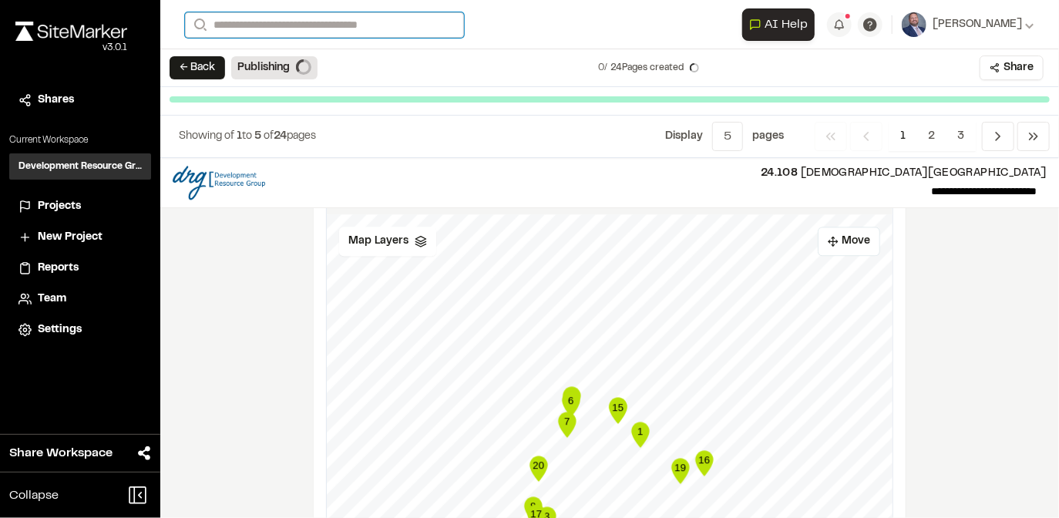
click at [268, 26] on input "Search" at bounding box center [324, 24] width 279 height 25
type input "******"
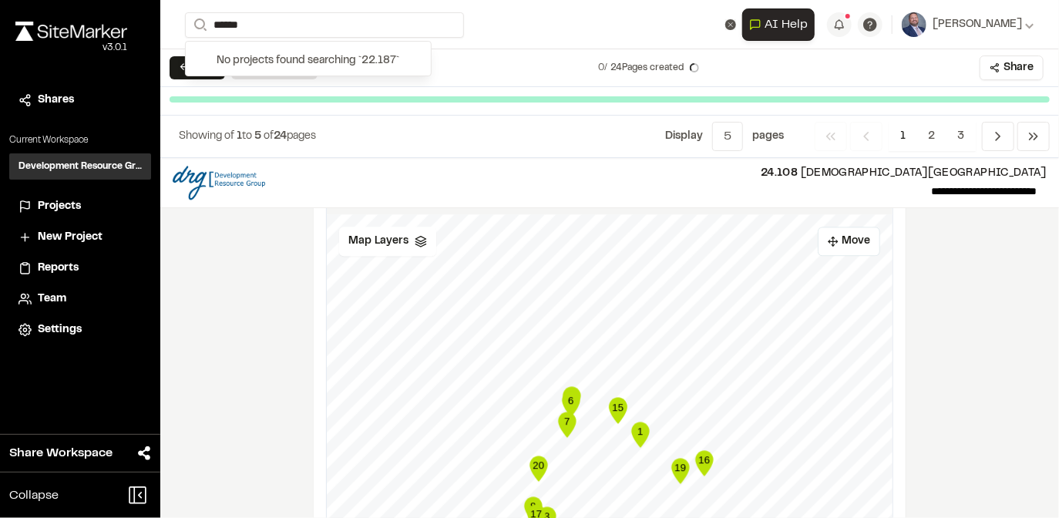
click at [517, 36] on form "Search ******" at bounding box center [463, 24] width 557 height 25
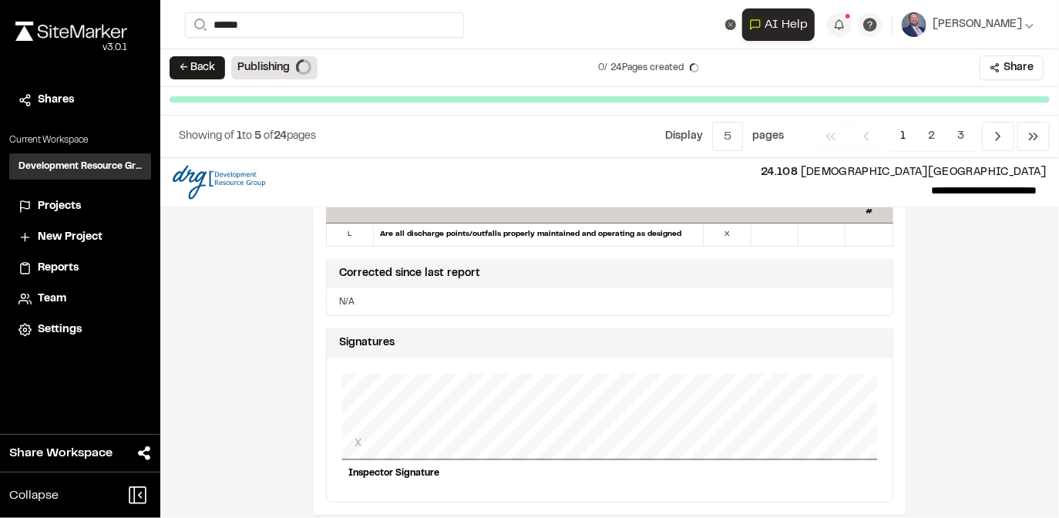
scroll to position [1320, 0]
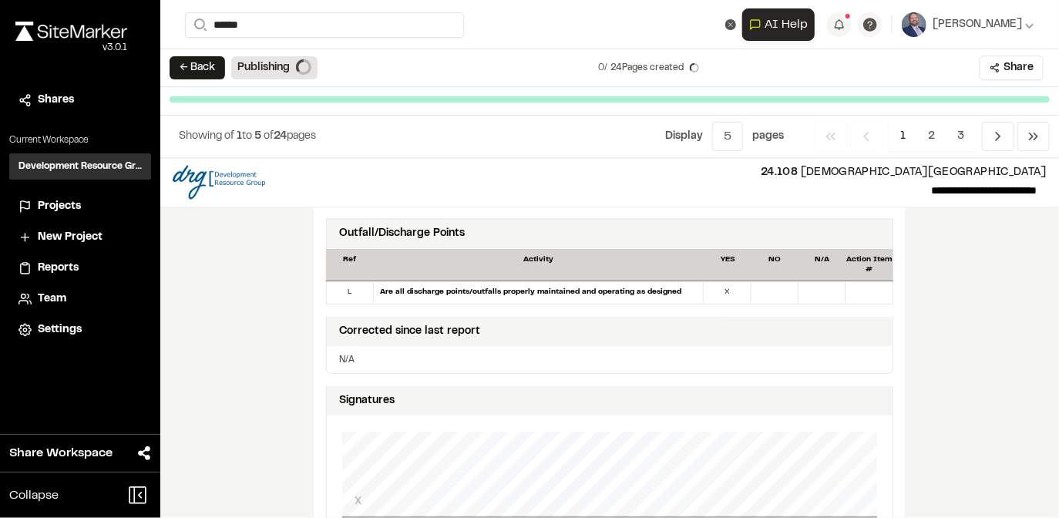
drag, startPoint x: 769, startPoint y: 164, endPoint x: 1041, endPoint y: 162, distance: 272.2
click at [1041, 162] on header "**********" at bounding box center [609, 183] width 899 height 50
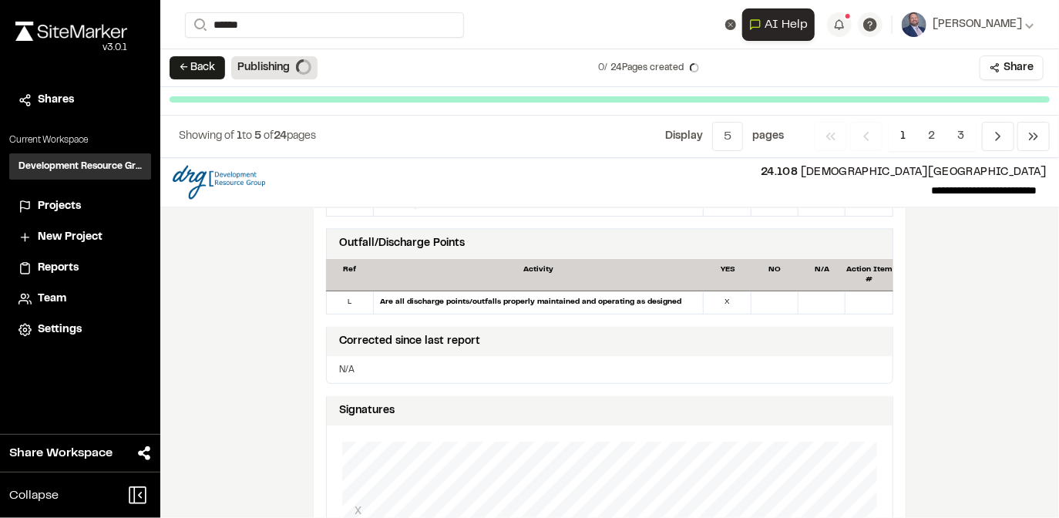
copy p "24.108 [DEMOGRAPHIC_DATA][GEOGRAPHIC_DATA]"
